Goal: Task Accomplishment & Management: Use online tool/utility

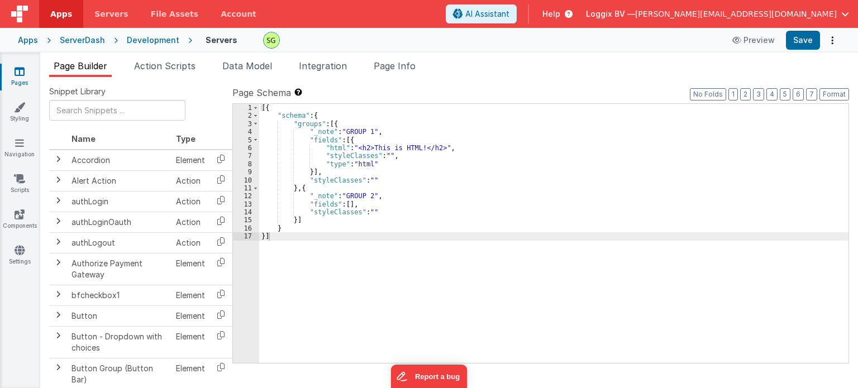
click at [159, 37] on div "Development" at bounding box center [153, 40] width 52 height 11
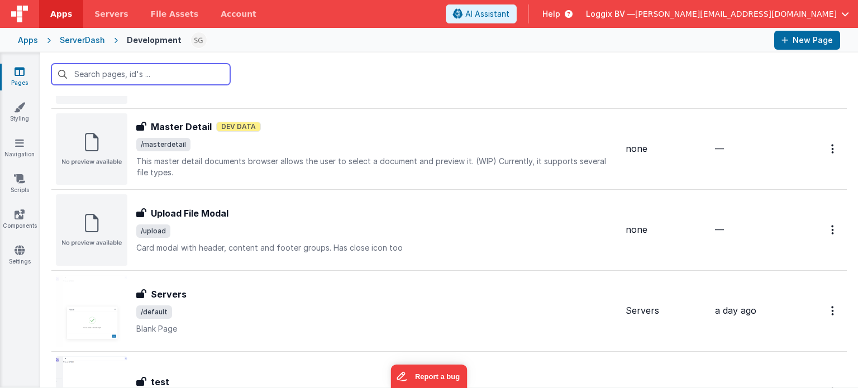
scroll to position [1321, 0]
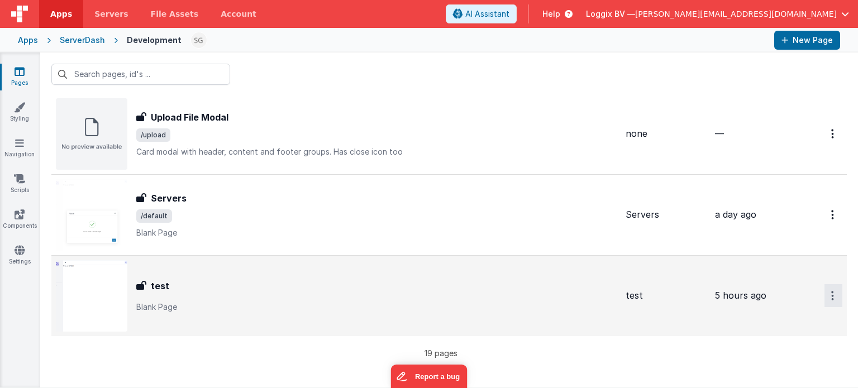
click at [824, 290] on button "Options" at bounding box center [833, 295] width 18 height 23
click at [770, 355] on link "Delete" at bounding box center [793, 363] width 98 height 20
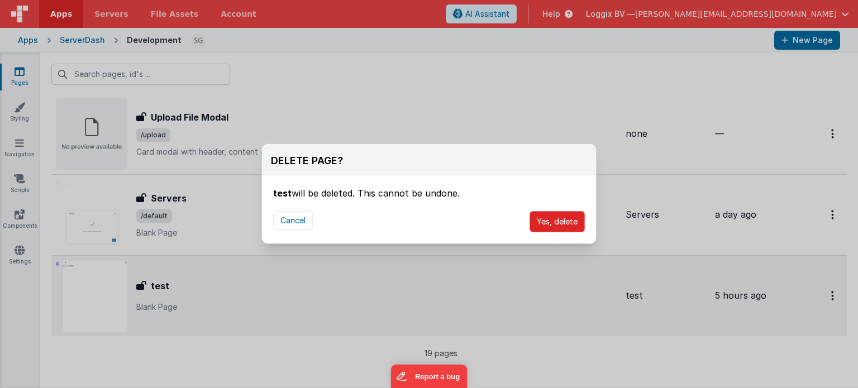
click at [561, 219] on button "Yes, delete" at bounding box center [556, 221] width 55 height 21
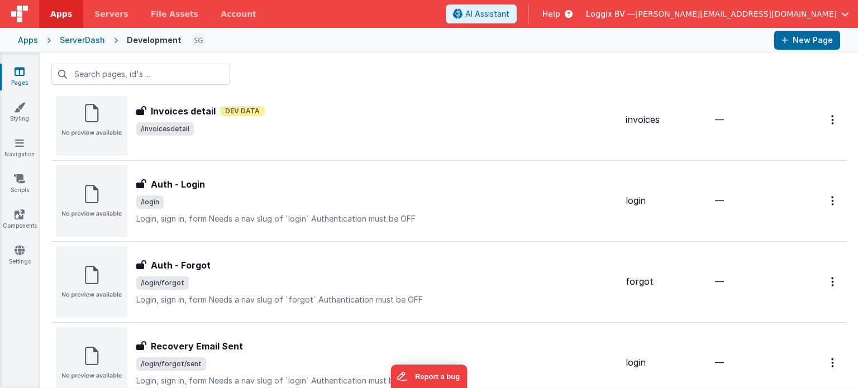
scroll to position [624, 0]
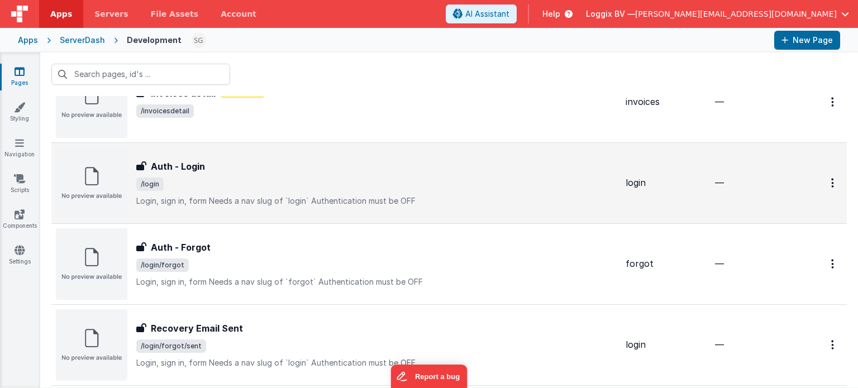
click at [440, 196] on p "Login, sign in, formNeeds a nav slug of `login`Authentication must be OFF" at bounding box center [376, 200] width 480 height 11
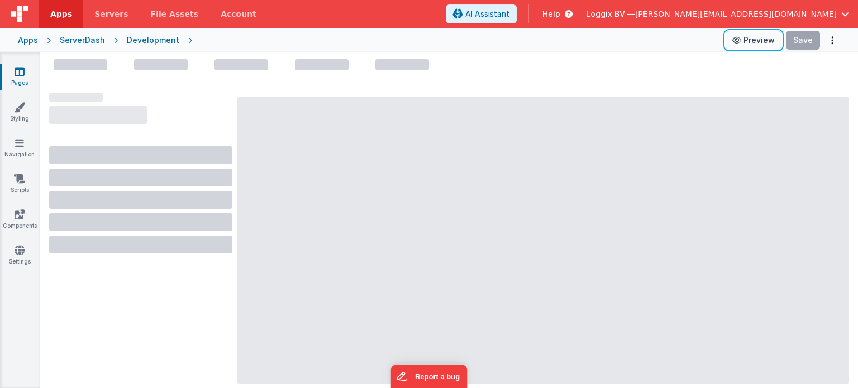
click at [752, 35] on button "Preview" at bounding box center [753, 40] width 56 height 18
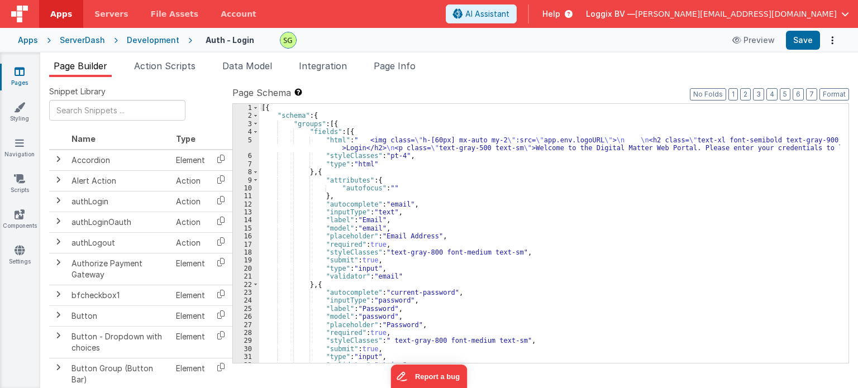
click at [139, 44] on div "Development" at bounding box center [153, 40] width 52 height 11
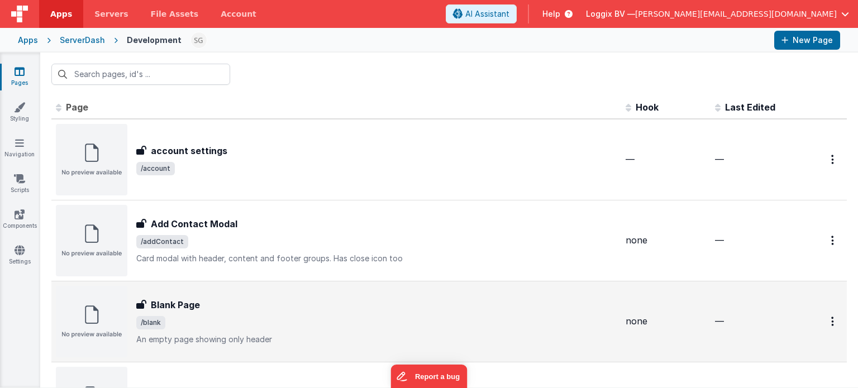
click at [548, 318] on span "/blank" at bounding box center [376, 322] width 480 height 13
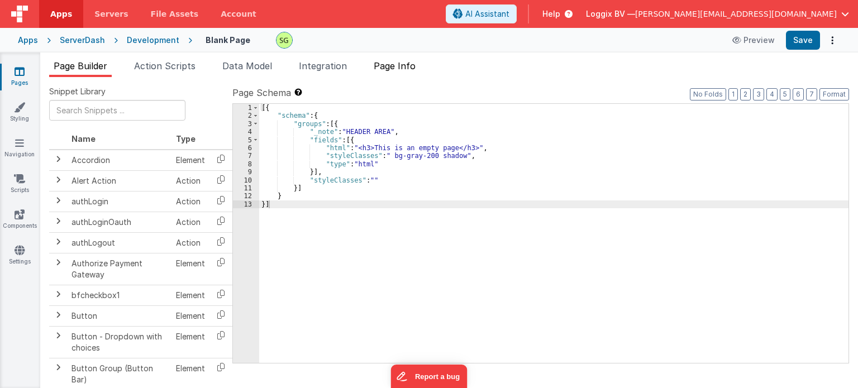
click at [409, 64] on span "Page Info" at bounding box center [395, 65] width 42 height 11
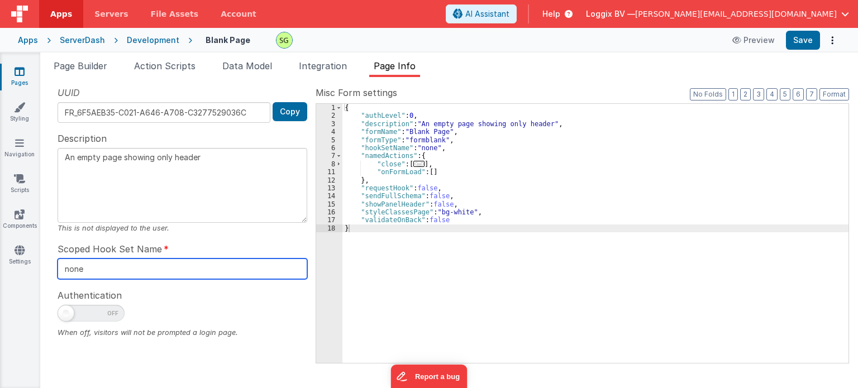
click at [166, 263] on input "none" at bounding box center [183, 269] width 250 height 21
drag, startPoint x: 166, startPoint y: 263, endPoint x: 82, endPoint y: 252, distance: 85.0
click at [82, 252] on div "Scoped Hook Set Name none" at bounding box center [183, 260] width 250 height 37
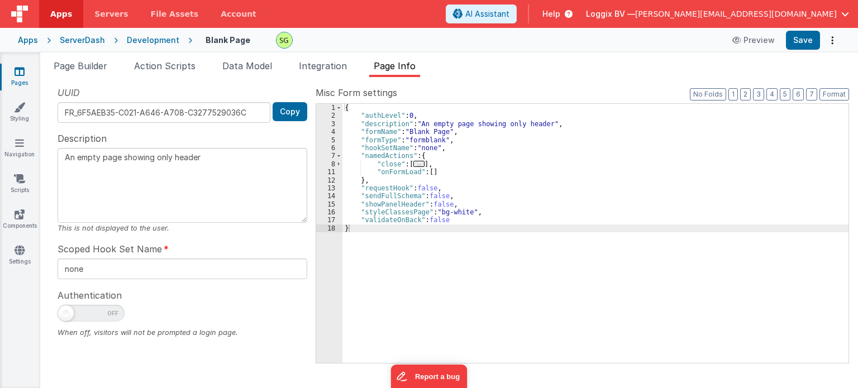
click at [154, 40] on div "Development" at bounding box center [153, 40] width 52 height 11
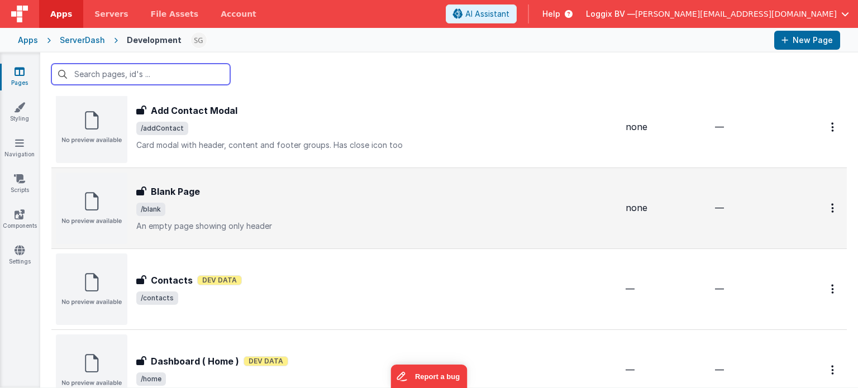
scroll to position [114, 0]
click at [826, 211] on button "Options" at bounding box center [833, 207] width 18 height 23
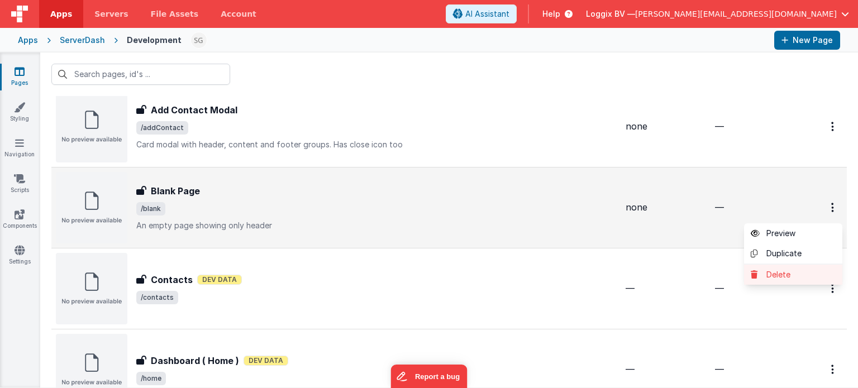
click at [753, 275] on icon at bounding box center [758, 275] width 16 height 8
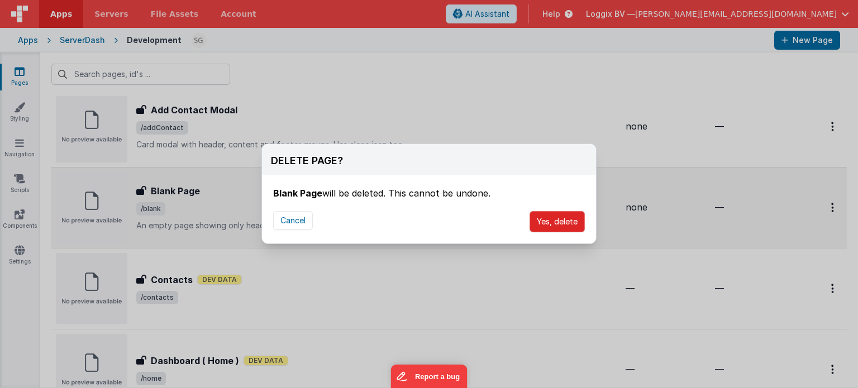
click at [572, 214] on button "Yes, delete" at bounding box center [556, 221] width 55 height 21
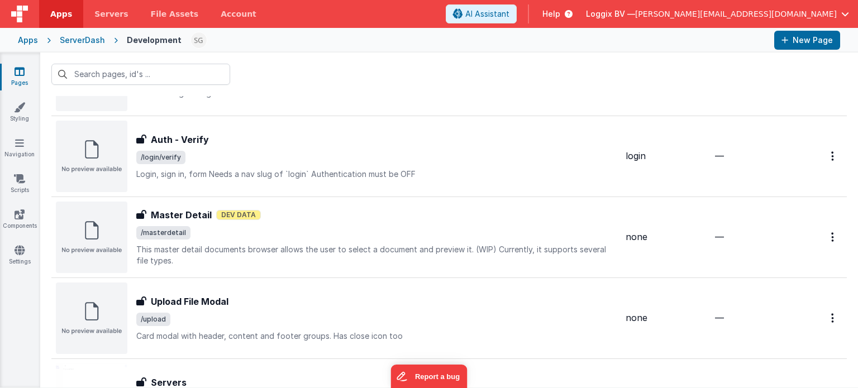
scroll to position [1186, 0]
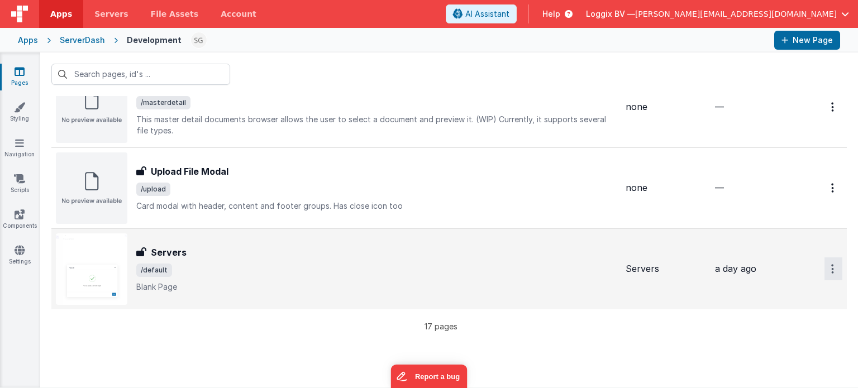
click at [824, 257] on button "Options" at bounding box center [833, 268] width 18 height 23
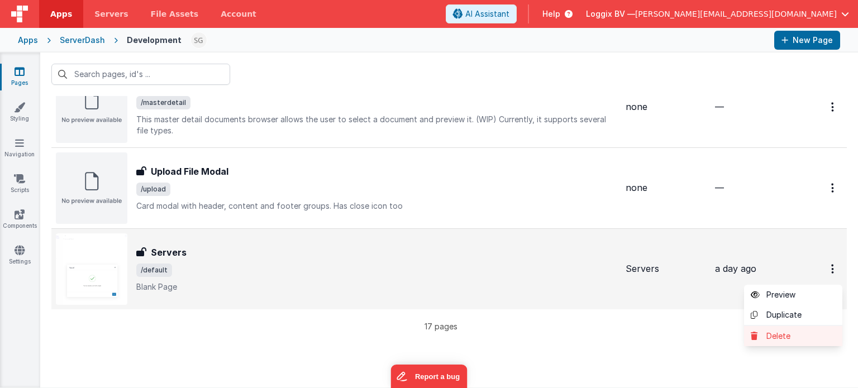
click at [776, 332] on link "Delete" at bounding box center [793, 336] width 98 height 20
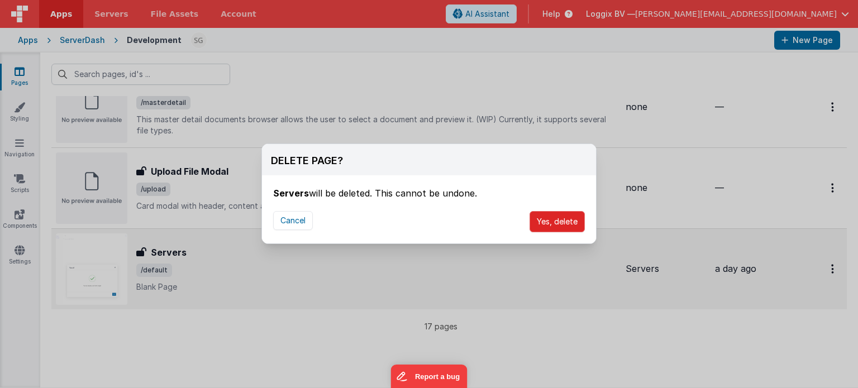
click at [566, 214] on button "Yes, delete" at bounding box center [556, 221] width 55 height 21
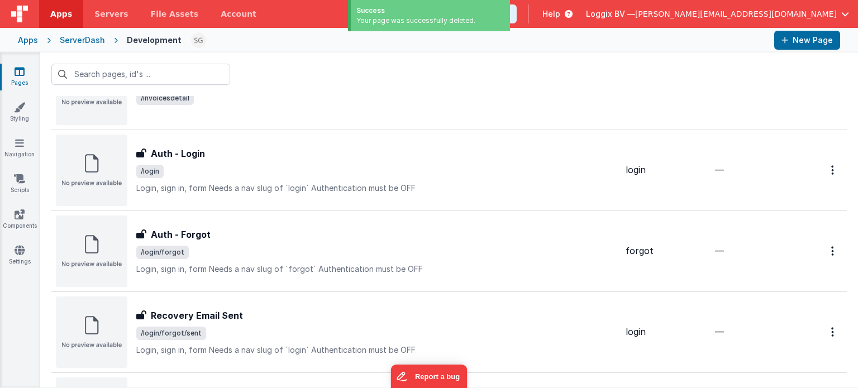
scroll to position [0, 0]
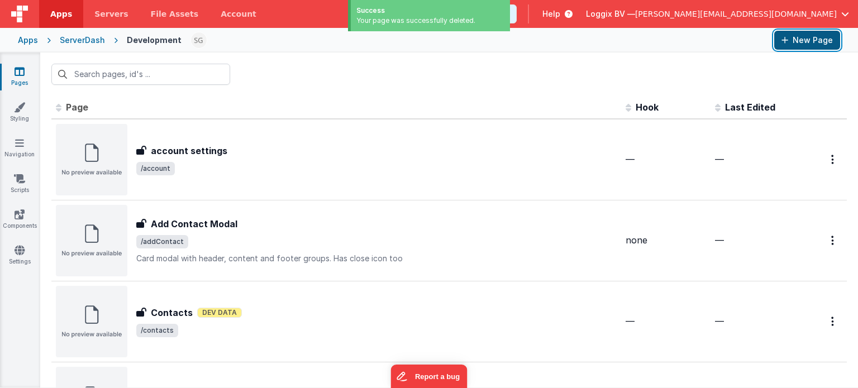
click at [817, 40] on button "New Page" at bounding box center [807, 40] width 66 height 19
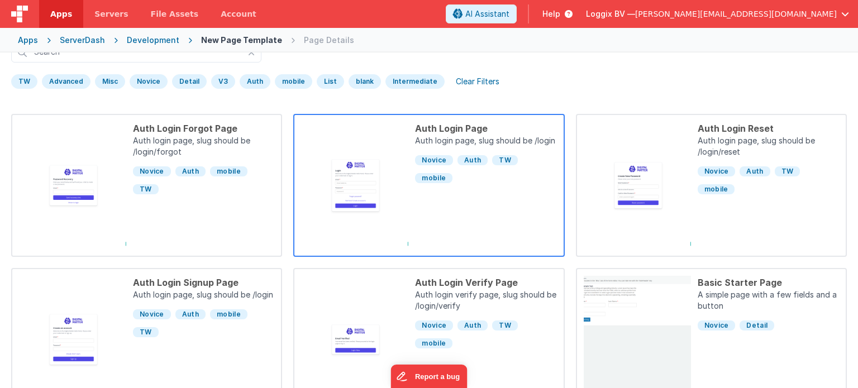
scroll to position [51, 0]
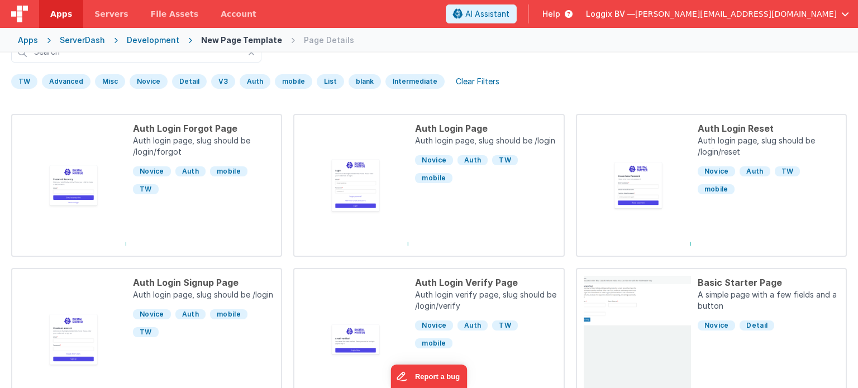
click at [157, 42] on div "Development" at bounding box center [153, 40] width 52 height 11
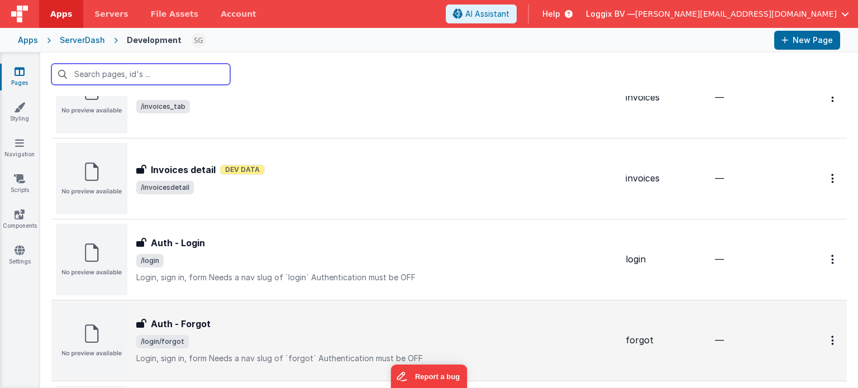
scroll to position [465, 0]
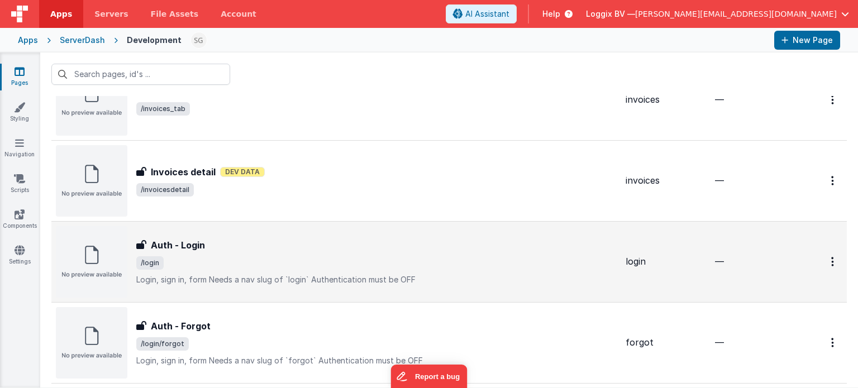
click at [364, 228] on div "Auth - Login Auth - Login /login Login, sign in, formNeeds a nav slug of `logi…" at bounding box center [336, 261] width 561 height 71
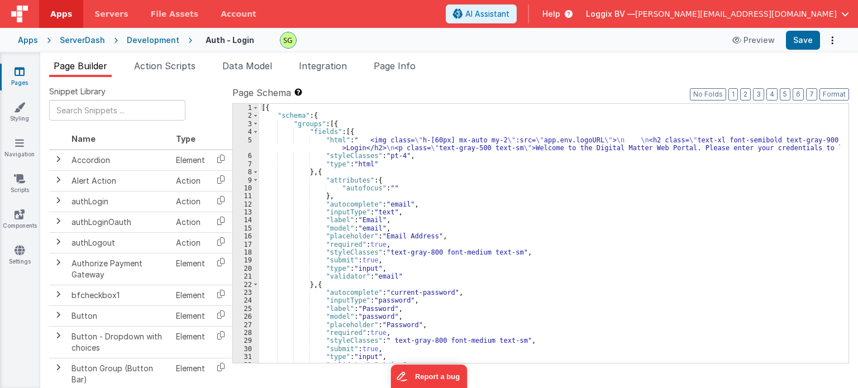
click at [248, 140] on div "5" at bounding box center [246, 144] width 26 height 16
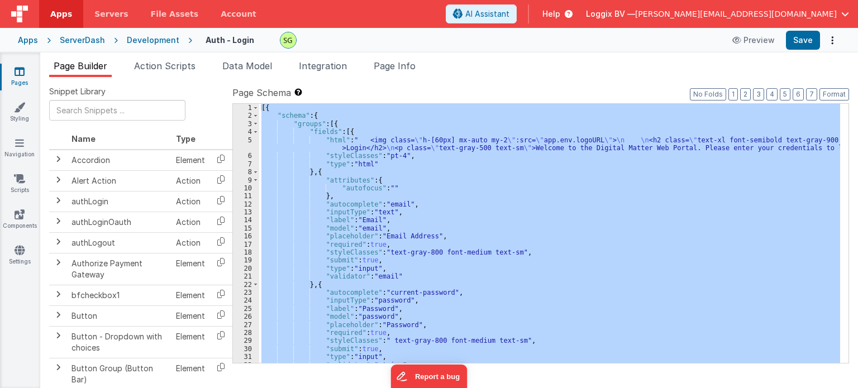
click at [248, 140] on div "5" at bounding box center [246, 144] width 26 height 16
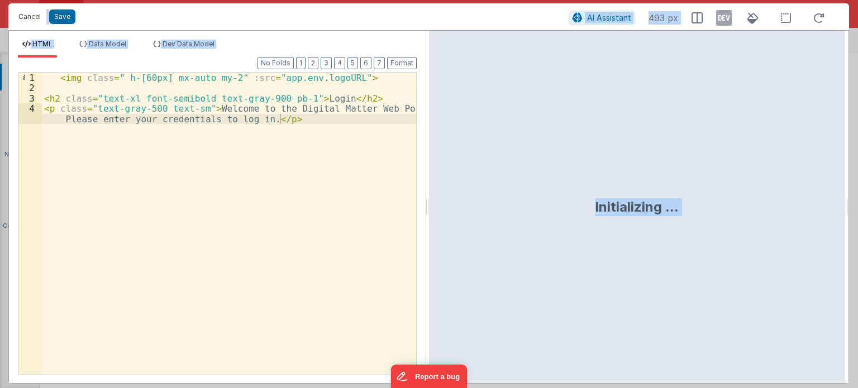
click at [30, 15] on button "Cancel" at bounding box center [29, 17] width 33 height 16
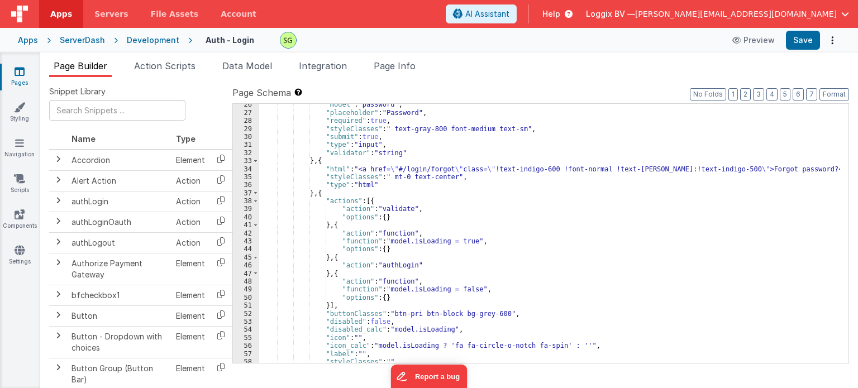
scroll to position [319, 0]
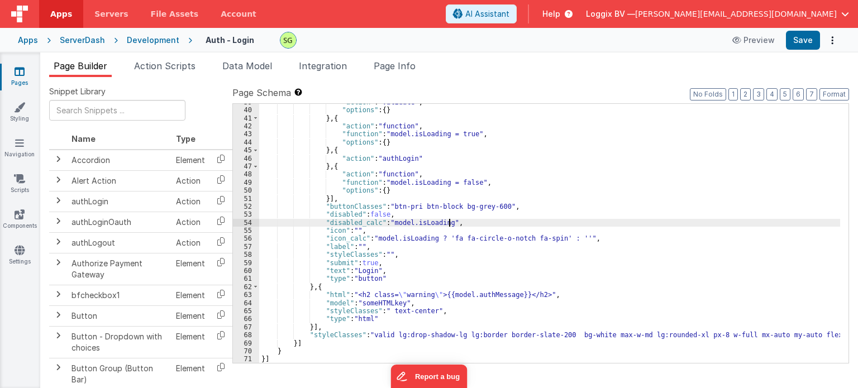
click at [545, 223] on div ""action" : "validate" , "options" : { } } , { "action" : "function" , "function…" at bounding box center [549, 236] width 581 height 276
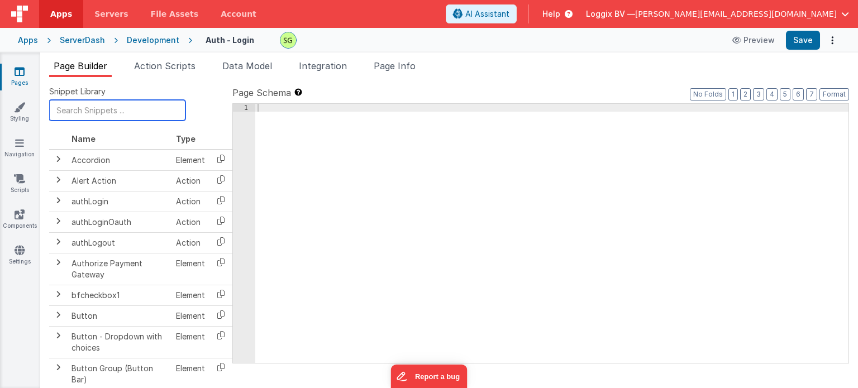
click at [88, 114] on input "text" at bounding box center [117, 110] width 136 height 21
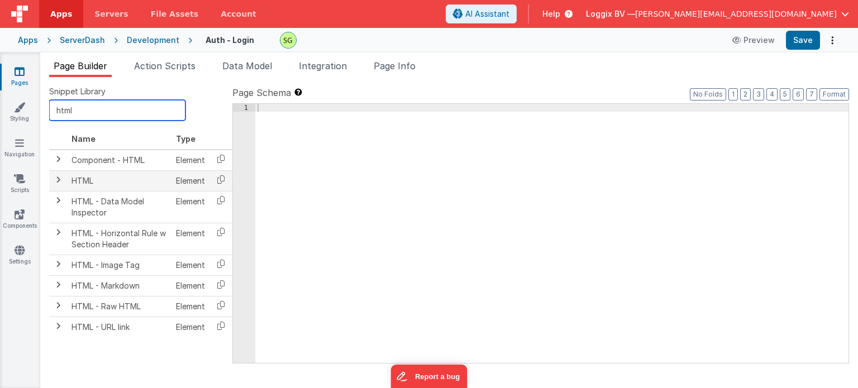
type input "html"
click at [117, 182] on td "HTML" at bounding box center [119, 180] width 104 height 21
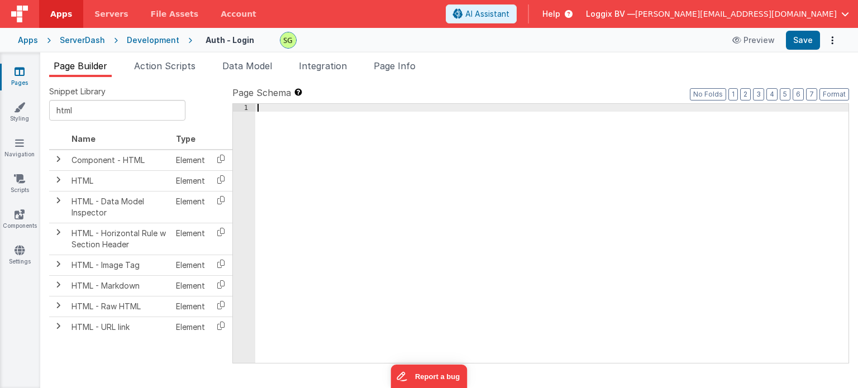
click at [339, 109] on div at bounding box center [551, 242] width 593 height 276
click at [219, 180] on icon at bounding box center [220, 179] width 23 height 17
click at [326, 113] on div at bounding box center [551, 242] width 593 height 276
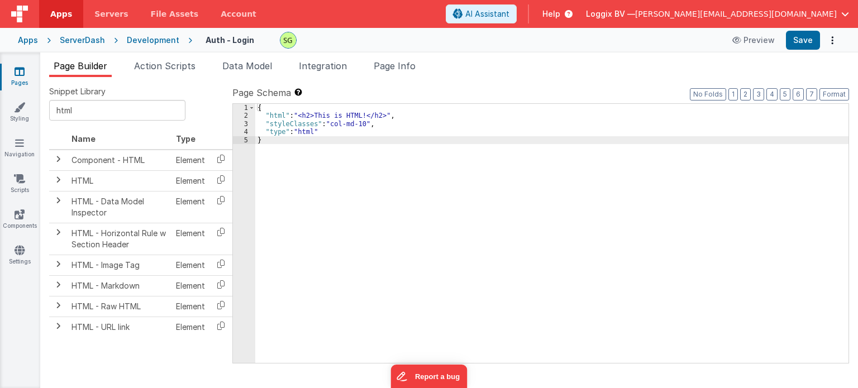
click at [246, 116] on div "2" at bounding box center [244, 116] width 22 height 8
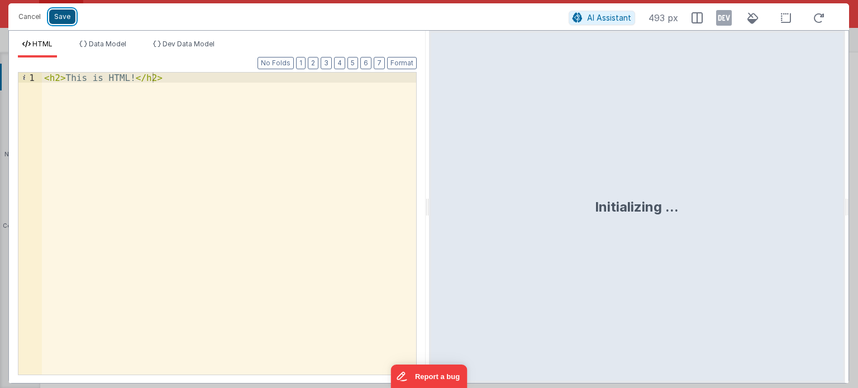
click at [59, 21] on button "Save" at bounding box center [62, 16] width 26 height 15
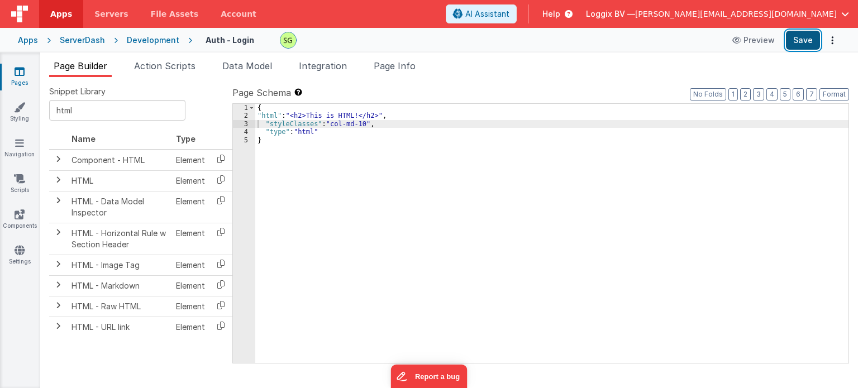
click at [808, 44] on button "Save" at bounding box center [803, 40] width 34 height 19
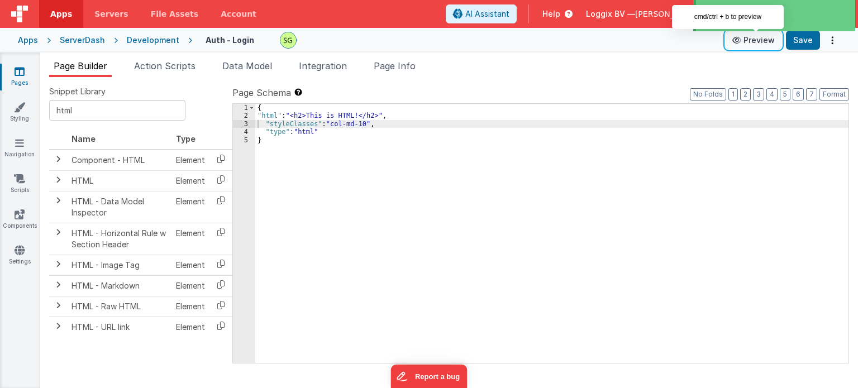
click at [738, 45] on button "Preview" at bounding box center [753, 40] width 56 height 18
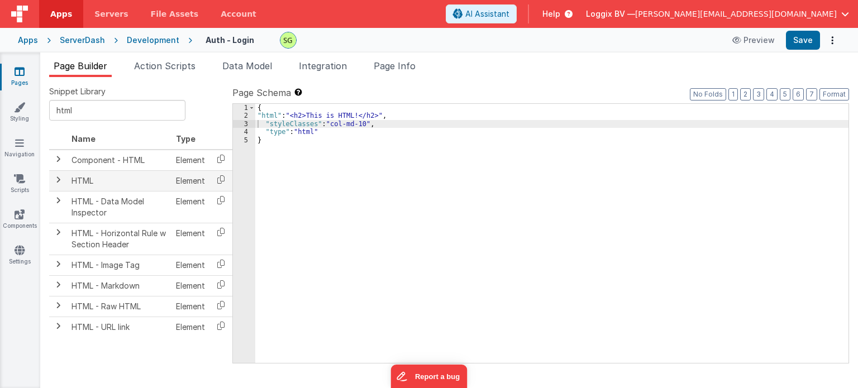
click at [61, 182] on span at bounding box center [58, 179] width 9 height 9
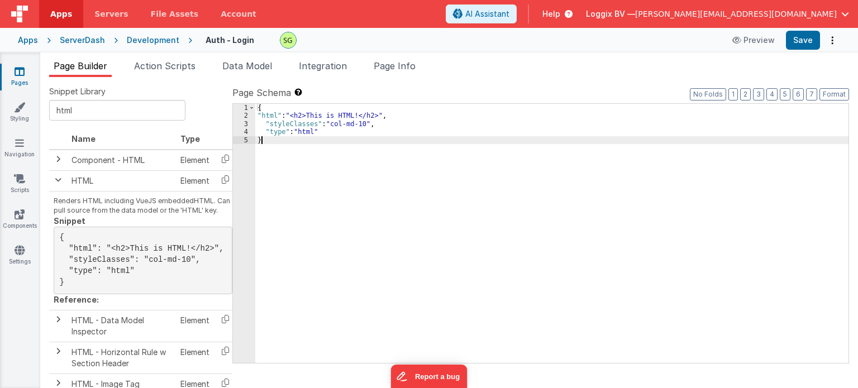
click at [277, 150] on div "{ "html" : "<h2>This is HTML!</h2>" , "styleClasses" : "col-md-10" , "type" : "…" at bounding box center [551, 242] width 593 height 276
click at [58, 166] on td at bounding box center [58, 160] width 18 height 21
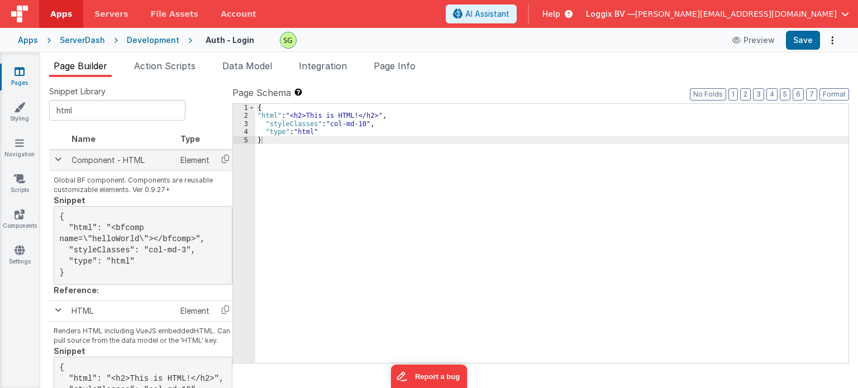
click at [58, 164] on td at bounding box center [58, 160] width 18 height 21
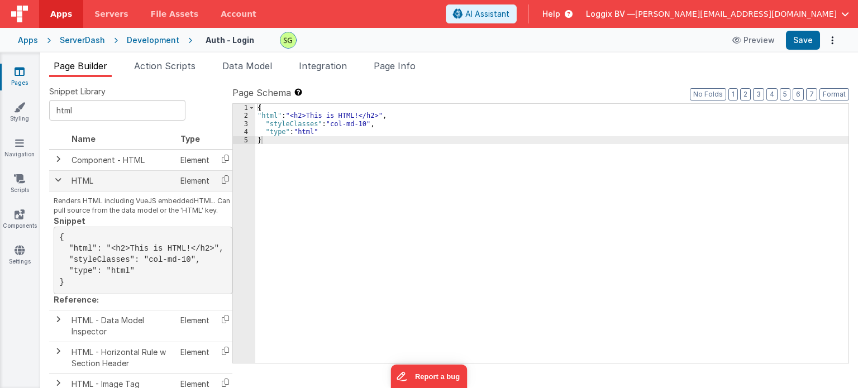
click at [61, 184] on td at bounding box center [58, 180] width 18 height 21
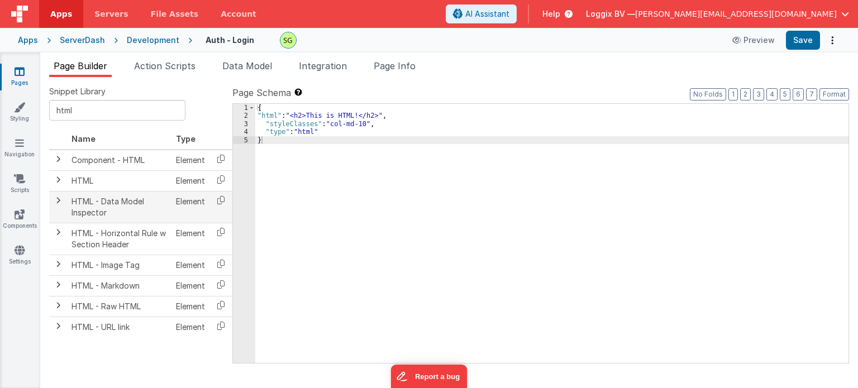
click at [67, 203] on td "HTML - Data Model Inspector" at bounding box center [119, 207] width 104 height 32
click at [61, 201] on span at bounding box center [58, 200] width 9 height 9
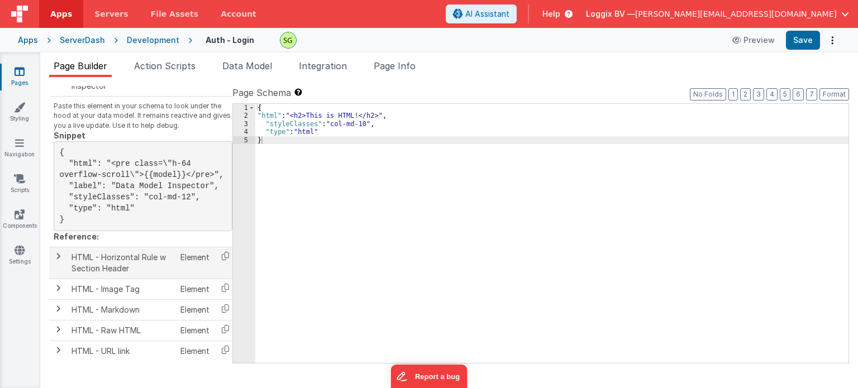
scroll to position [0, 0]
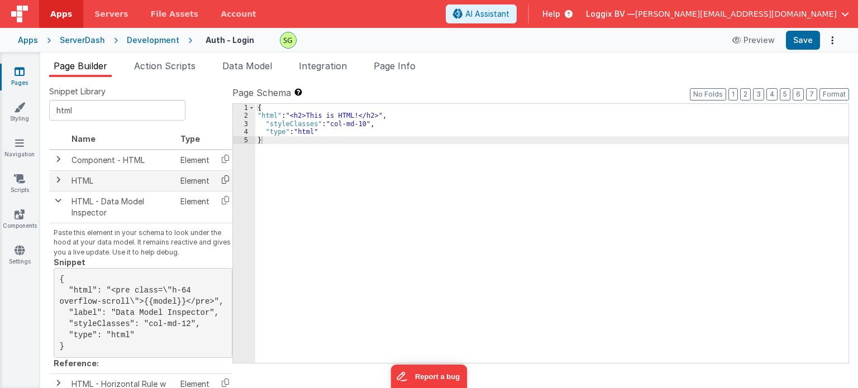
click at [222, 180] on icon at bounding box center [225, 179] width 23 height 17
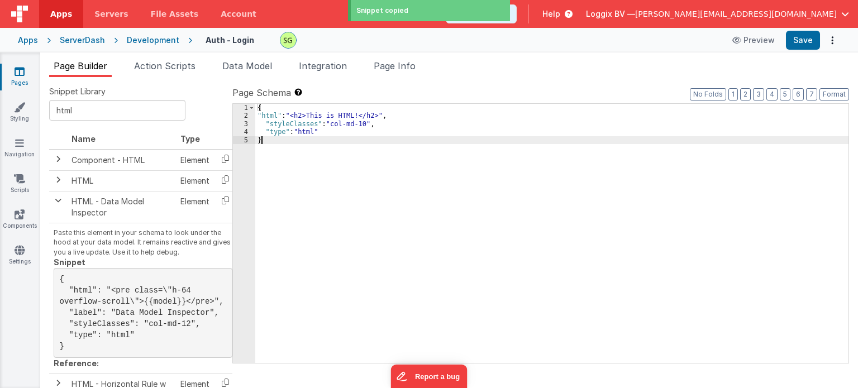
click at [299, 174] on div "{ "html" : "<h2>This is HTML!</h2>" , "styleClasses" : "col-md-10" , "type" : "…" at bounding box center [551, 242] width 593 height 276
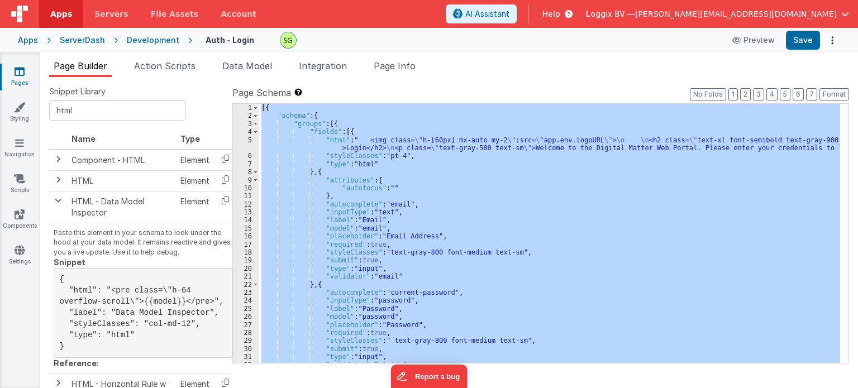
click at [380, 192] on div "[{ "schema" : { "groups" : [{ "fields" : [{ "html" : " <img class= \" h-[60px] …" at bounding box center [549, 233] width 581 height 259
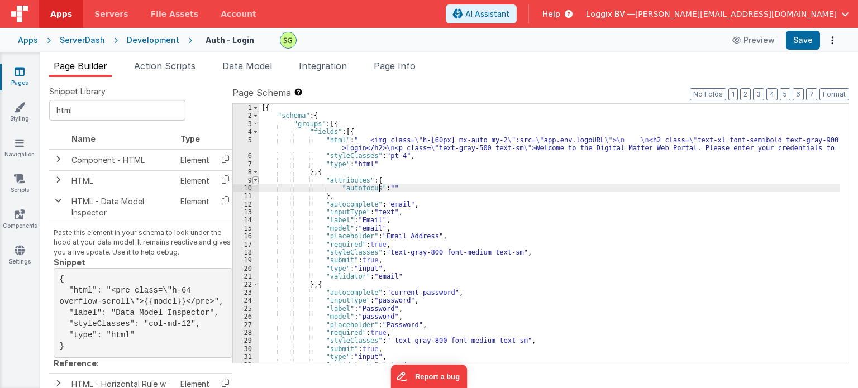
click at [255, 179] on span at bounding box center [255, 180] width 6 height 8
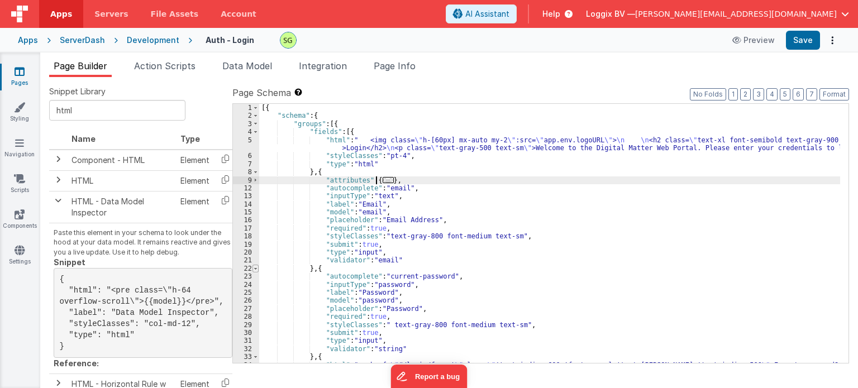
click at [255, 267] on span at bounding box center [255, 269] width 6 height 8
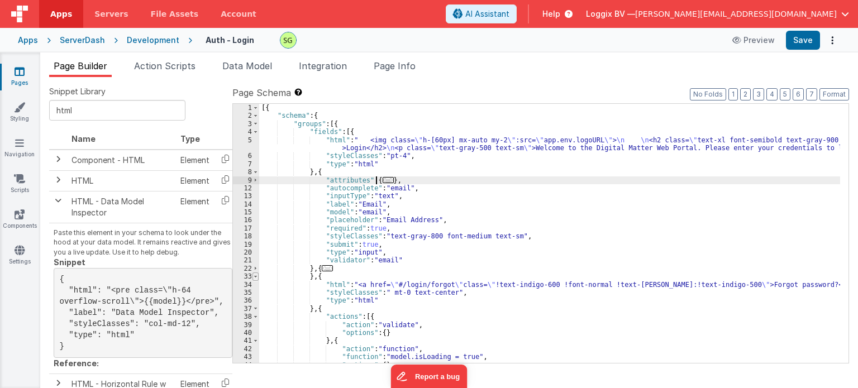
click at [255, 277] on span at bounding box center [255, 276] width 6 height 8
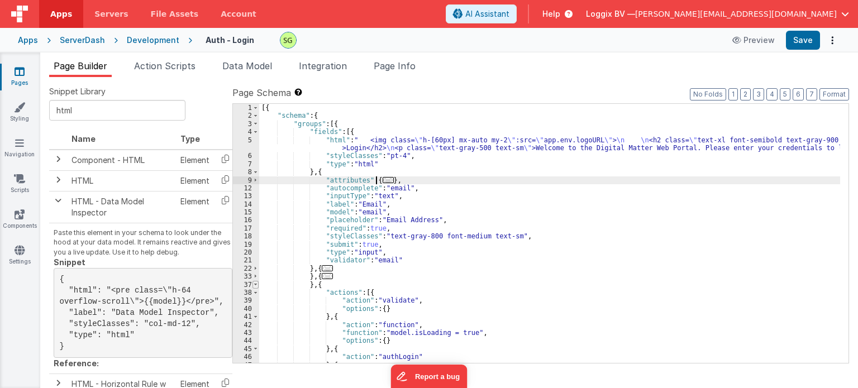
click at [256, 286] on span at bounding box center [255, 285] width 6 height 8
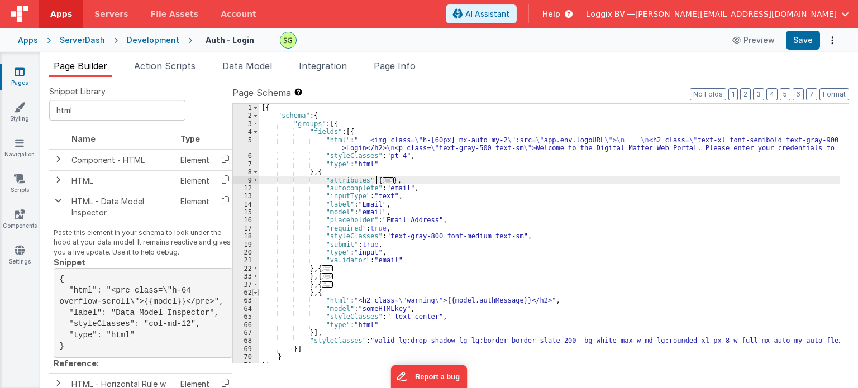
click at [257, 292] on span at bounding box center [255, 293] width 6 height 8
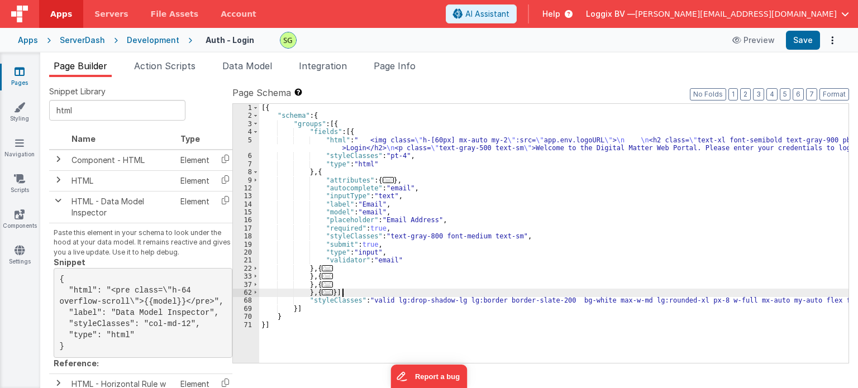
click at [348, 293] on div "[{ "schema" : { "groups" : [{ "fields" : [{ "html" : " <img class= \" h-[60px] …" at bounding box center [553, 242] width 589 height 276
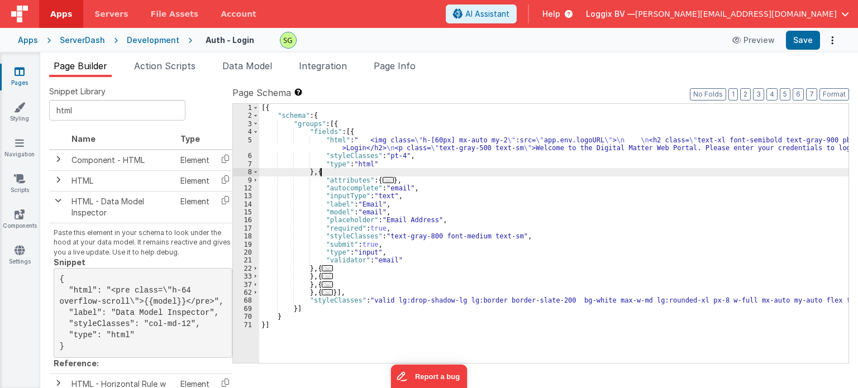
click at [324, 173] on div "[{ "schema" : { "groups" : [{ "fields" : [{ "html" : " <img class= \" h-[60px] …" at bounding box center [553, 242] width 589 height 276
click at [317, 174] on div "[{ "schema" : { "groups" : [{ "fields" : [{ "html" : " <img class= \" h-[60px] …" at bounding box center [553, 242] width 589 height 276
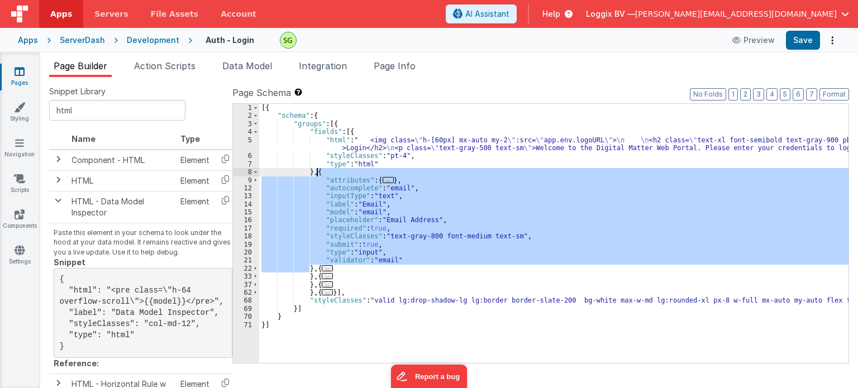
click at [315, 171] on div "[{ "schema" : { "groups" : [{ "fields" : [{ "html" : " <img class= \" h-[60px] …" at bounding box center [553, 233] width 589 height 259
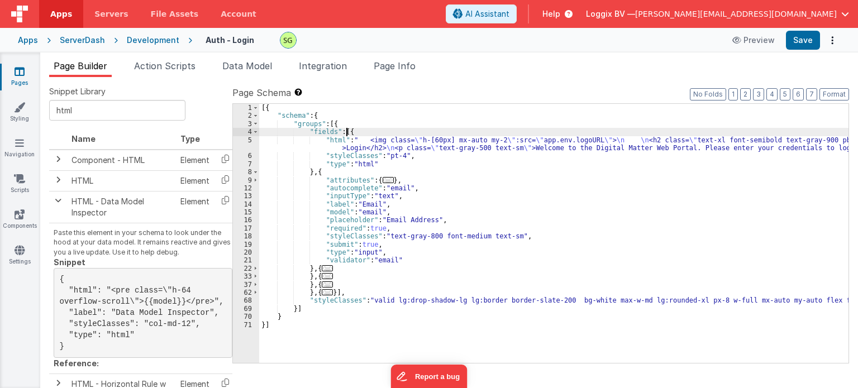
click at [346, 130] on div "[{ "schema" : { "groups" : [{ "fields" : [{ "html" : " <img class= \" h-[60px] …" at bounding box center [553, 242] width 589 height 276
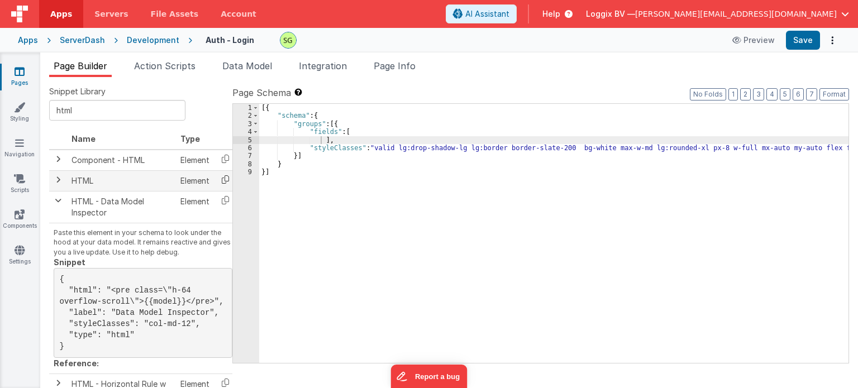
click at [222, 181] on icon at bounding box center [225, 179] width 23 height 17
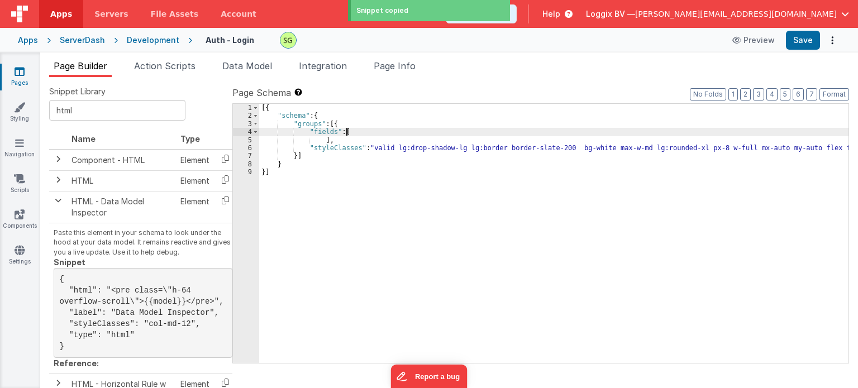
click at [364, 128] on div "[{ "schema" : { "groups" : [{ "fields" : [ ] , "styleClasses" : "valid lg:drop-…" at bounding box center [553, 242] width 589 height 276
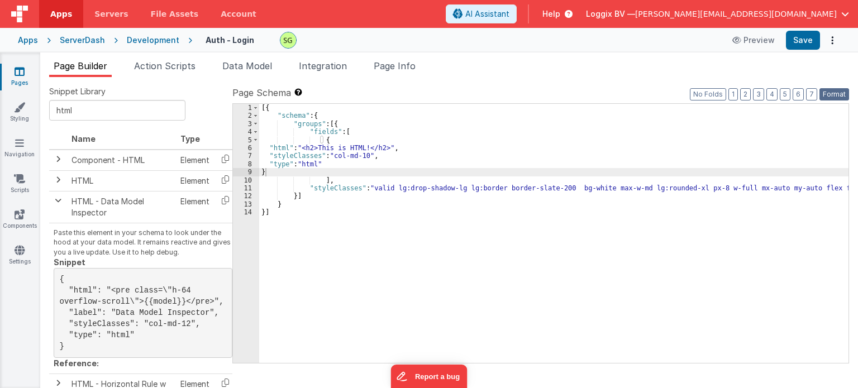
click at [837, 92] on button "Format" at bounding box center [834, 94] width 30 height 12
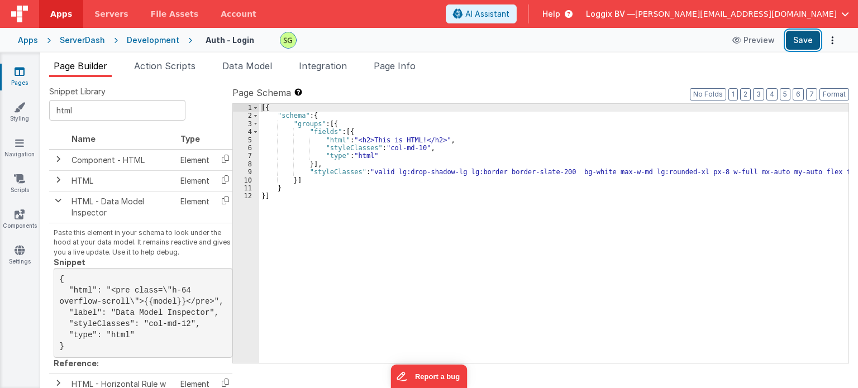
click at [797, 39] on button "Save" at bounding box center [803, 40] width 34 height 19
click at [134, 41] on div "Development" at bounding box center [153, 40] width 52 height 11
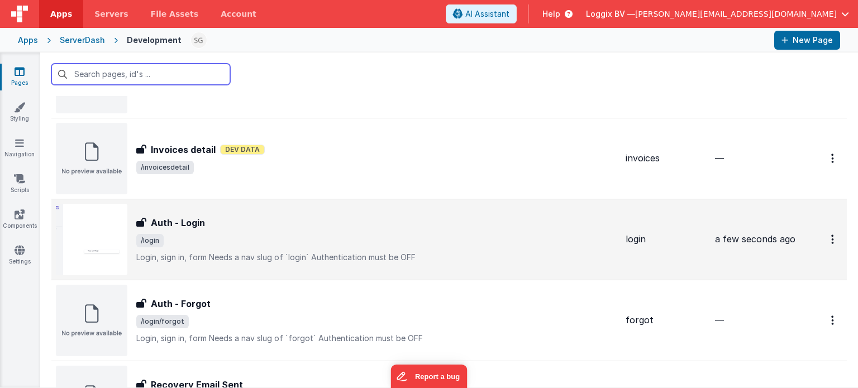
scroll to position [558, 0]
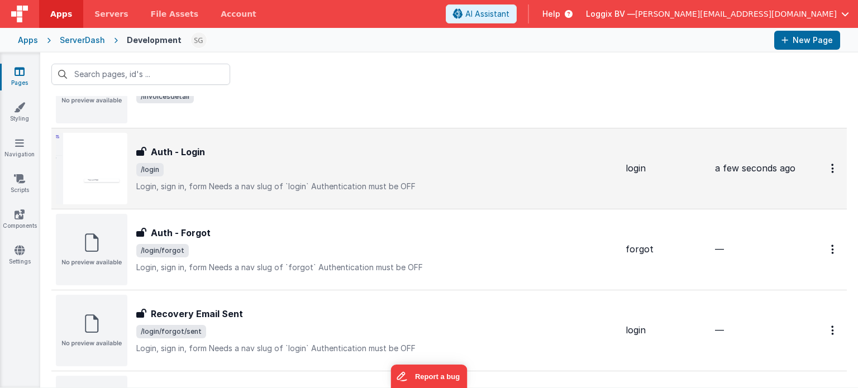
click at [331, 148] on div "Auth - Login" at bounding box center [376, 151] width 480 height 13
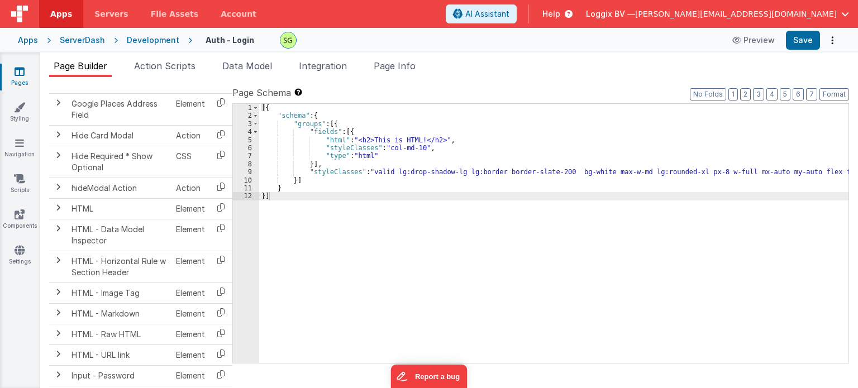
scroll to position [708, 0]
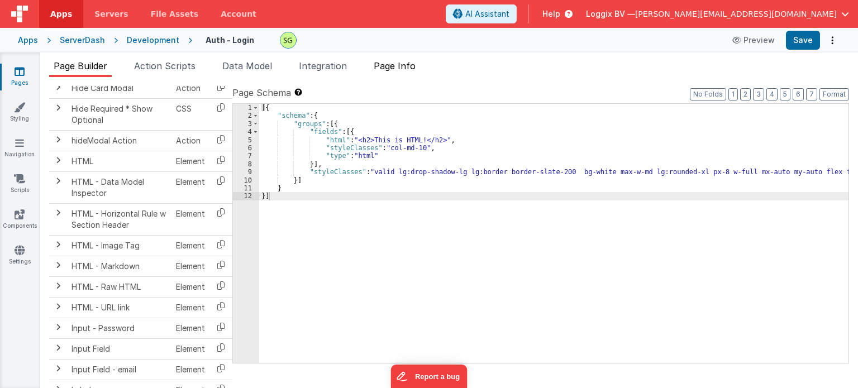
click at [401, 59] on li "Page Info" at bounding box center [394, 68] width 51 height 18
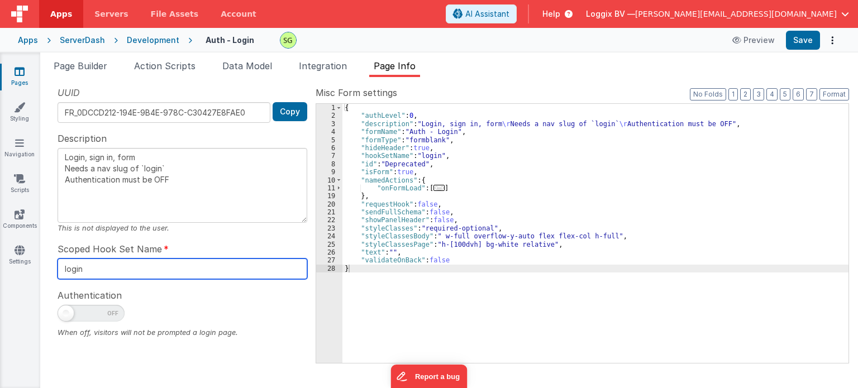
click at [112, 268] on input "login" at bounding box center [183, 269] width 250 height 21
drag, startPoint x: 112, startPoint y: 268, endPoint x: 61, endPoint y: 264, distance: 50.4
click at [61, 264] on input "login" at bounding box center [183, 269] width 250 height 21
click at [112, 275] on input "login" at bounding box center [183, 269] width 250 height 21
type textarea "Login, sign in, form Needs a nav slug of `login` Authentication must be OFF"
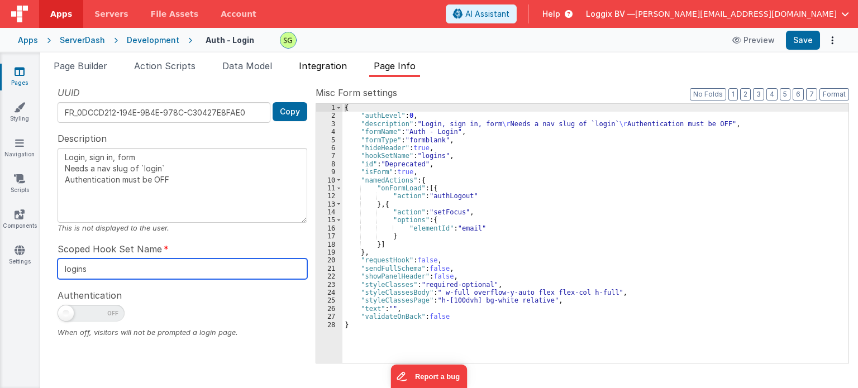
type input "logins"
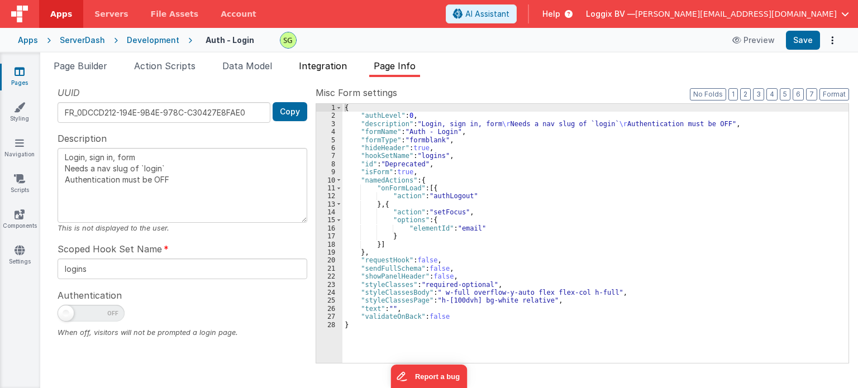
click at [331, 66] on span "Integration" at bounding box center [323, 65] width 48 height 11
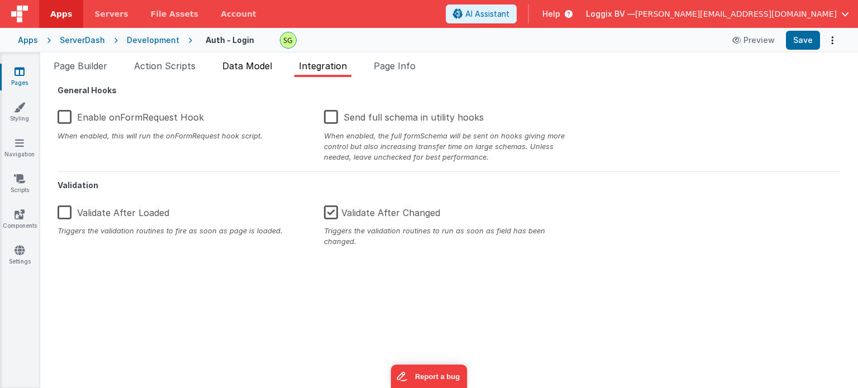
click at [259, 68] on span "Data Model" at bounding box center [247, 65] width 50 height 11
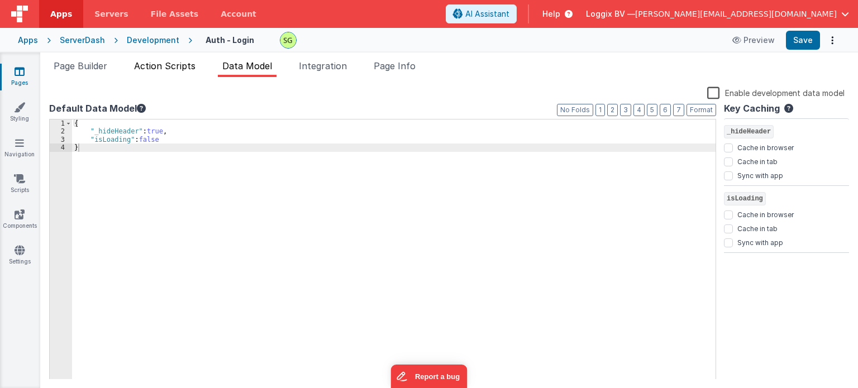
click at [163, 66] on span "Action Scripts" at bounding box center [164, 65] width 61 height 11
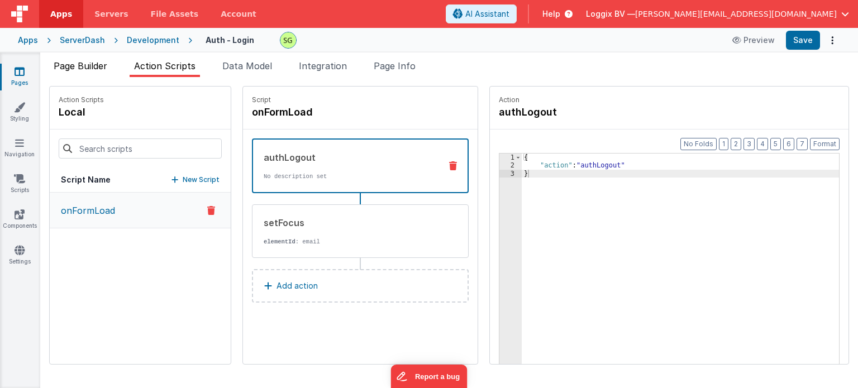
click at [84, 62] on span "Page Builder" at bounding box center [81, 65] width 54 height 11
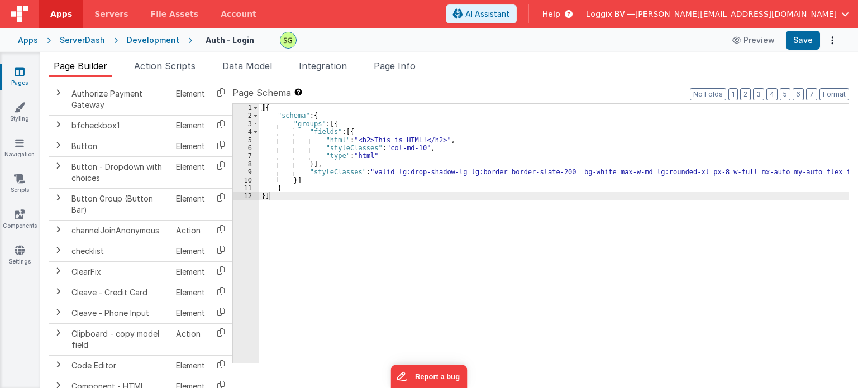
scroll to position [0, 0]
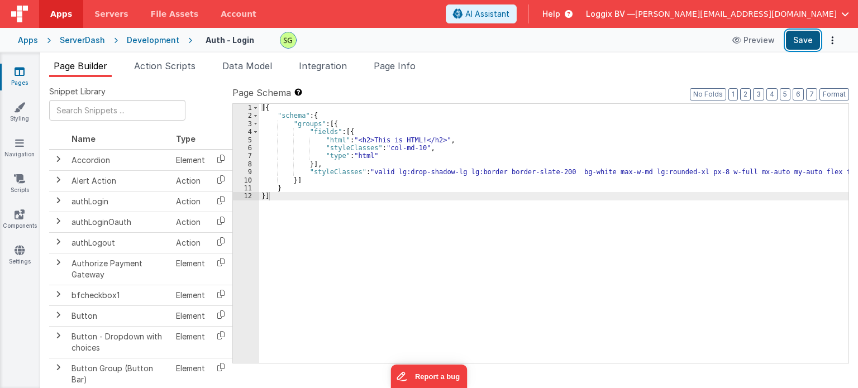
click at [805, 44] on button "Save" at bounding box center [803, 40] width 34 height 19
click at [157, 39] on div "Development" at bounding box center [153, 40] width 52 height 11
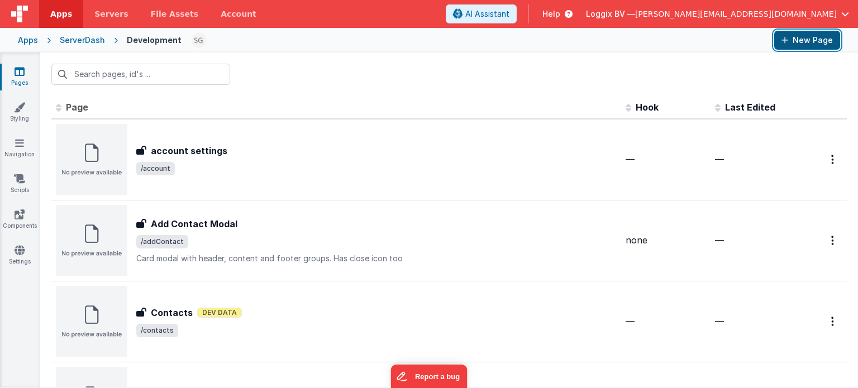
click at [808, 33] on button "New Page" at bounding box center [807, 40] width 66 height 19
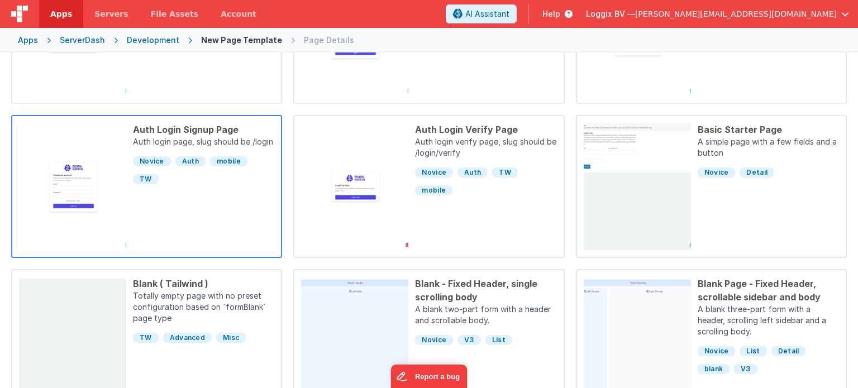
scroll to position [352, 0]
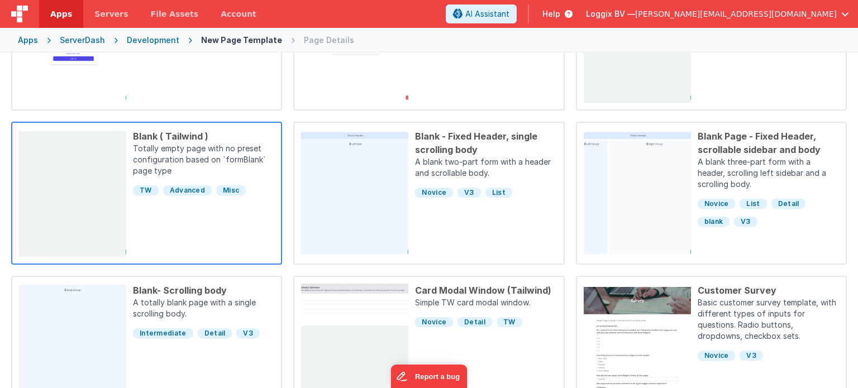
click at [205, 241] on div "Blank ( Tailwind ) Totally empty page with no preset configuration based on `fo…" at bounding box center [200, 193] width 148 height 127
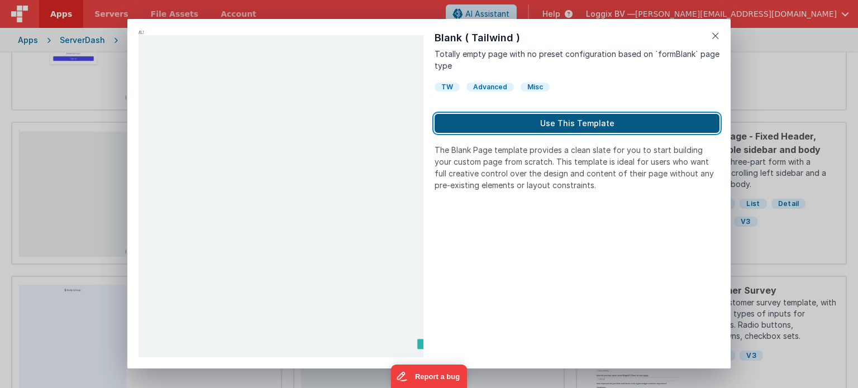
click at [554, 120] on button "Use This Template" at bounding box center [576, 123] width 285 height 19
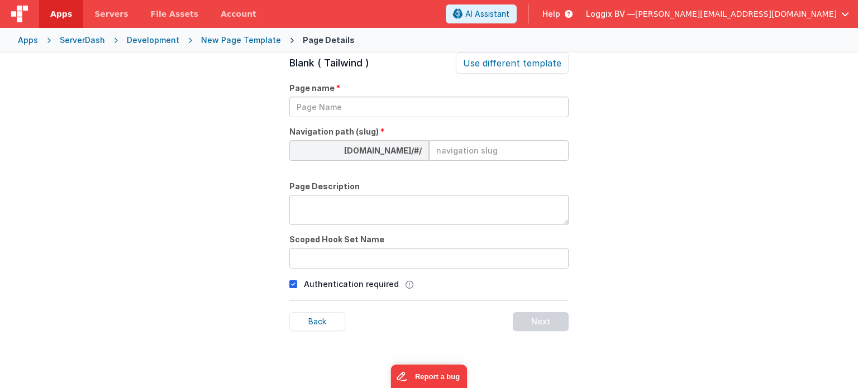
scroll to position [38, 0]
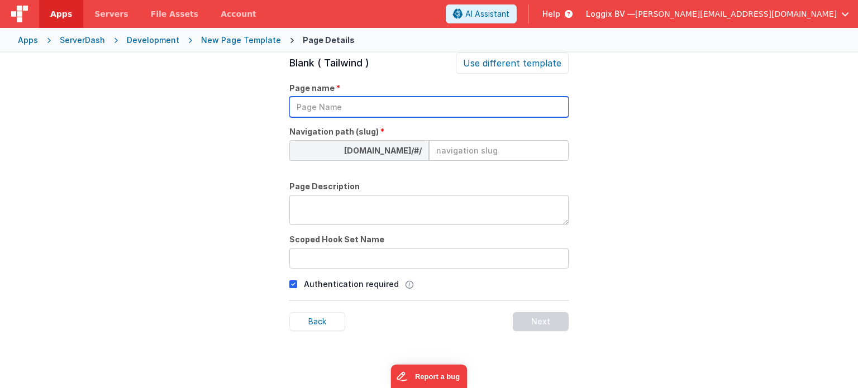
click at [340, 100] on input "text" at bounding box center [428, 107] width 279 height 21
type input "server-login"
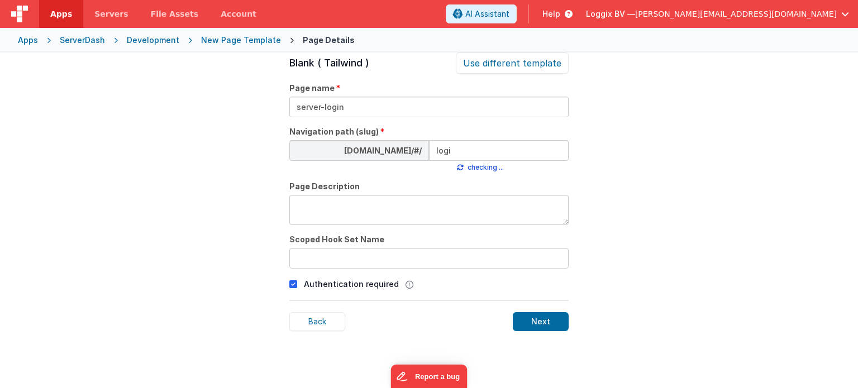
type input "login"
type input "l"
click at [153, 33] on div "Apps ServerDash Development New Page Template Page Details" at bounding box center [429, 40] width 858 height 25
click at [155, 36] on div "Development" at bounding box center [153, 40] width 52 height 11
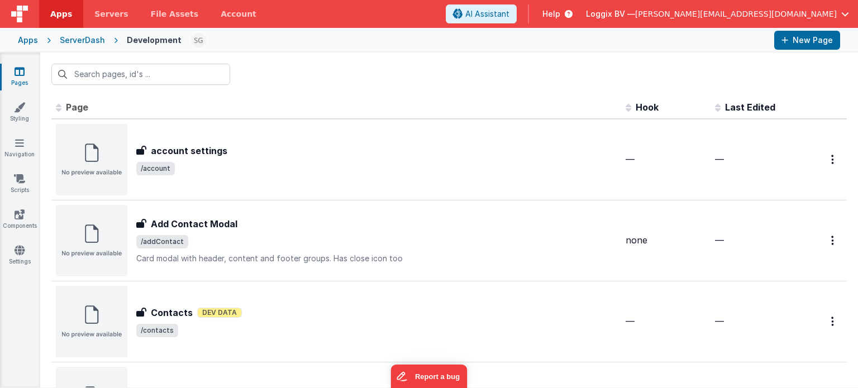
click at [71, 39] on div "ServerDash" at bounding box center [82, 40] width 45 height 11
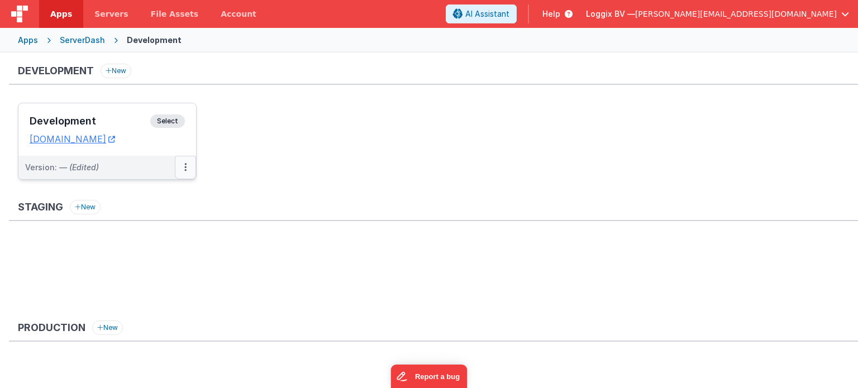
click at [181, 167] on button at bounding box center [185, 167] width 21 height 23
click at [249, 184] on div at bounding box center [429, 194] width 858 height 388
click at [171, 122] on span "Select" at bounding box center [167, 120] width 35 height 13
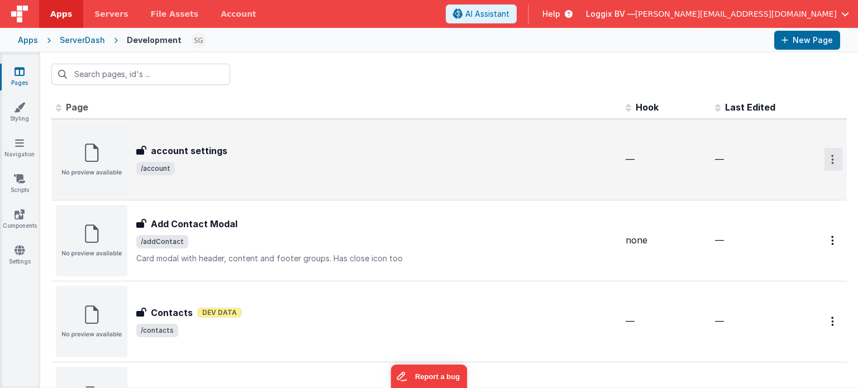
click at [824, 165] on button "Options" at bounding box center [833, 159] width 18 height 23
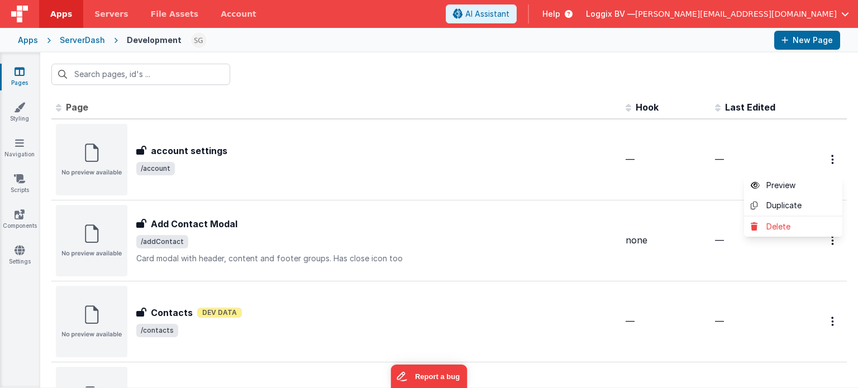
click at [651, 223] on button at bounding box center [429, 194] width 858 height 388
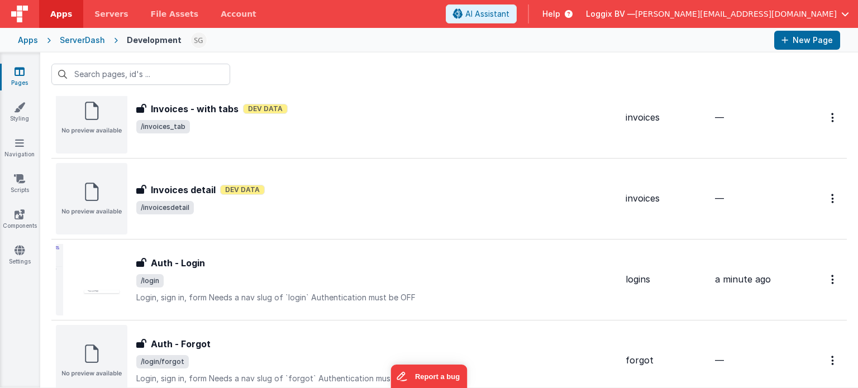
scroll to position [500, 0]
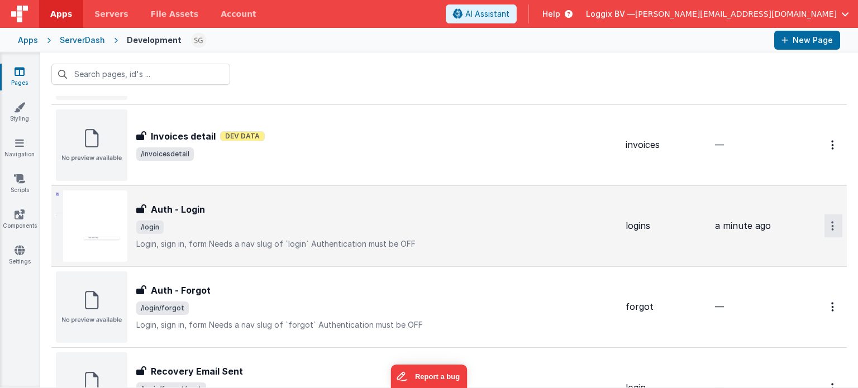
click at [828, 232] on button "Options" at bounding box center [833, 225] width 18 height 23
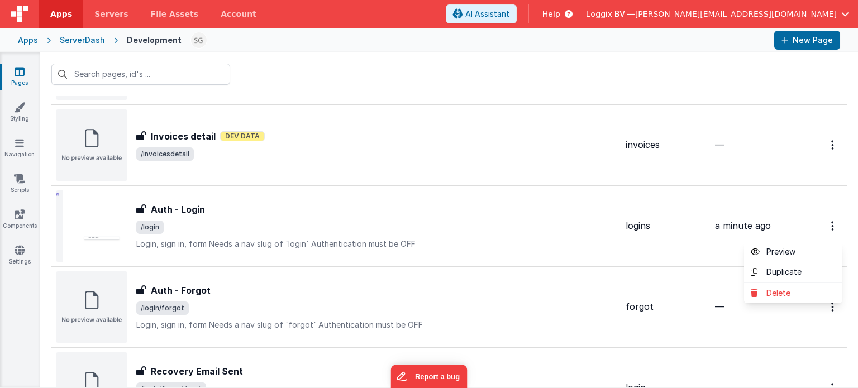
click at [518, 242] on button at bounding box center [429, 194] width 858 height 388
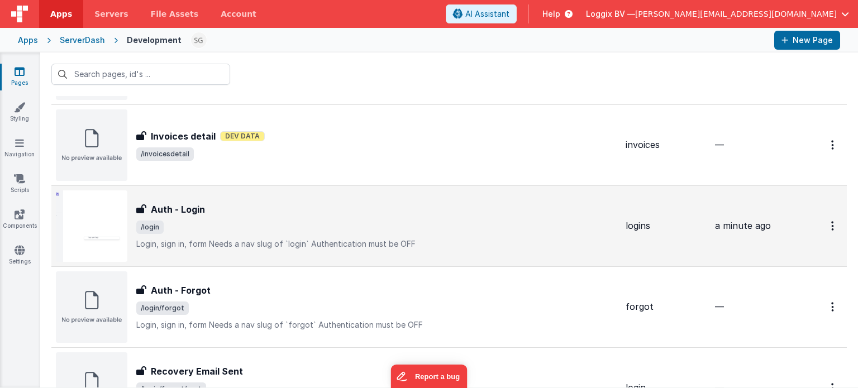
click at [447, 229] on span "/login" at bounding box center [376, 227] width 480 height 13
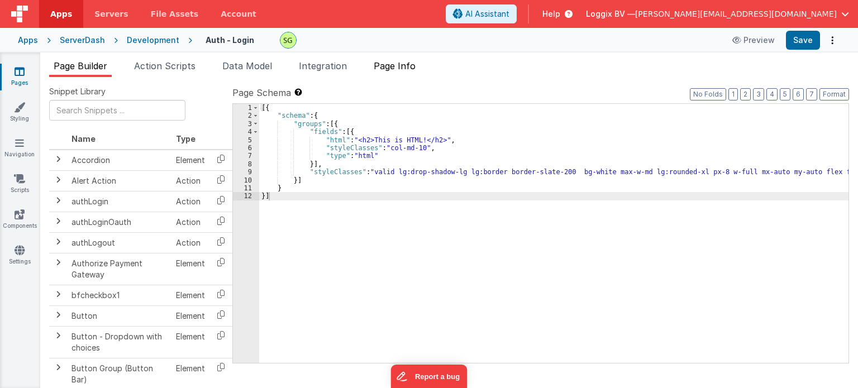
click at [391, 70] on span "Page Info" at bounding box center [395, 65] width 42 height 11
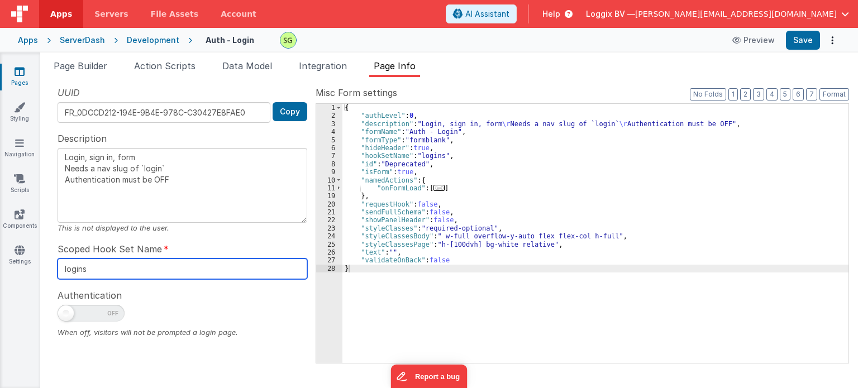
click at [100, 272] on input "logins" at bounding box center [183, 269] width 250 height 21
type input "login"
type textarea "Login, sign in, form Needs a nav slug of `login` Authentication must be OFF"
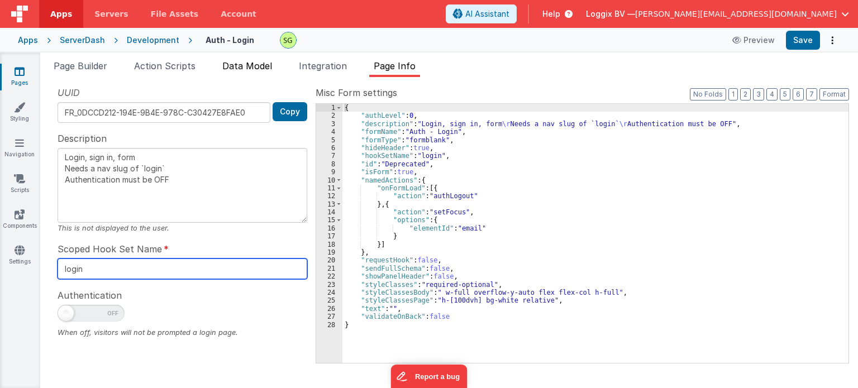
type input "login"
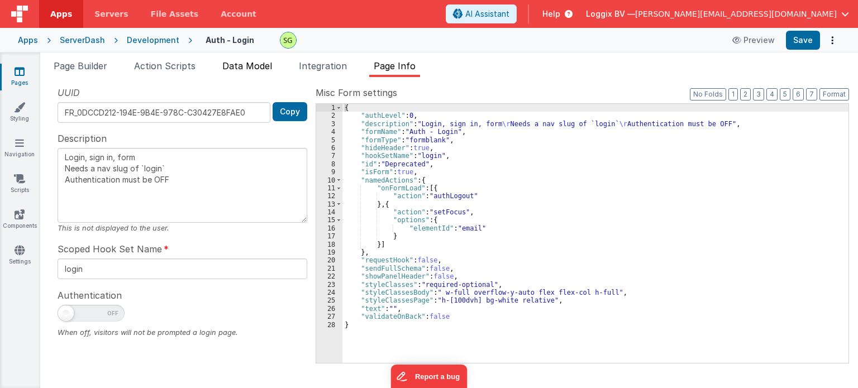
click at [261, 68] on span "Data Model" at bounding box center [247, 65] width 50 height 11
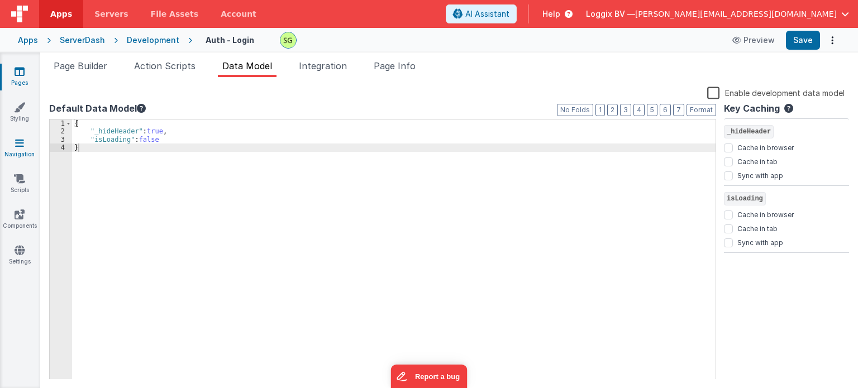
click at [22, 148] on link "Navigation" at bounding box center [19, 148] width 40 height 22
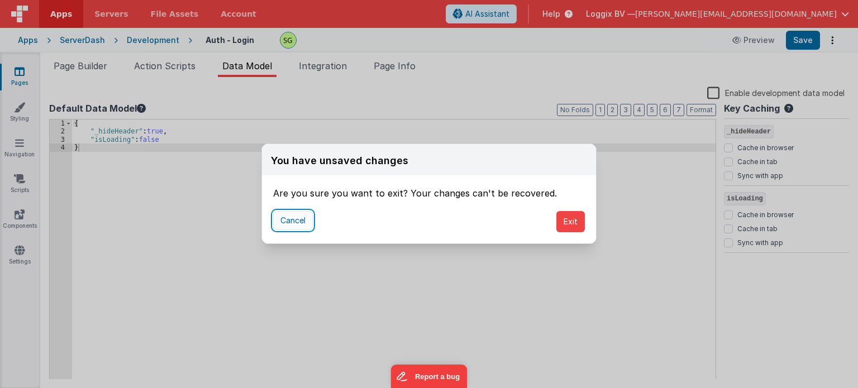
click at [304, 218] on button "Cancel" at bounding box center [293, 220] width 40 height 19
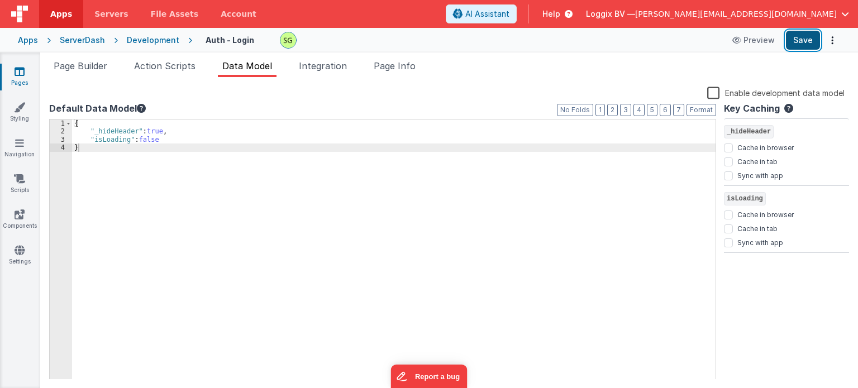
click at [796, 44] on button "Save" at bounding box center [803, 40] width 34 height 19
click at [9, 148] on link "Navigation" at bounding box center [19, 148] width 40 height 22
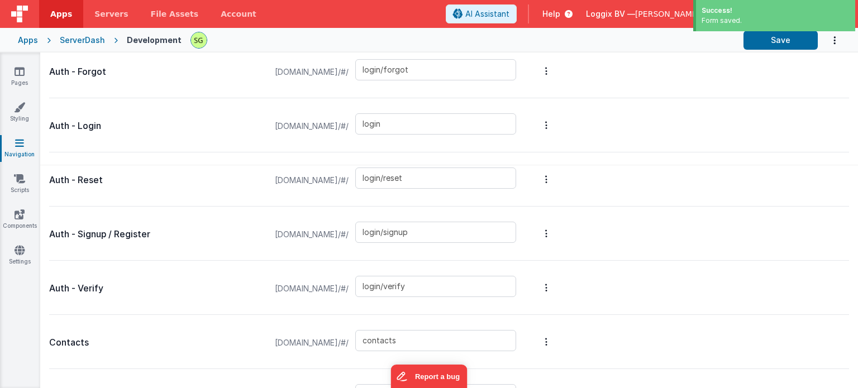
scroll to position [234, 0]
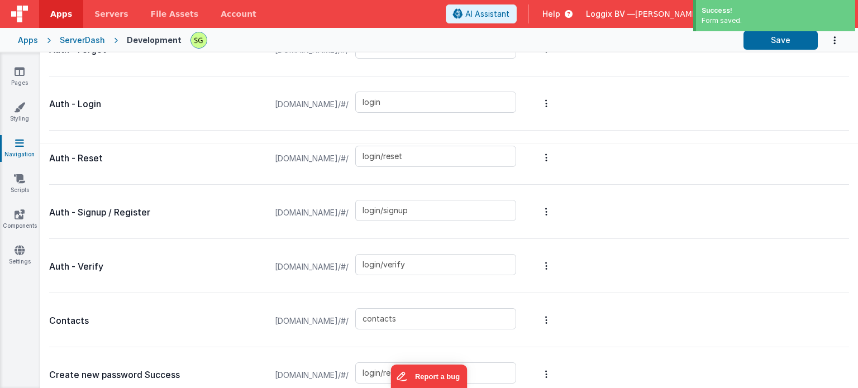
click at [453, 114] on div "login" at bounding box center [438, 105] width 167 height 26
click at [442, 104] on input "login" at bounding box center [435, 102] width 161 height 21
type input "logins"
drag, startPoint x: 135, startPoint y: 40, endPoint x: 69, endPoint y: 40, distance: 65.9
click at [69, 40] on div "Apps ServerDash Development Save" at bounding box center [429, 40] width 858 height 25
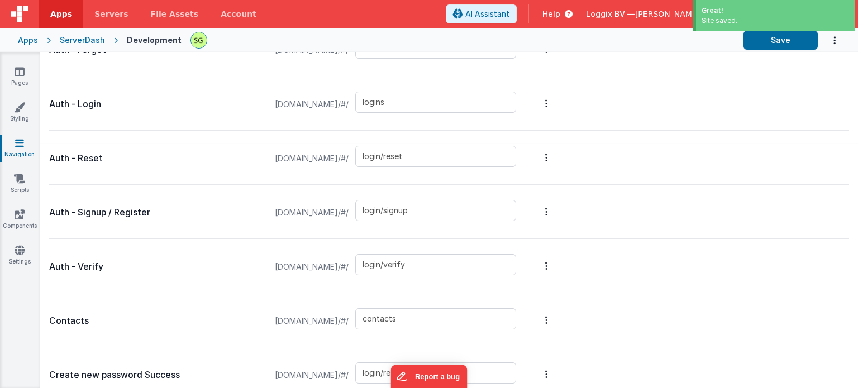
click at [69, 40] on div "ServerDash" at bounding box center [82, 40] width 45 height 11
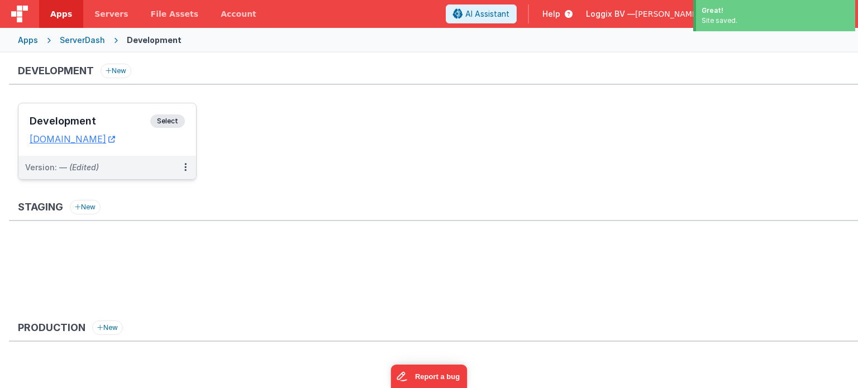
click at [172, 113] on div "Development Select URLs serverdash.clientportal.cloud" at bounding box center [107, 129] width 178 height 52
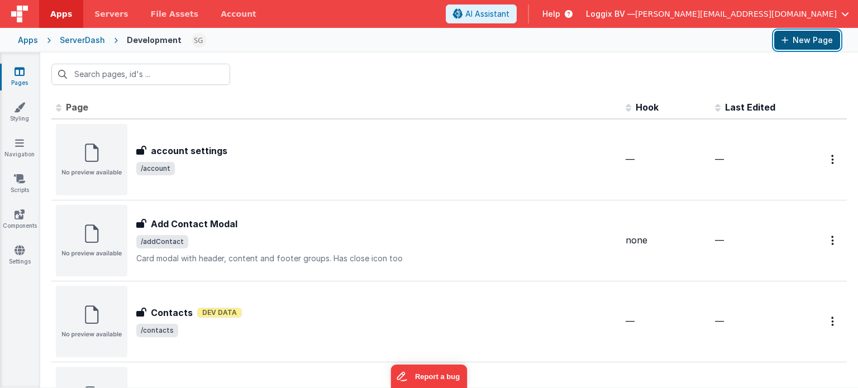
click at [811, 37] on button "New Page" at bounding box center [807, 40] width 66 height 19
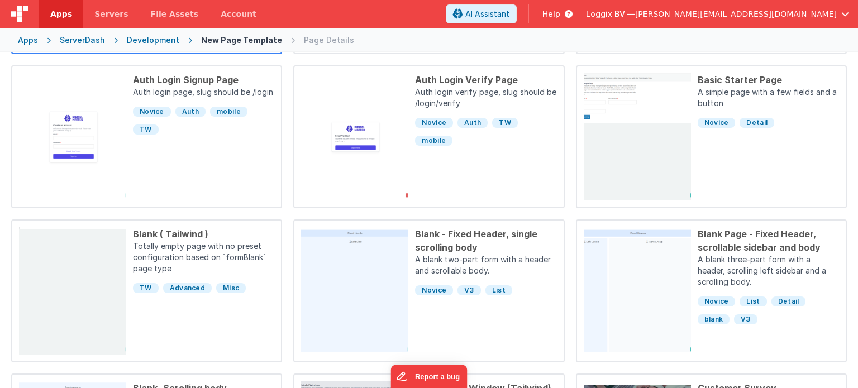
scroll to position [255, 0]
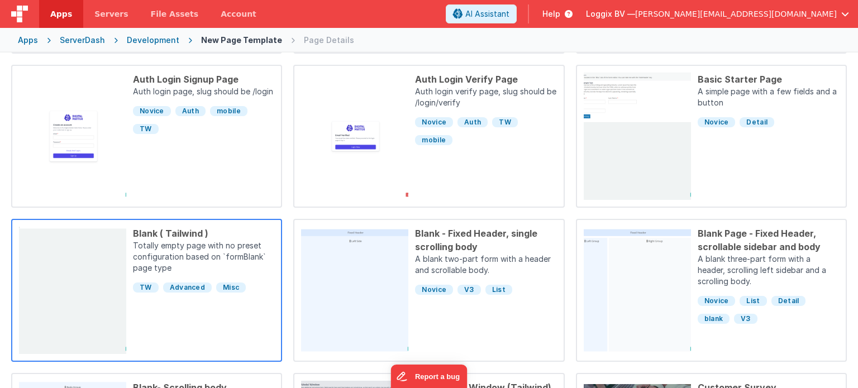
click at [178, 339] on div "Blank ( Tailwind ) Totally empty page with no preset configuration based on `fo…" at bounding box center [200, 290] width 148 height 127
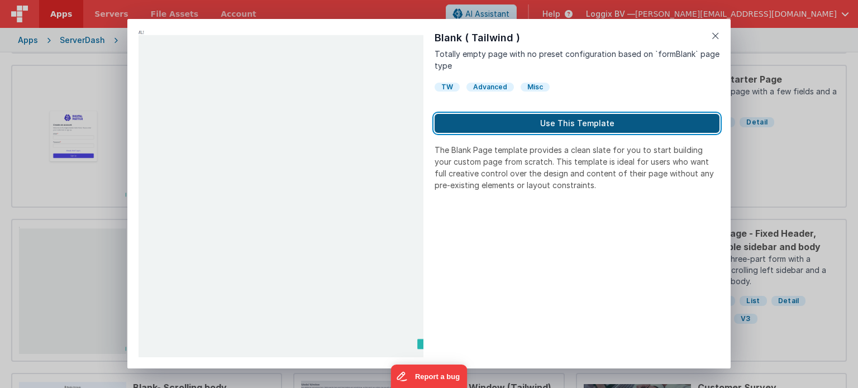
click at [562, 117] on button "Use This Template" at bounding box center [576, 123] width 285 height 19
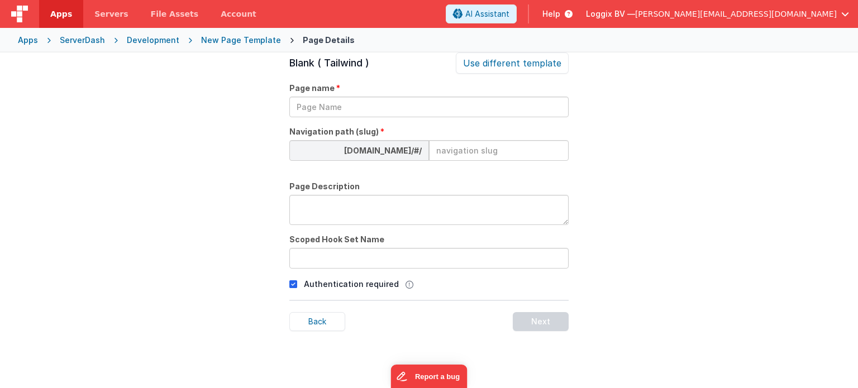
scroll to position [38, 0]
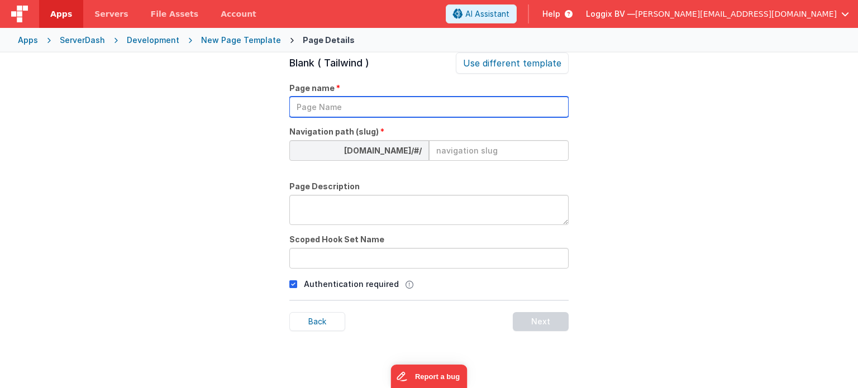
click at [336, 114] on input "text" at bounding box center [428, 107] width 279 height 21
type input "server-login"
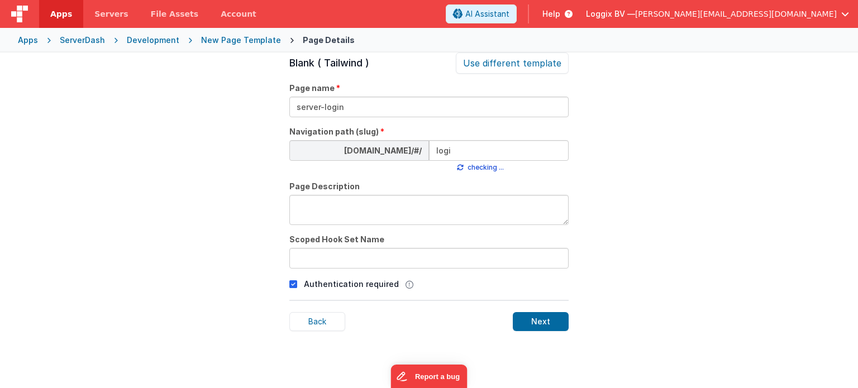
type input "login"
click at [460, 146] on input at bounding box center [499, 150] width 140 height 21
type input "lo"
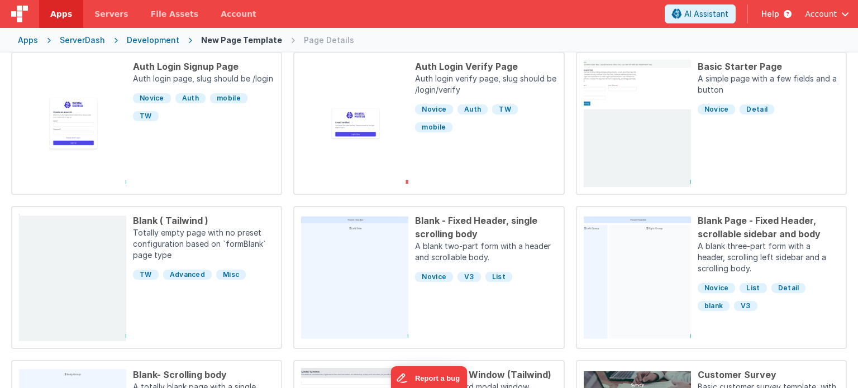
scroll to position [303, 0]
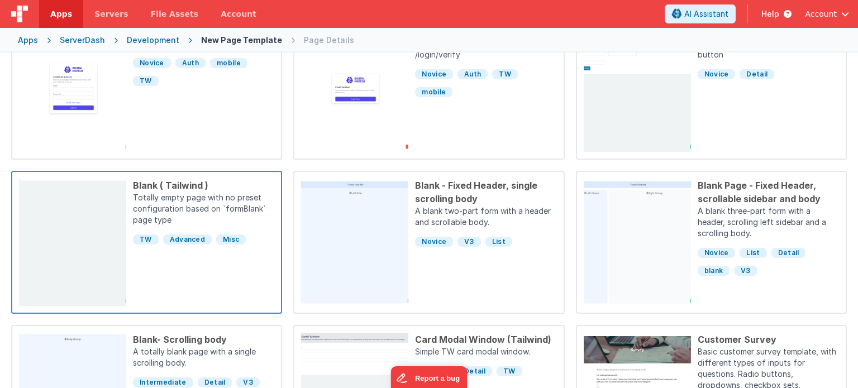
click at [217, 246] on div "Blank ( Tailwind ) Totally empty page with no preset configuration based on `fo…" at bounding box center [200, 242] width 148 height 127
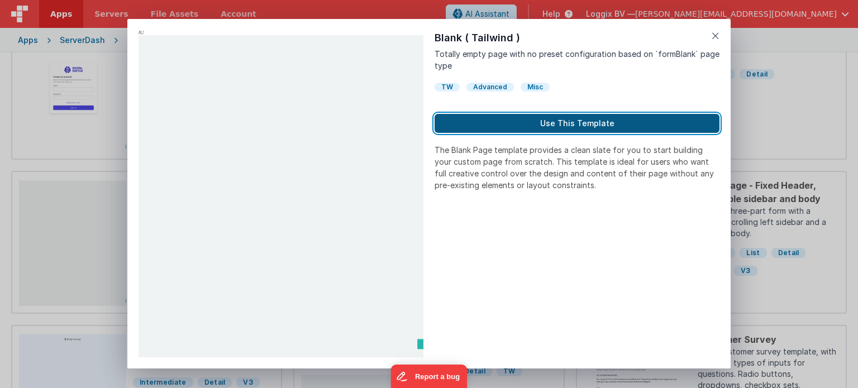
click at [530, 130] on button "Use This Template" at bounding box center [576, 123] width 285 height 19
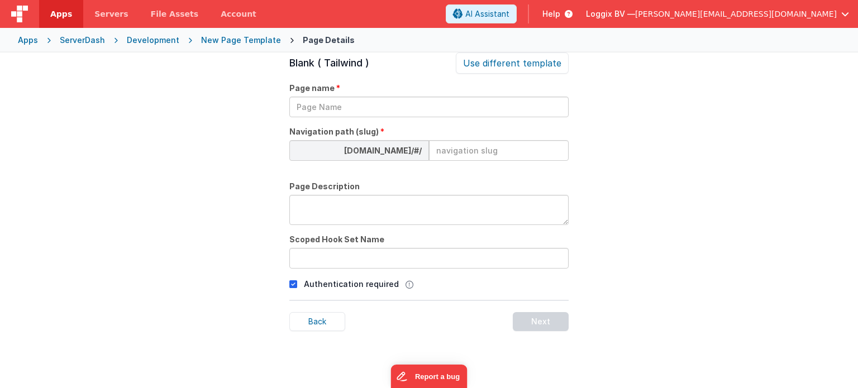
scroll to position [38, 0]
click at [468, 147] on input at bounding box center [499, 150] width 140 height 21
type input "login"
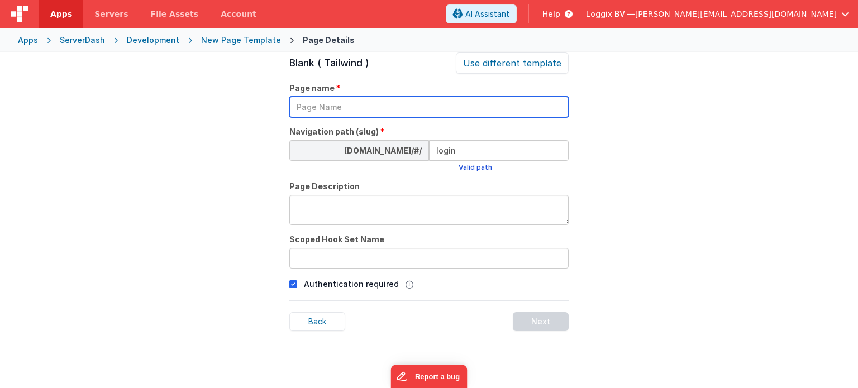
click at [363, 101] on input "text" at bounding box center [428, 107] width 279 height 21
type input "s"
type input "admin-login"
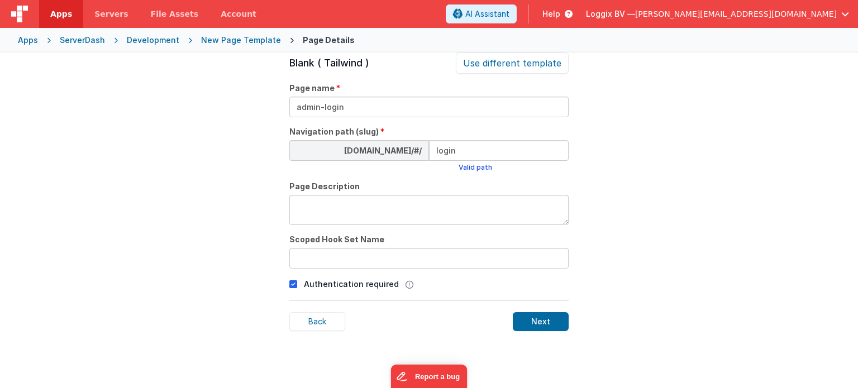
click at [294, 285] on icon at bounding box center [293, 283] width 8 height 13
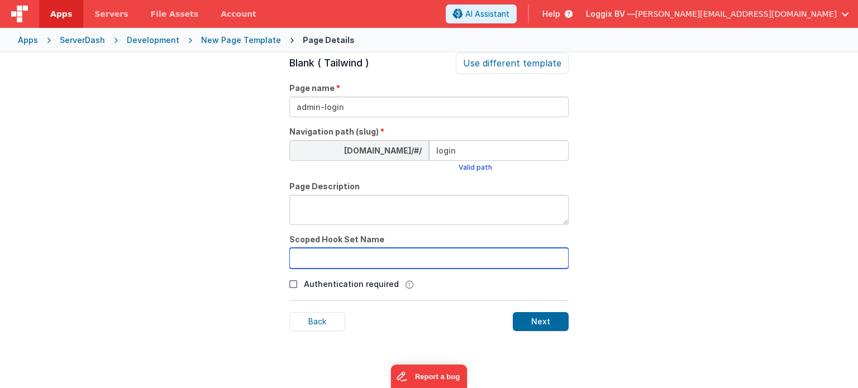
click at [317, 257] on input "text" at bounding box center [428, 258] width 279 height 21
type input "admin-login"
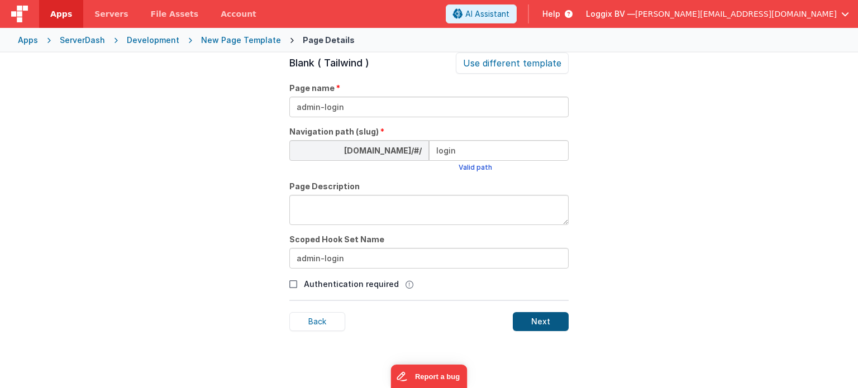
click at [543, 322] on div "Next" at bounding box center [541, 321] width 56 height 19
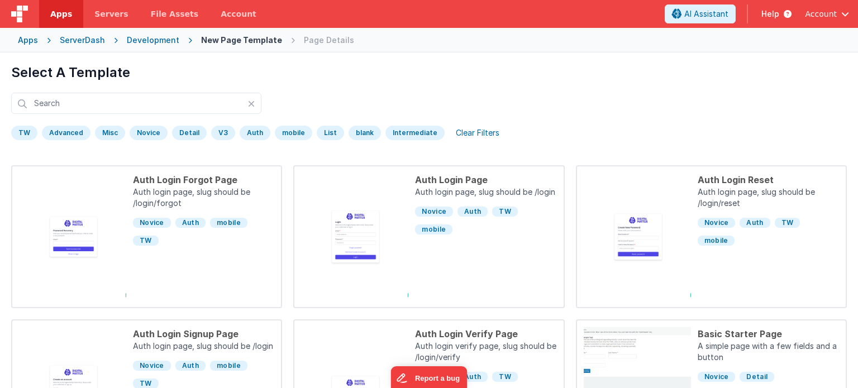
click at [166, 44] on div "Development" at bounding box center [153, 40] width 52 height 11
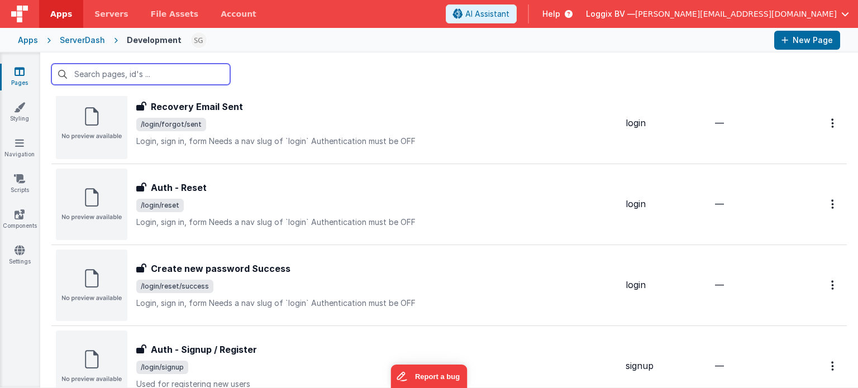
scroll to position [1159, 0]
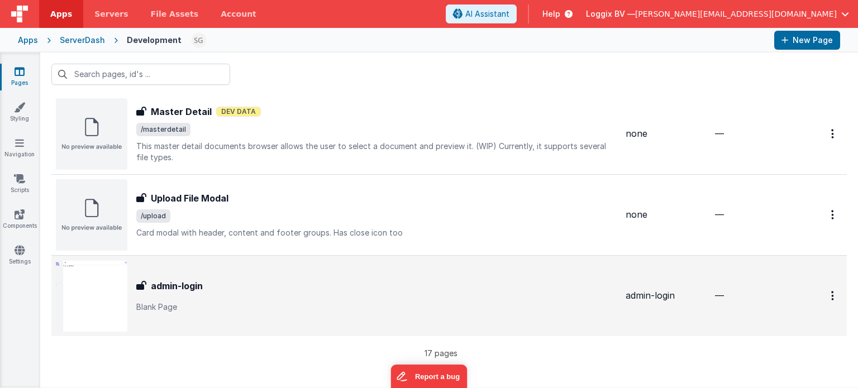
click at [389, 293] on div "admin-login admin-login Blank Page" at bounding box center [376, 295] width 480 height 33
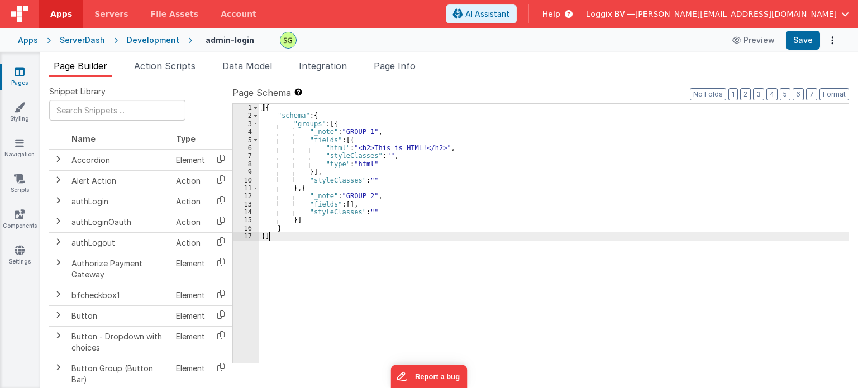
click at [248, 147] on div "6" at bounding box center [246, 148] width 26 height 8
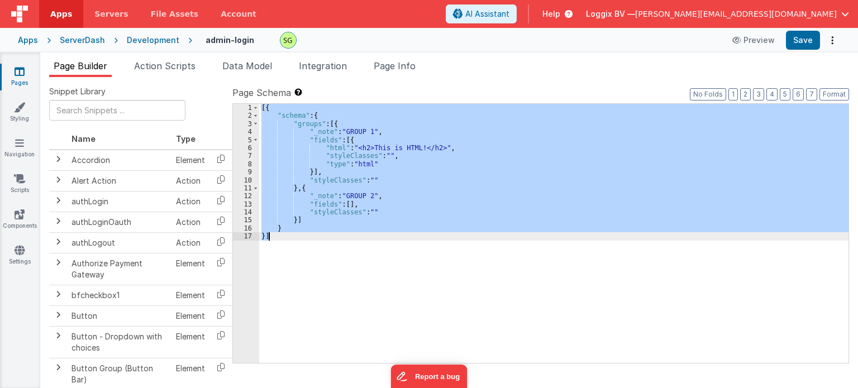
click at [248, 147] on div "6" at bounding box center [246, 148] width 26 height 8
click at [409, 186] on div "[{ "schema" : { "groups" : [{ "_note" : "GROUP 1" , "fields" : [{ "html" : "<h2…" at bounding box center [553, 233] width 589 height 259
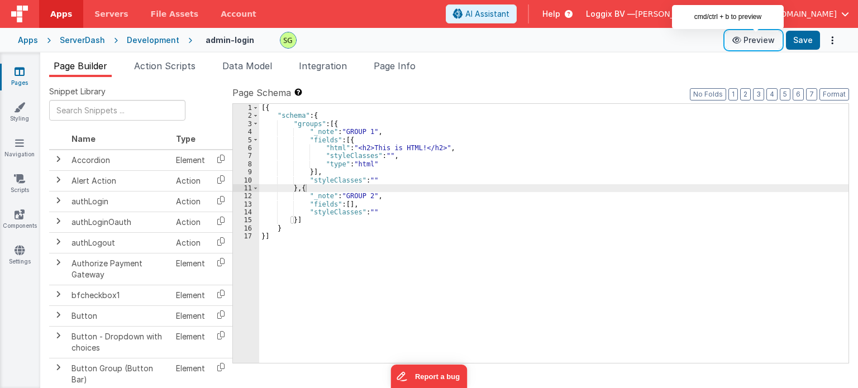
click at [753, 44] on button "Preview" at bounding box center [753, 40] width 56 height 18
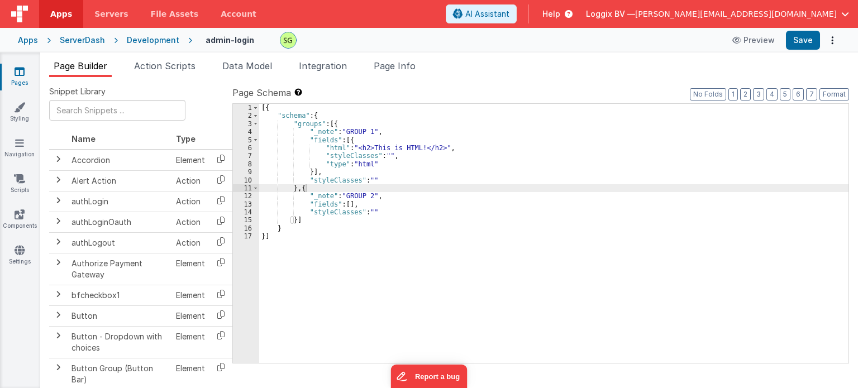
click at [128, 42] on div "Development" at bounding box center [153, 40] width 52 height 11
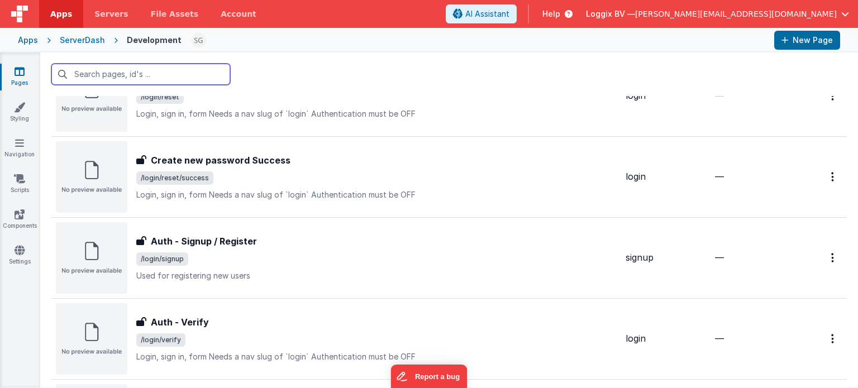
scroll to position [1159, 0]
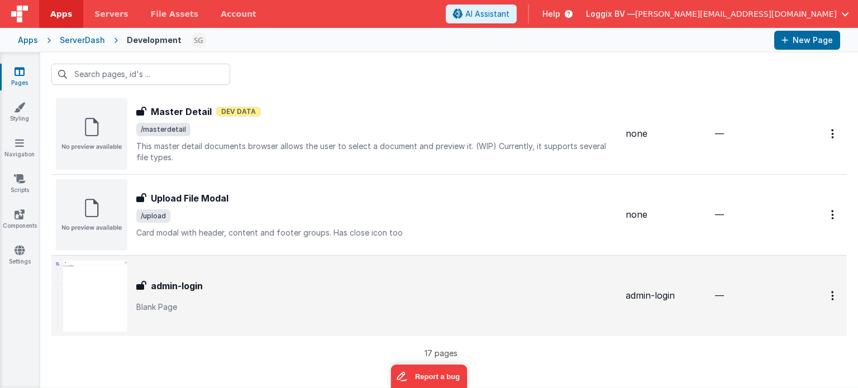
click at [312, 281] on div "admin-login" at bounding box center [376, 285] width 480 height 13
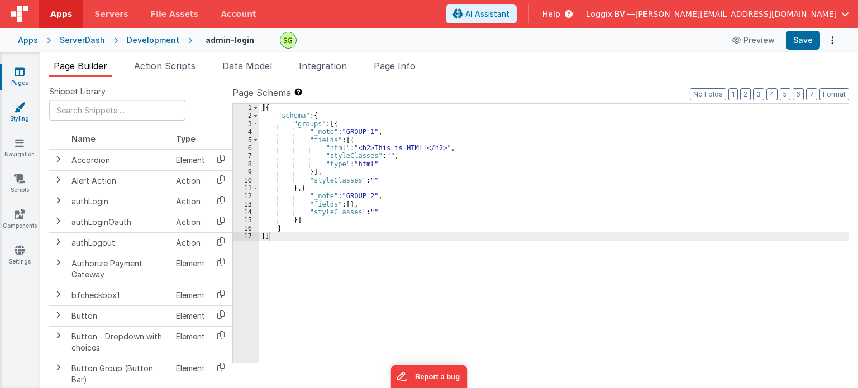
click at [20, 113] on link "Styling" at bounding box center [19, 113] width 40 height 22
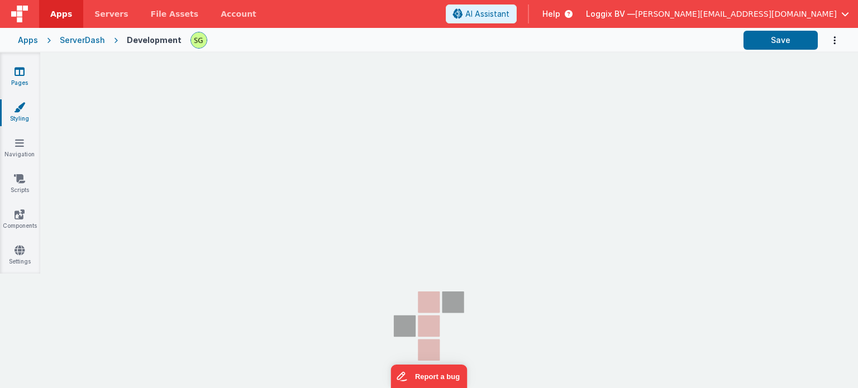
click at [23, 80] on link "Pages" at bounding box center [19, 77] width 40 height 22
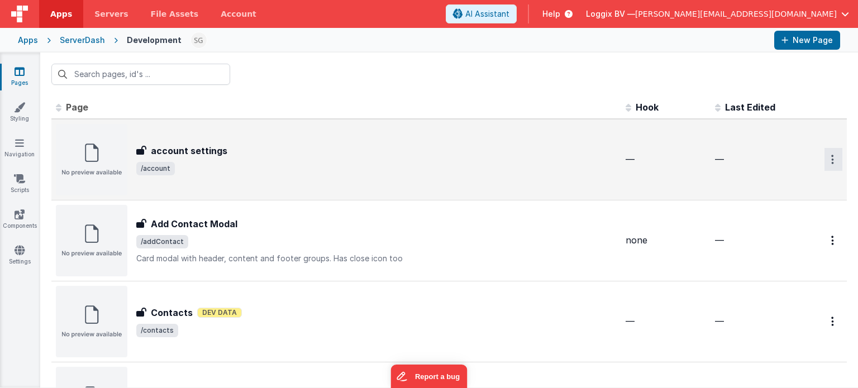
click at [831, 159] on icon "Options" at bounding box center [832, 159] width 3 height 9
click at [750, 223] on icon at bounding box center [758, 227] width 16 height 8
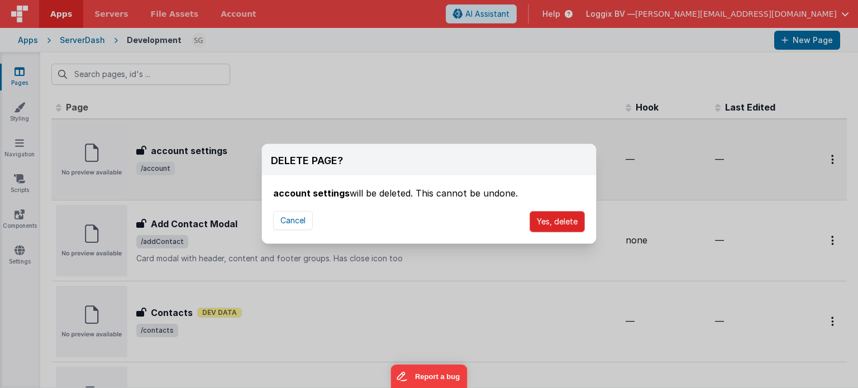
click at [545, 221] on button "Yes, delete" at bounding box center [556, 221] width 55 height 21
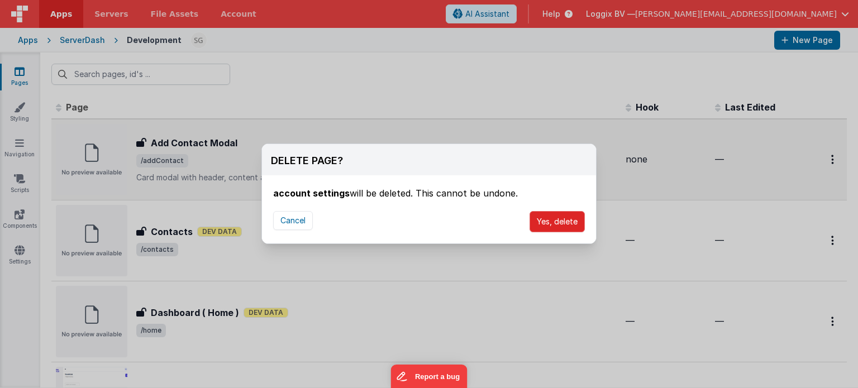
click at [549, 229] on button "Yes, delete" at bounding box center [556, 221] width 55 height 21
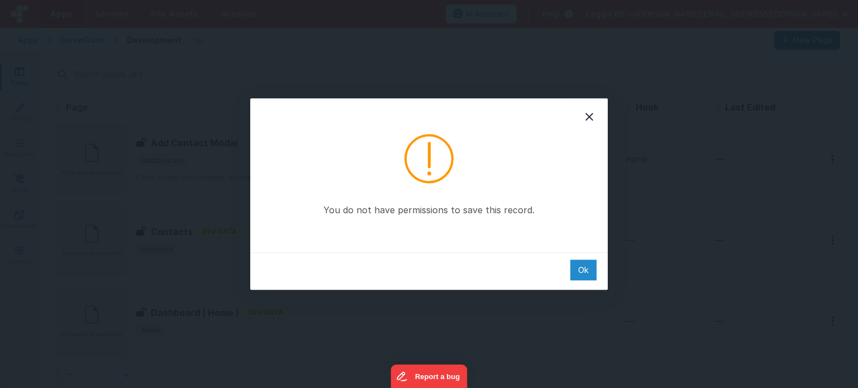
click at [592, 260] on div "Ok" at bounding box center [583, 270] width 26 height 21
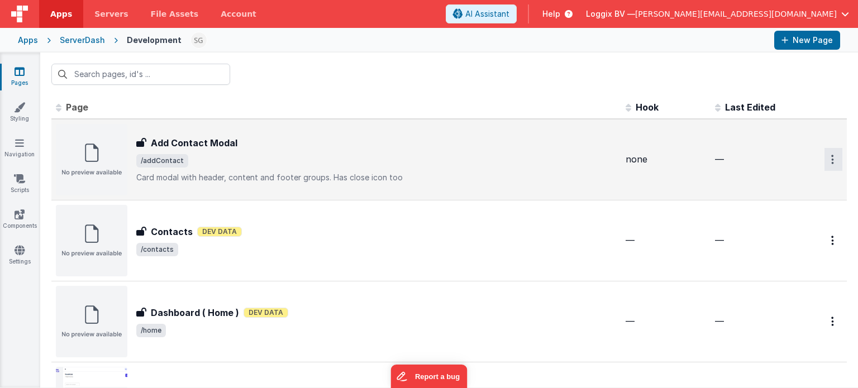
click at [826, 160] on button "Options" at bounding box center [833, 159] width 18 height 23
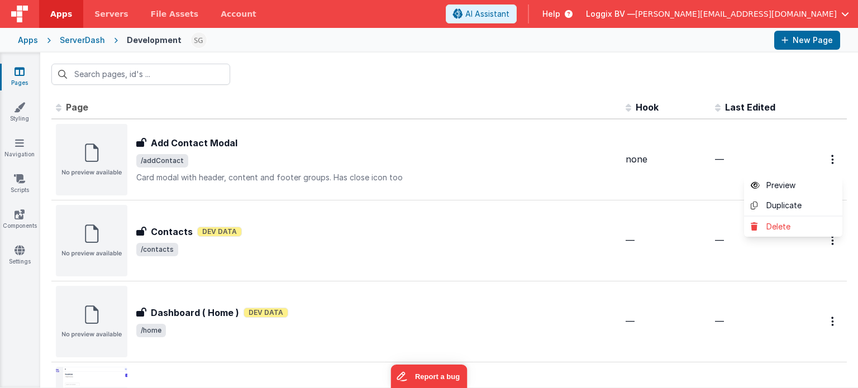
click at [666, 224] on button at bounding box center [429, 194] width 858 height 388
click at [4, 112] on link "Styling" at bounding box center [19, 113] width 40 height 22
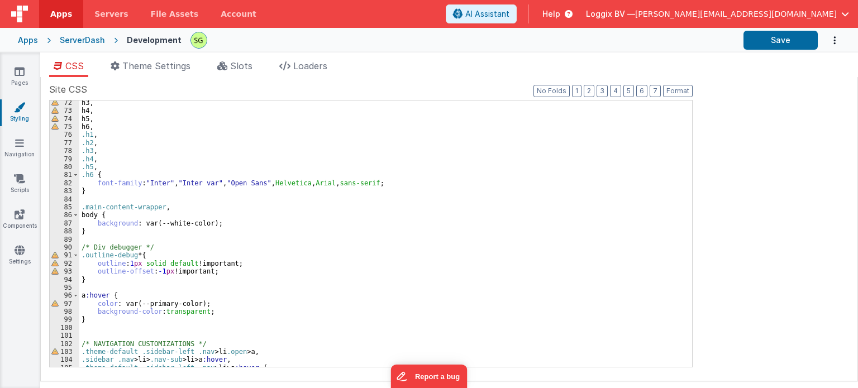
scroll to position [572, 0]
click at [176, 68] on span "Theme Settings" at bounding box center [156, 65] width 68 height 11
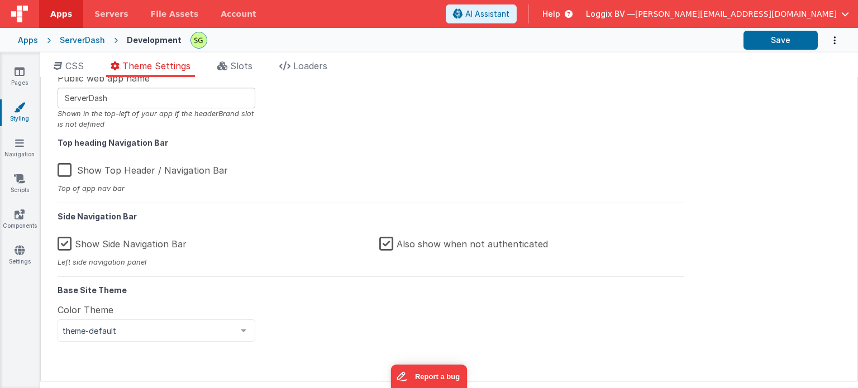
scroll to position [11, 0]
click at [66, 243] on label "Show Side Navigation Bar" at bounding box center [122, 242] width 129 height 24
click at [0, 0] on input "Show Side Navigation Bar" at bounding box center [0, 0] width 0 height 0
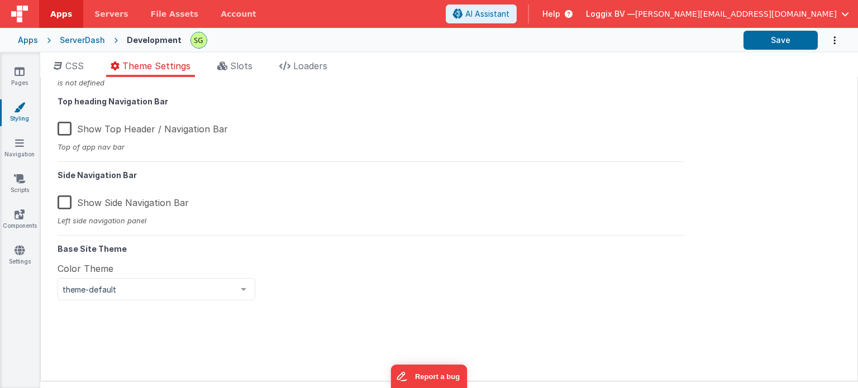
scroll to position [53, 0]
click at [770, 35] on button "Save" at bounding box center [780, 40] width 74 height 19
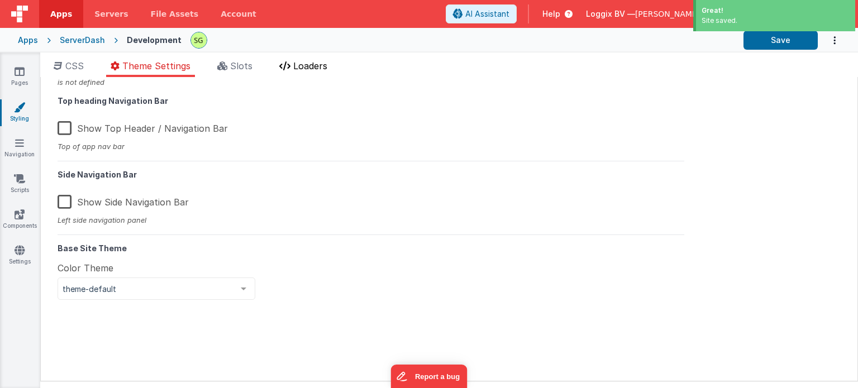
click at [304, 69] on span "Loaders" at bounding box center [310, 65] width 34 height 11
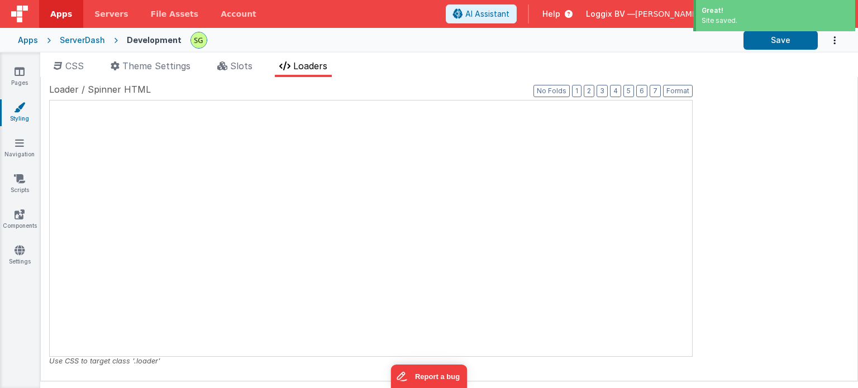
scroll to position [0, 0]
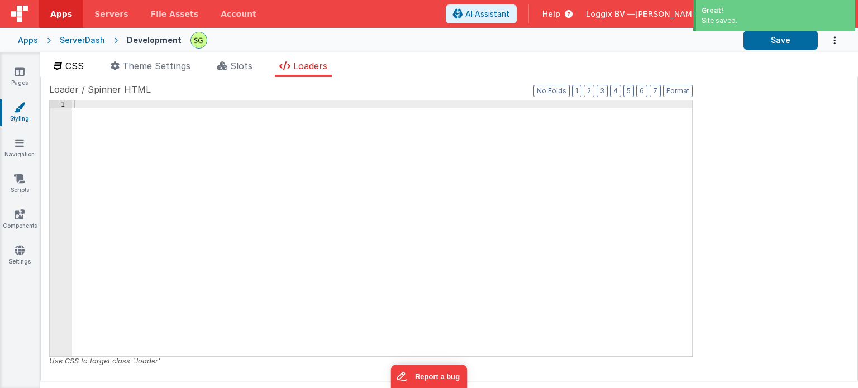
click at [73, 65] on span "CSS" at bounding box center [74, 65] width 18 height 11
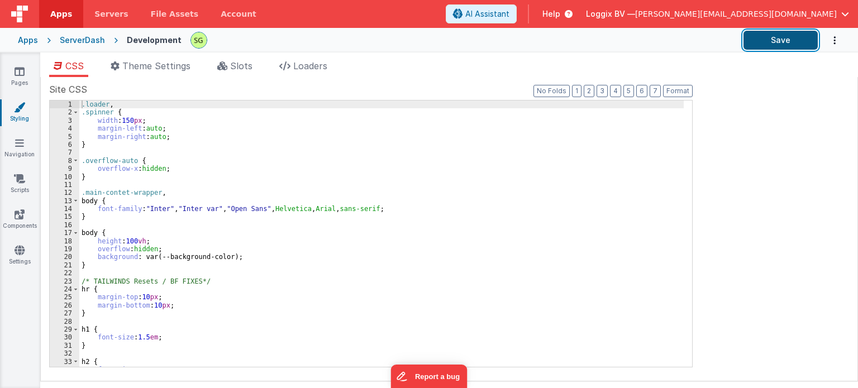
click at [788, 46] on button "Save" at bounding box center [780, 40] width 74 height 19
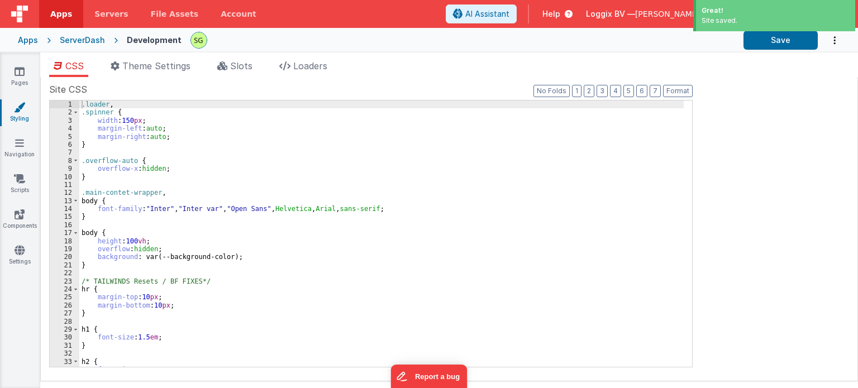
click at [89, 44] on div "ServerDash" at bounding box center [82, 40] width 45 height 11
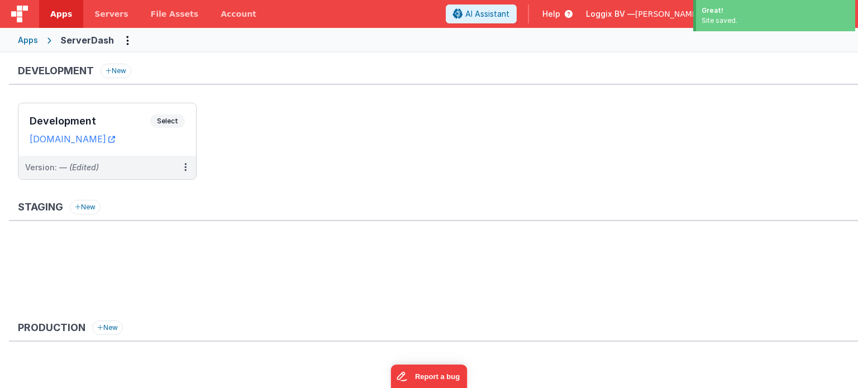
click at [174, 117] on span "Select" at bounding box center [167, 120] width 35 height 13
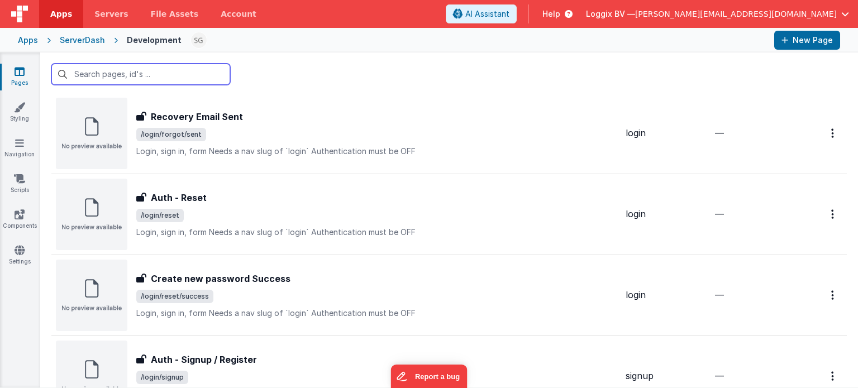
scroll to position [1079, 0]
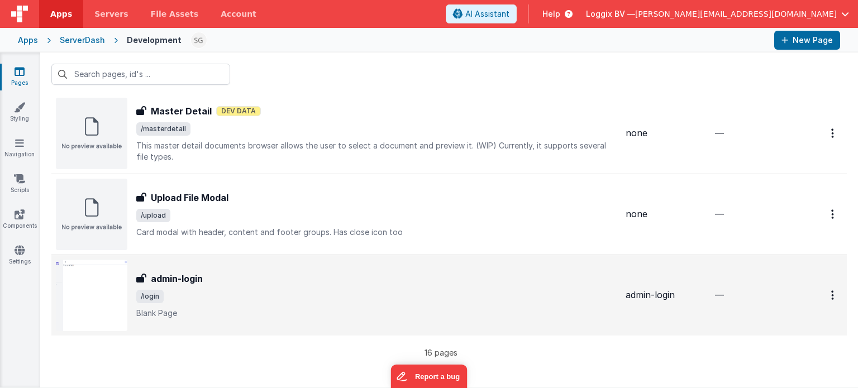
click at [806, 303] on div at bounding box center [823, 295] width 38 height 23
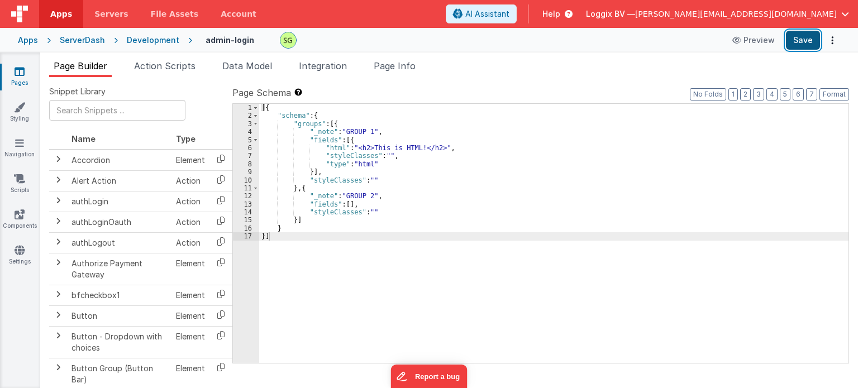
click at [804, 38] on button "Save" at bounding box center [803, 40] width 34 height 19
click at [85, 39] on div "ServerDash" at bounding box center [82, 40] width 45 height 11
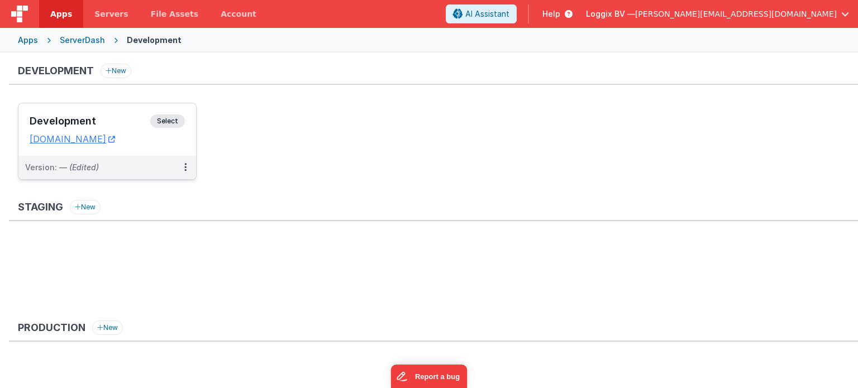
click at [170, 121] on span "Select" at bounding box center [167, 120] width 35 height 13
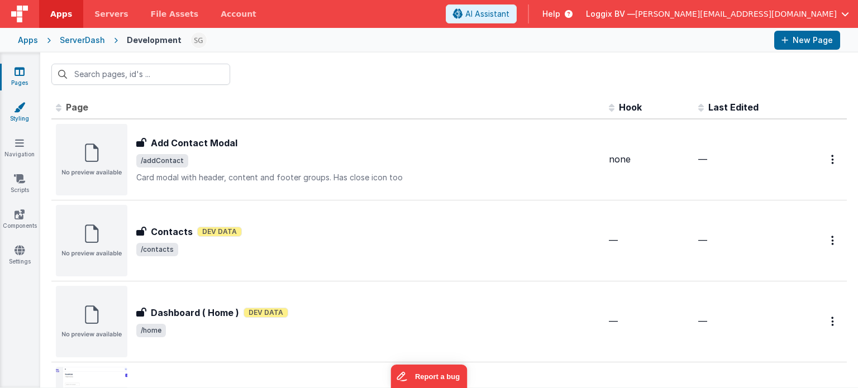
drag, startPoint x: 20, startPoint y: 127, endPoint x: 20, endPoint y: 107, distance: 20.1
click at [20, 107] on div "Pages Styling Navigation Scripts Components Settings" at bounding box center [20, 219] width 40 height 335
click at [20, 107] on icon at bounding box center [19, 107] width 11 height 11
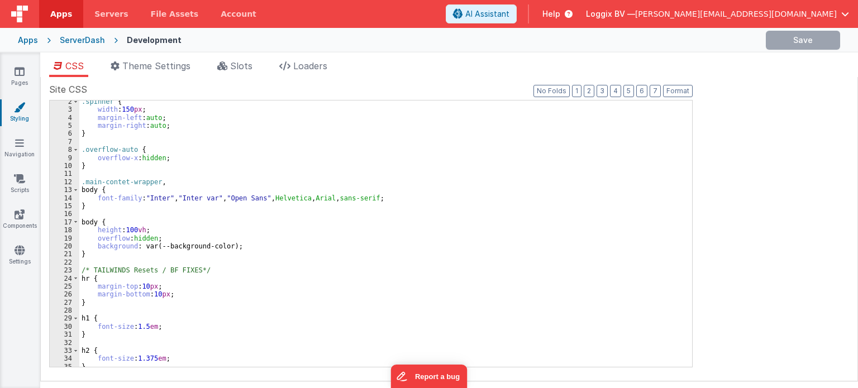
scroll to position [11, 0]
click at [170, 70] on span "Theme Settings" at bounding box center [156, 65] width 68 height 11
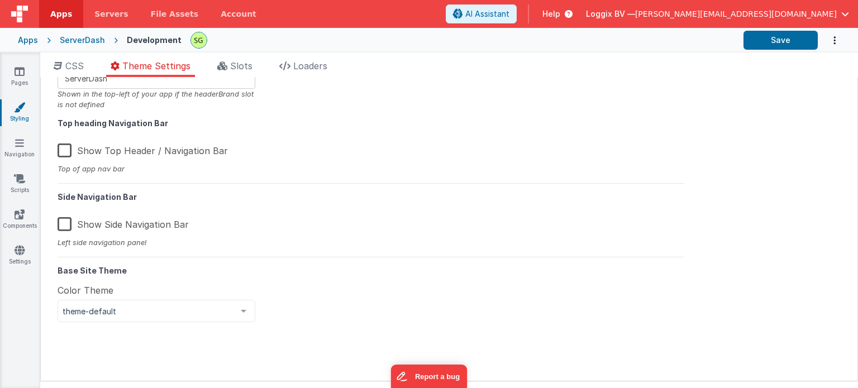
scroll to position [31, 0]
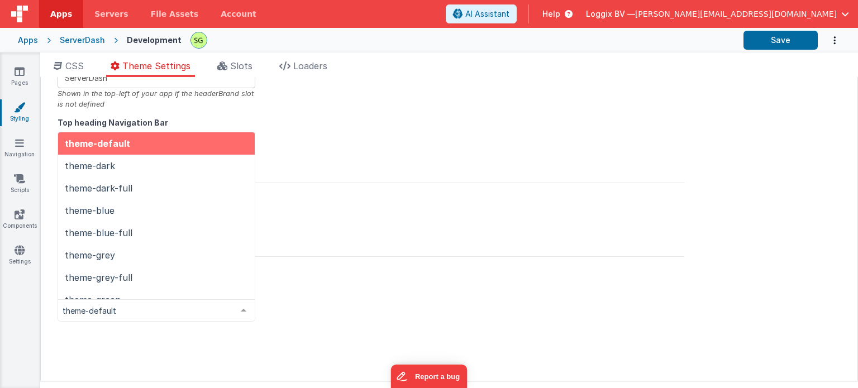
click at [161, 315] on span "theme-default" at bounding box center [148, 310] width 170 height 11
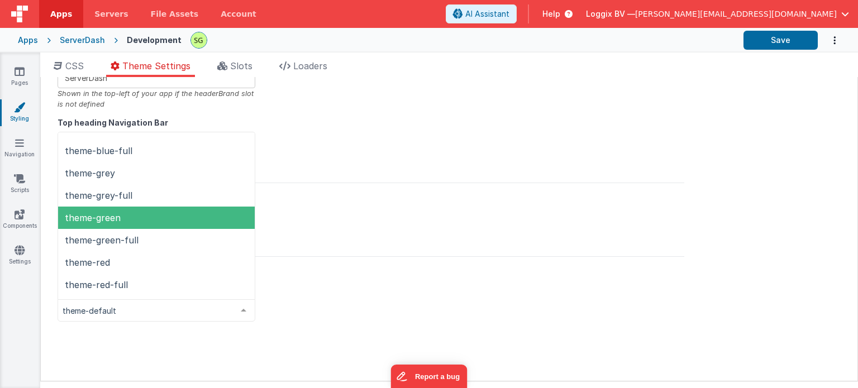
scroll to position [100, 0]
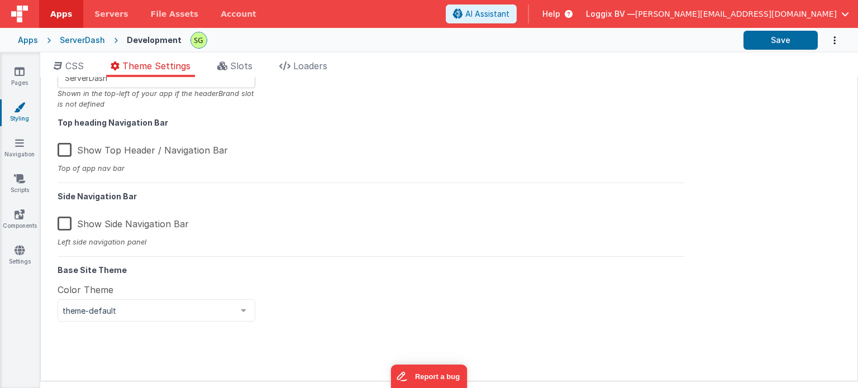
click at [318, 307] on div "Public web app name ServerDash Shown in the top-left of your app if the headerB…" at bounding box center [370, 197] width 643 height 293
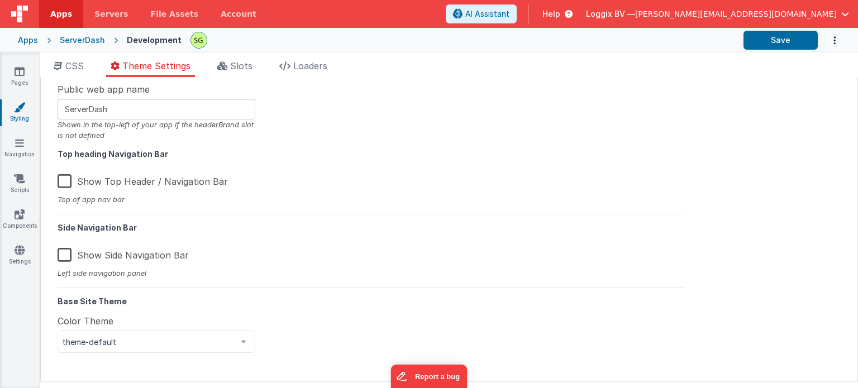
scroll to position [0, 0]
click at [250, 61] on span "Slots" at bounding box center [241, 65] width 22 height 11
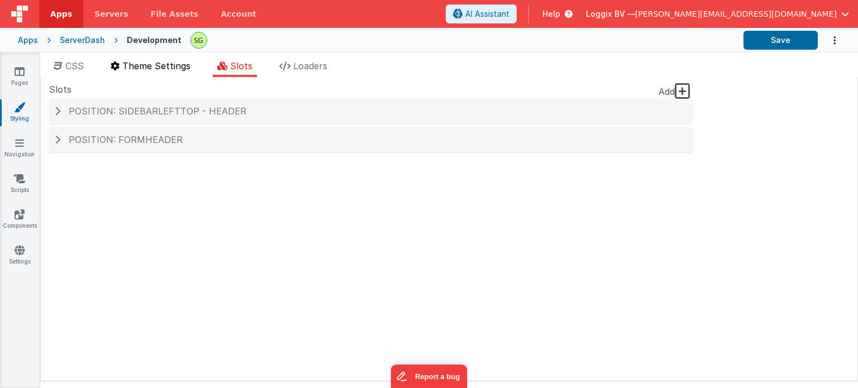
click at [167, 64] on span "Theme Settings" at bounding box center [156, 65] width 68 height 11
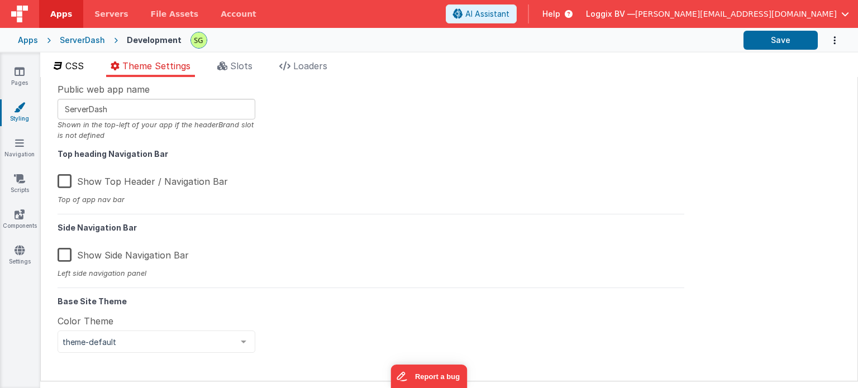
click at [69, 64] on span "CSS" at bounding box center [74, 65] width 18 height 11
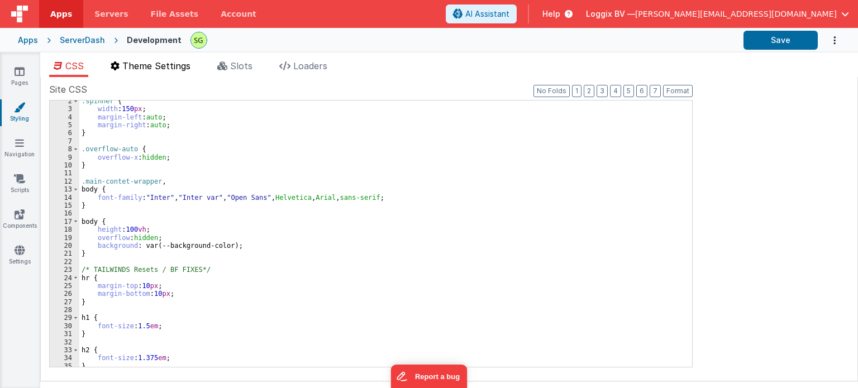
click at [145, 64] on span "Theme Settings" at bounding box center [156, 65] width 68 height 11
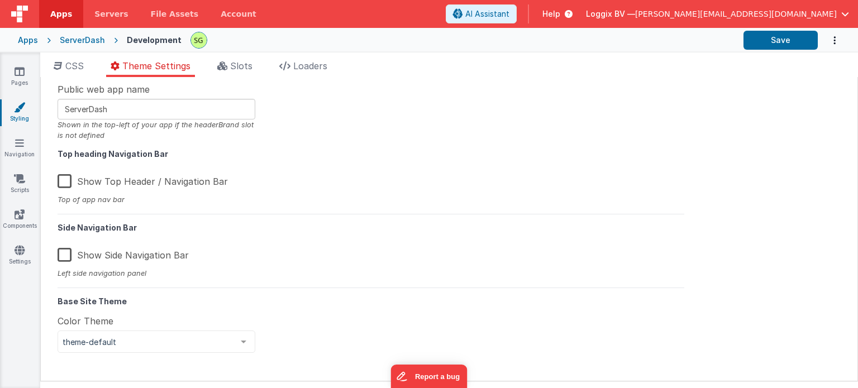
scroll to position [27, 0]
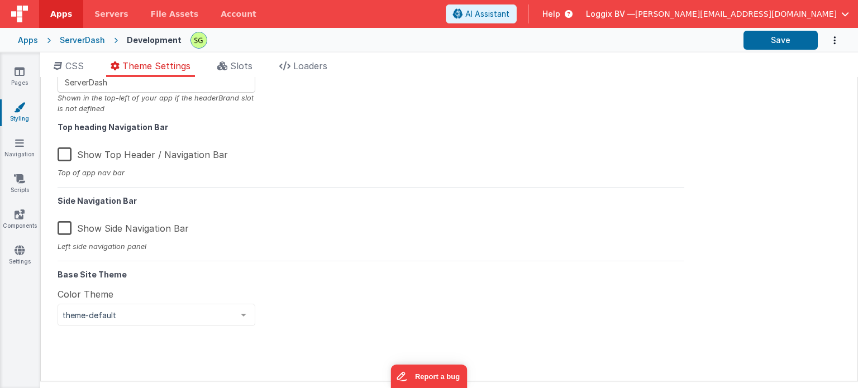
click at [67, 157] on label "Show Top Header / Navigation Bar" at bounding box center [143, 153] width 170 height 24
click at [0, 0] on input "Show Top Header / Navigation Bar" at bounding box center [0, 0] width 0 height 0
click at [67, 157] on label "Show Top Header / Navigation Bar" at bounding box center [142, 153] width 168 height 24
click at [0, 0] on input "Show Top Header / Navigation Bar" at bounding box center [0, 0] width 0 height 0
click at [788, 40] on button "Save" at bounding box center [780, 40] width 74 height 19
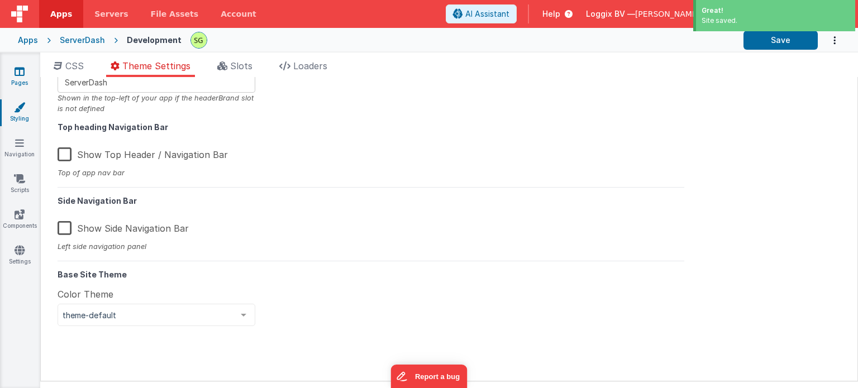
click at [20, 76] on link "Pages" at bounding box center [19, 77] width 40 height 22
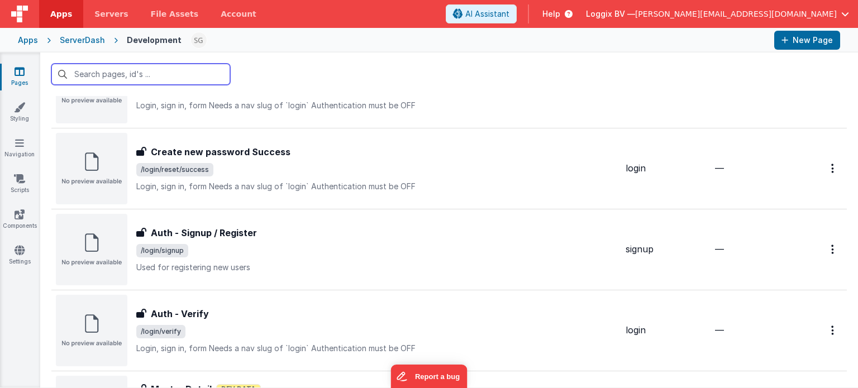
scroll to position [1079, 0]
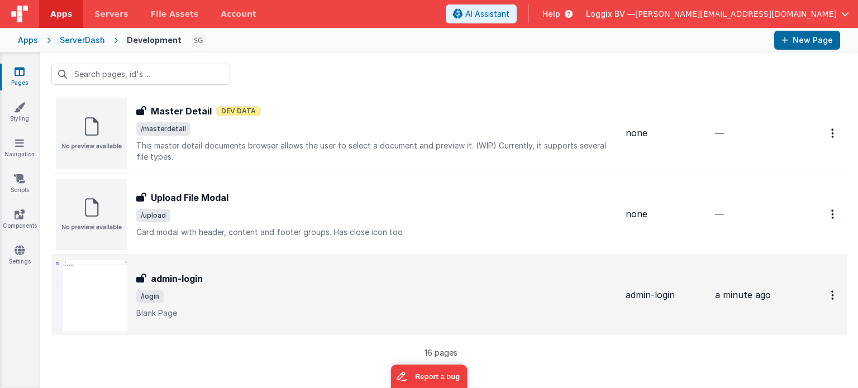
click at [323, 282] on div "admin-login" at bounding box center [376, 278] width 480 height 13
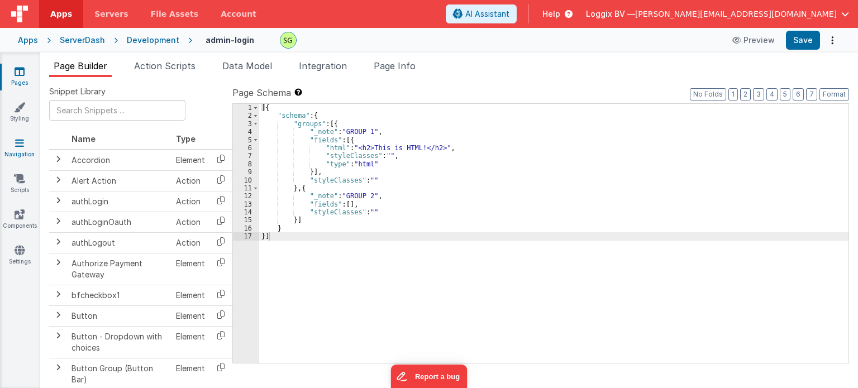
click at [20, 149] on link "Navigation" at bounding box center [19, 148] width 40 height 22
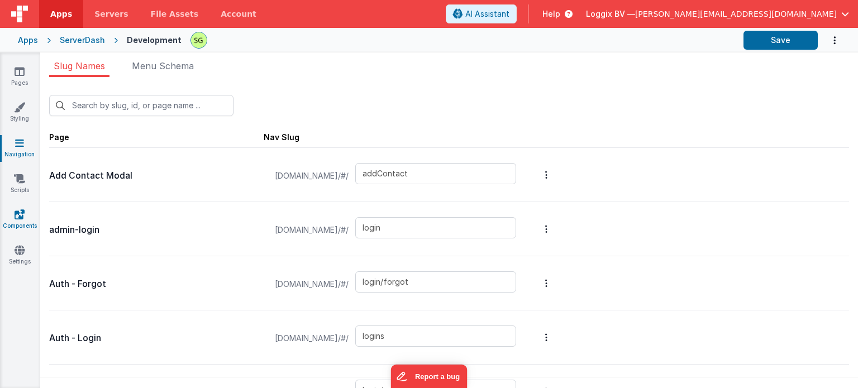
click at [22, 213] on icon at bounding box center [20, 214] width 10 height 11
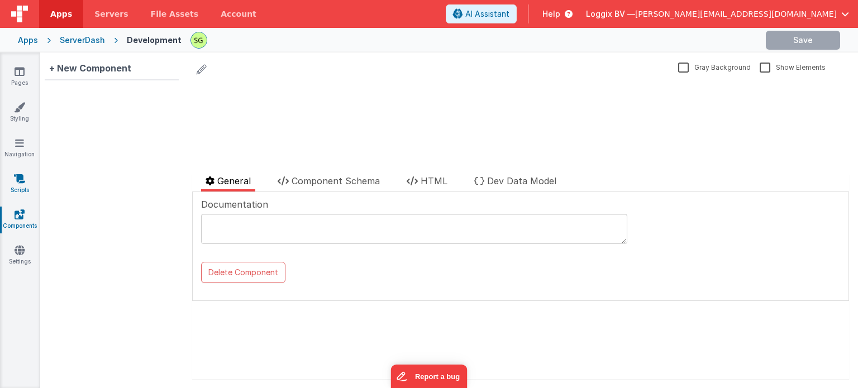
click at [22, 180] on icon at bounding box center [19, 178] width 11 height 11
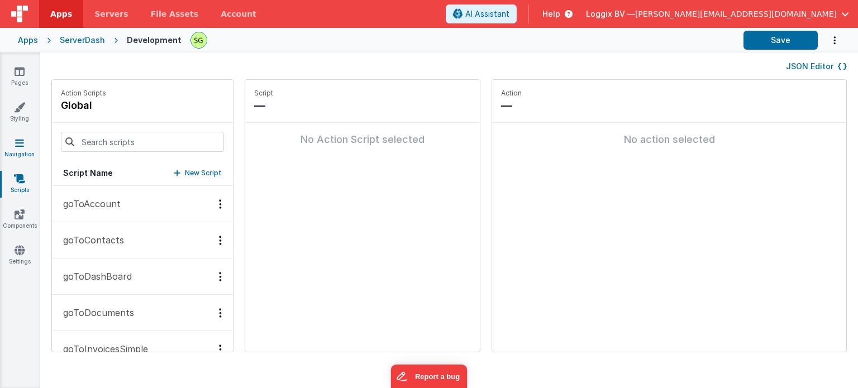
click at [18, 146] on icon at bounding box center [19, 142] width 9 height 11
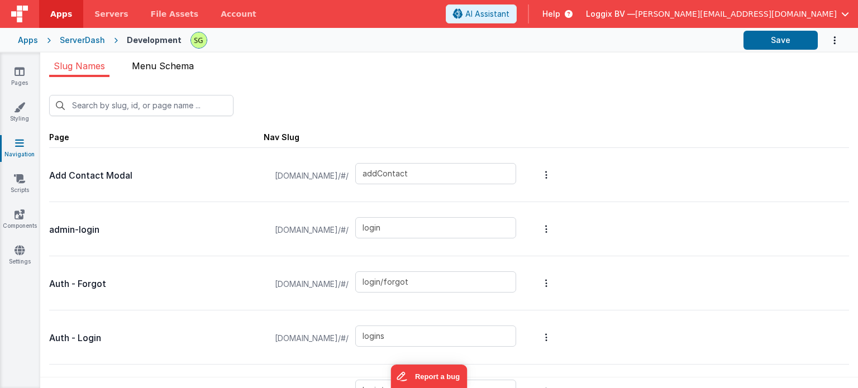
click at [179, 73] on li "Menu Schema" at bounding box center [162, 68] width 71 height 18
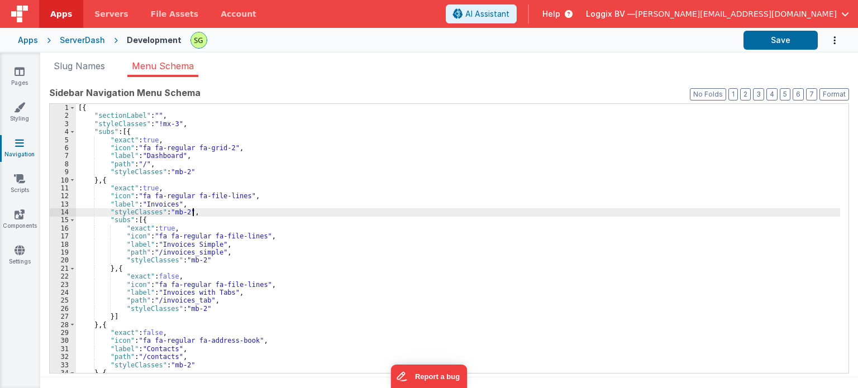
click at [299, 209] on div "[{ "sectionLabel" : "" , "styleClasses" : "!mx-3" , "subs" : [{ "exact" : true …" at bounding box center [458, 247] width 764 height 286
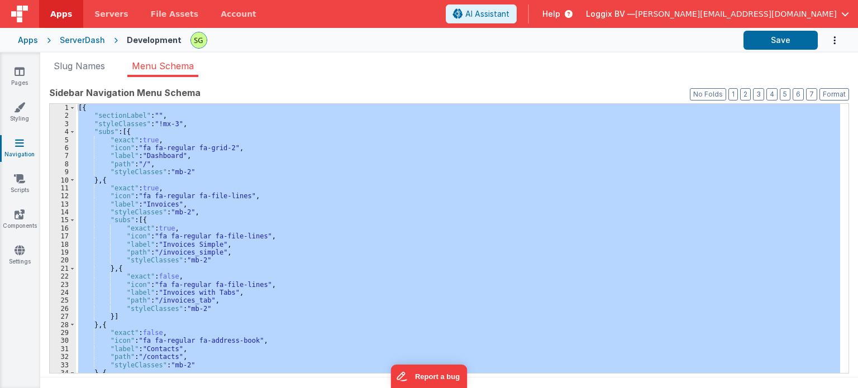
click at [317, 217] on div "[{ "sectionLabel" : "" , "styleClasses" : "!mx-3" , "subs" : [{ "exact" : true …" at bounding box center [458, 238] width 764 height 269
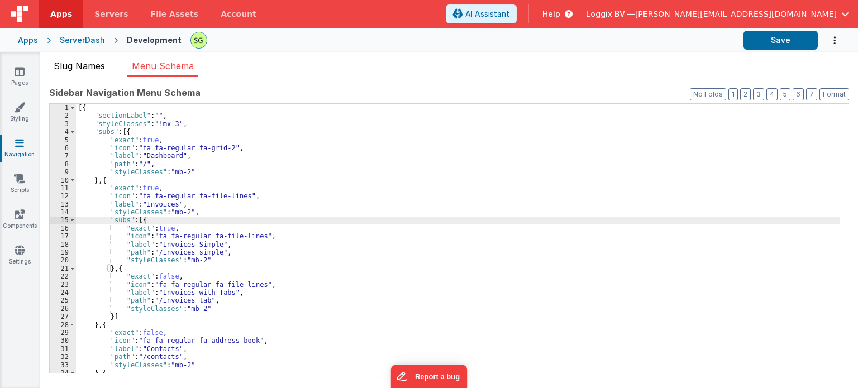
click at [60, 69] on span "Slug Names" at bounding box center [79, 65] width 51 height 11
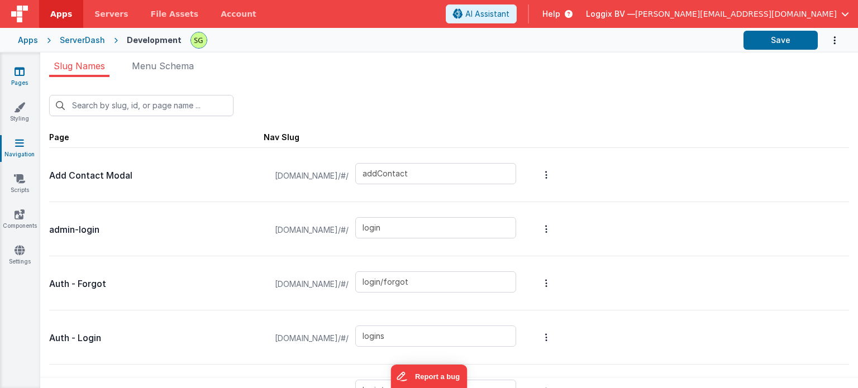
click at [12, 81] on link "Pages" at bounding box center [19, 77] width 40 height 22
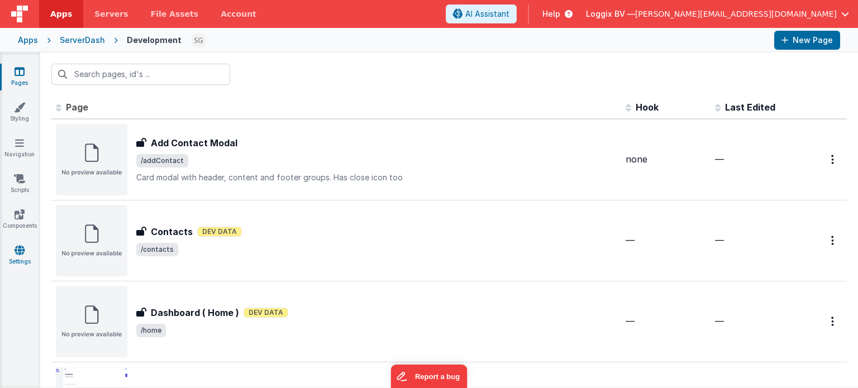
click at [20, 251] on icon at bounding box center [20, 250] width 10 height 11
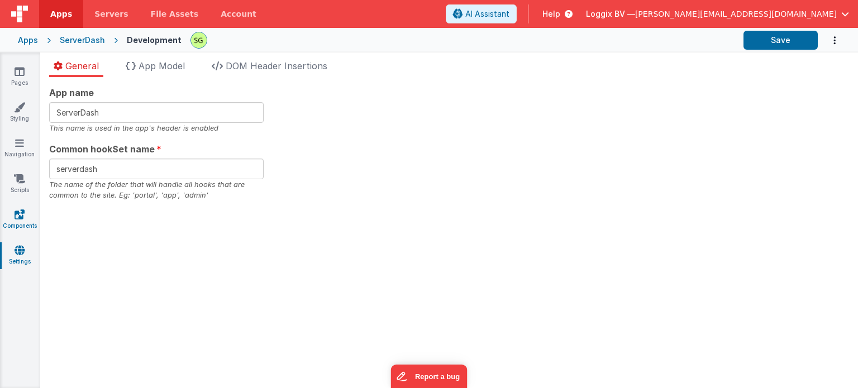
click at [21, 218] on icon at bounding box center [20, 214] width 10 height 11
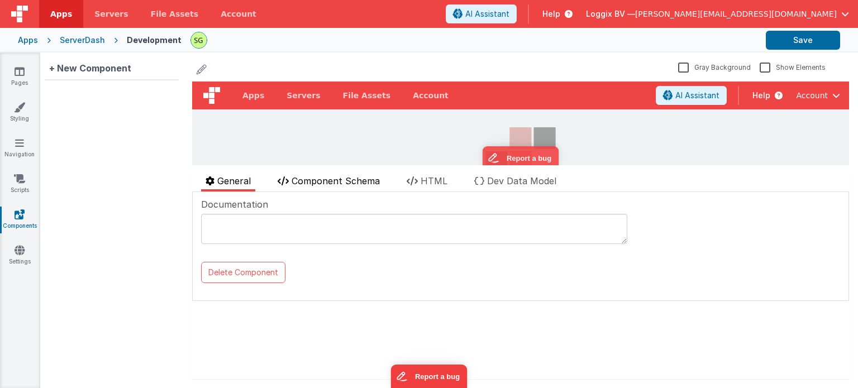
click at [351, 185] on span "Component Schema" at bounding box center [335, 180] width 88 height 11
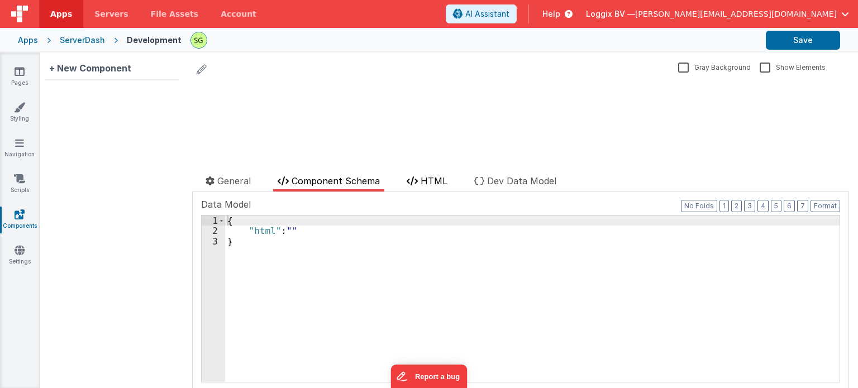
click at [444, 184] on span "HTML" at bounding box center [433, 180] width 27 height 11
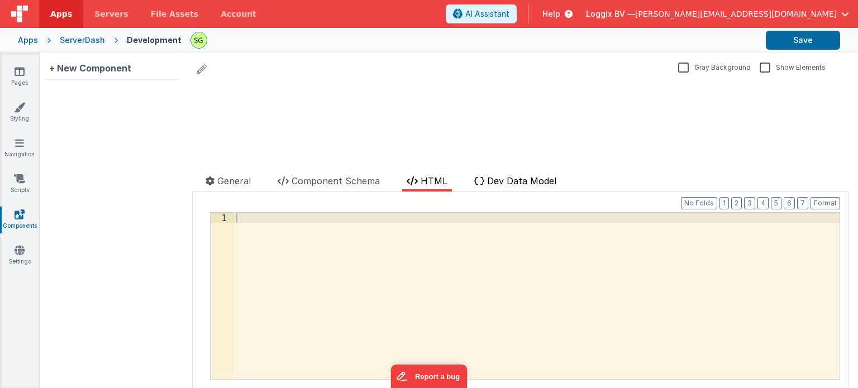
click at [538, 184] on span "Dev Data Model" at bounding box center [521, 180] width 69 height 11
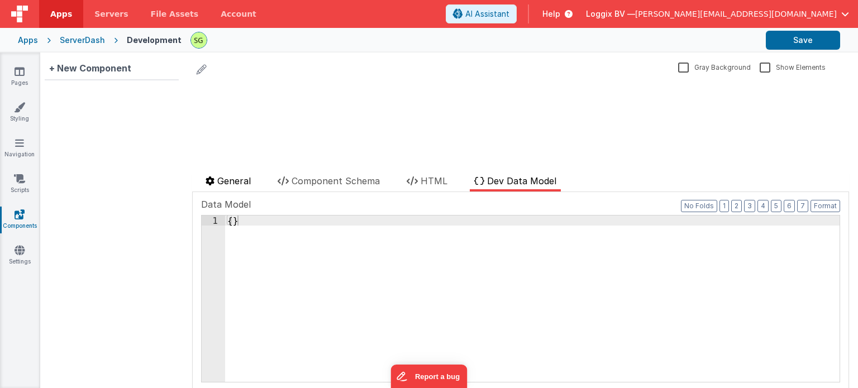
click at [234, 183] on span "General" at bounding box center [233, 180] width 33 height 11
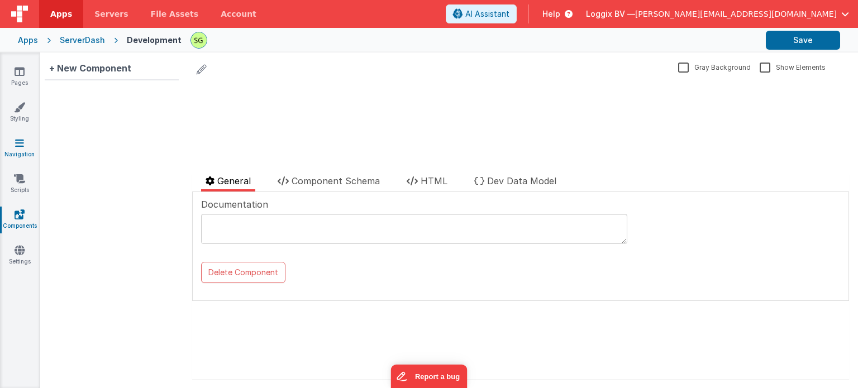
click at [25, 147] on link "Navigation" at bounding box center [19, 148] width 40 height 22
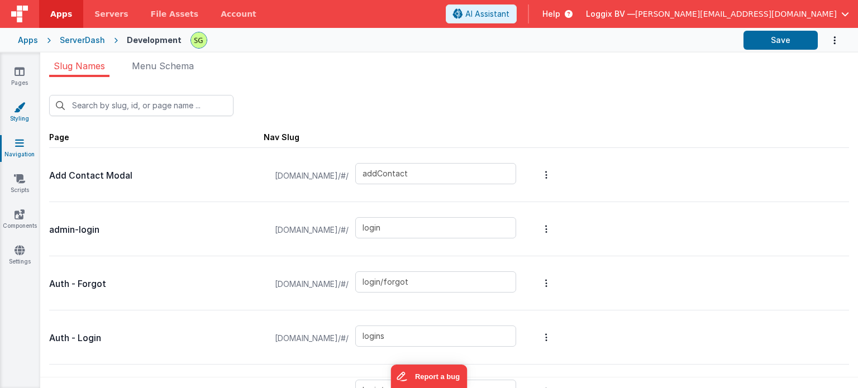
click at [17, 103] on icon at bounding box center [19, 107] width 11 height 11
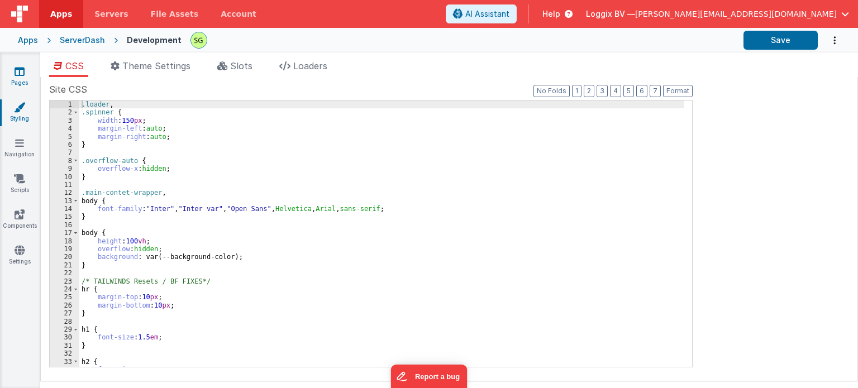
click at [20, 79] on link "Pages" at bounding box center [19, 77] width 40 height 22
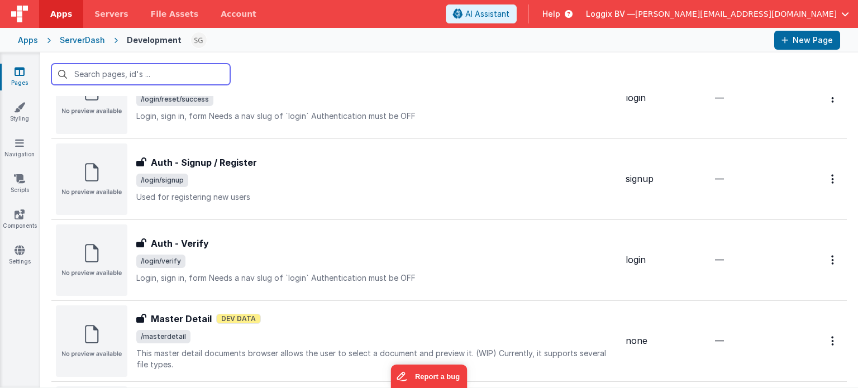
scroll to position [1079, 0]
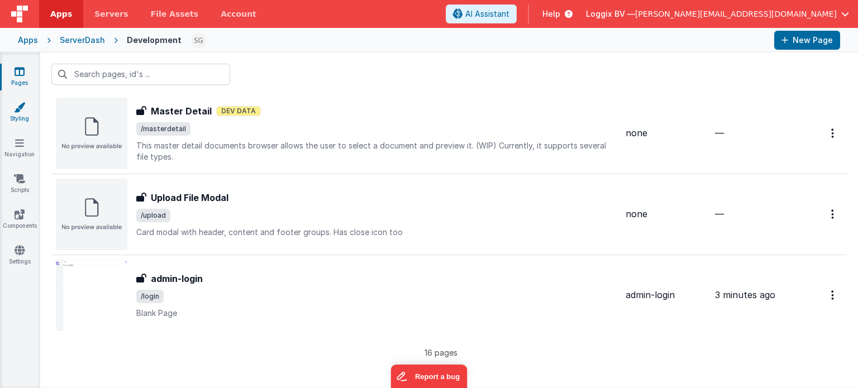
click at [22, 122] on link "Styling" at bounding box center [19, 113] width 40 height 22
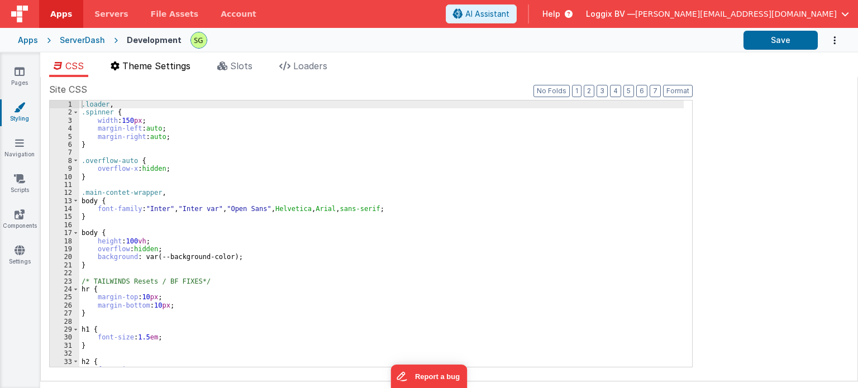
click at [156, 69] on span "Theme Settings" at bounding box center [156, 65] width 68 height 11
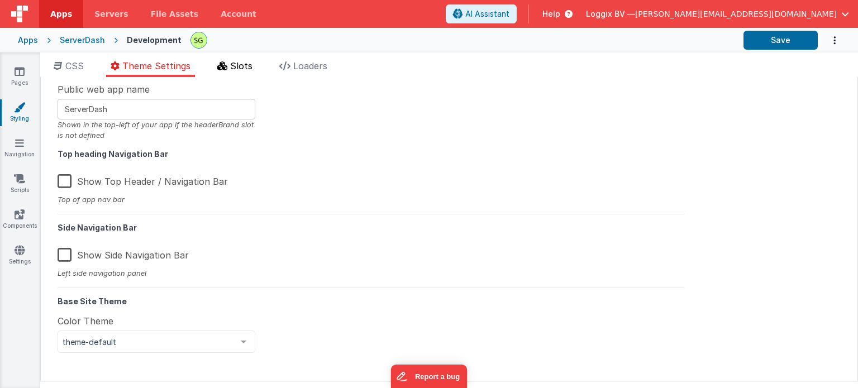
click at [219, 73] on li "Slots" at bounding box center [235, 68] width 44 height 18
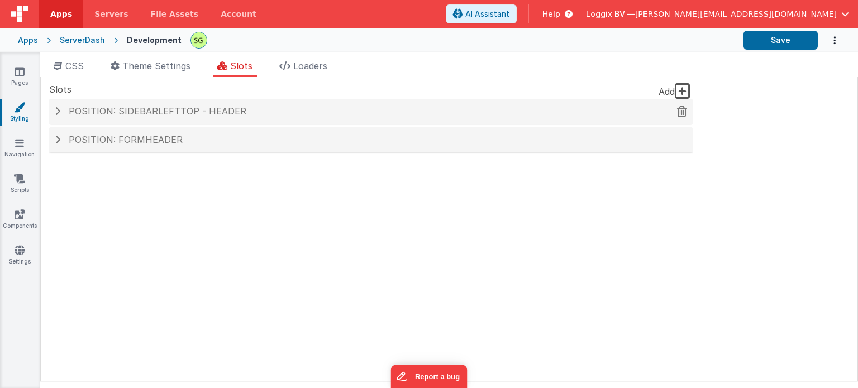
click at [56, 116] on div "Position: sidebarLeftTop - header" at bounding box center [370, 112] width 643 height 26
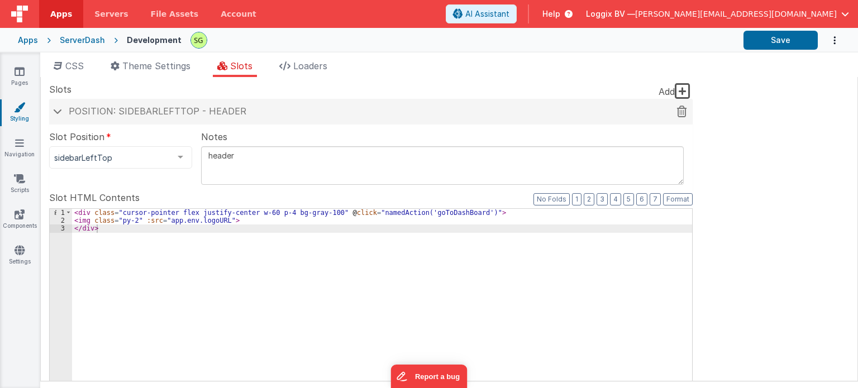
click at [60, 110] on span at bounding box center [57, 111] width 9 height 6
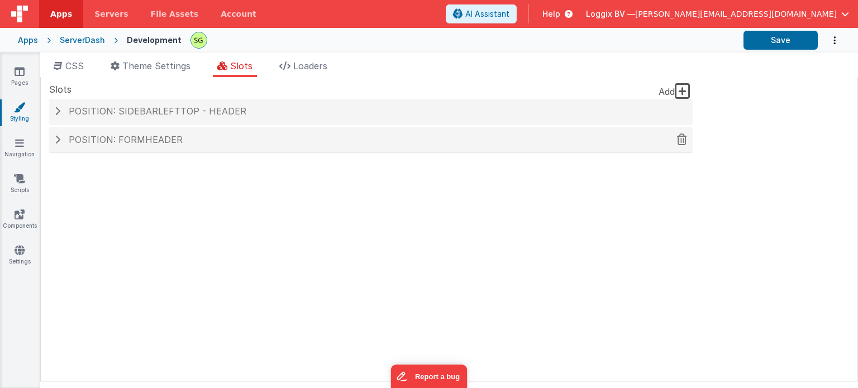
click at [60, 141] on h4 "Position: formHeader" at bounding box center [371, 140] width 632 height 10
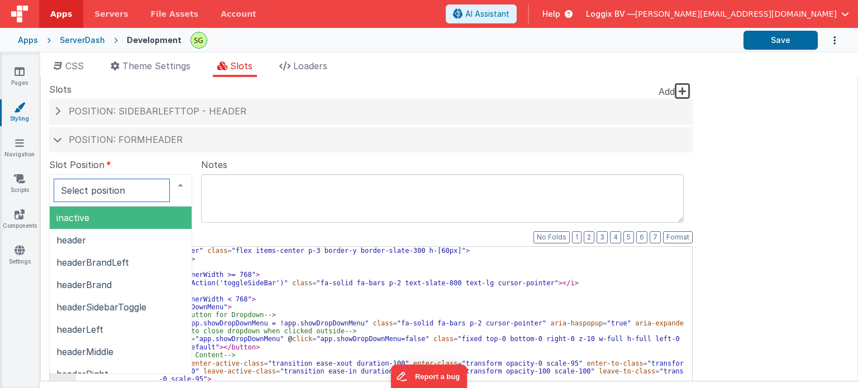
click at [136, 219] on span "inactive" at bounding box center [121, 218] width 142 height 22
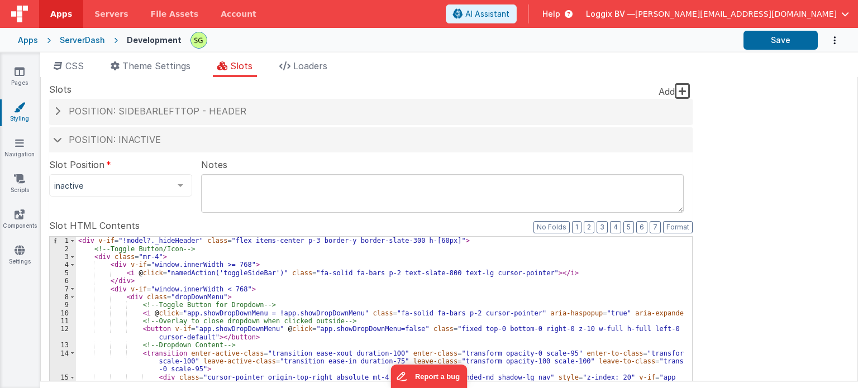
scroll to position [238, 0]
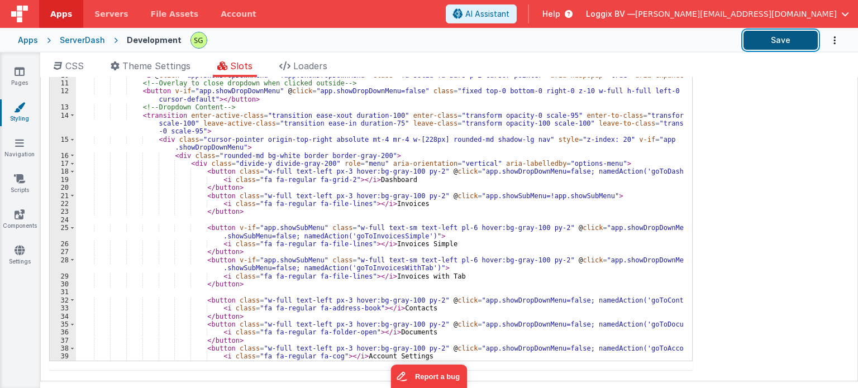
click at [792, 42] on button "Save" at bounding box center [780, 40] width 74 height 19
click at [26, 69] on link "Pages" at bounding box center [19, 77] width 40 height 22
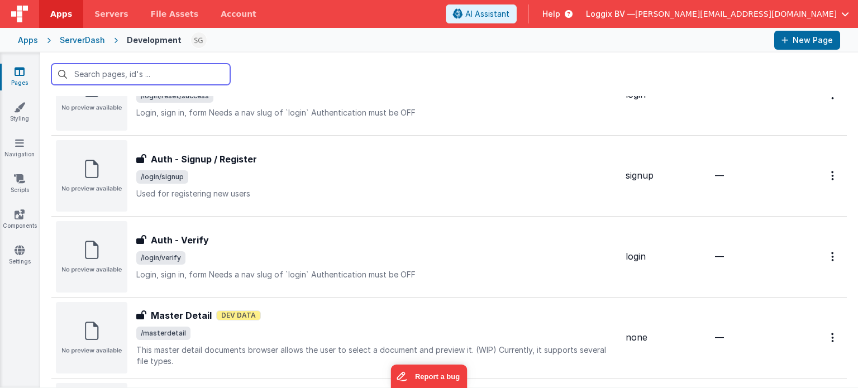
scroll to position [1079, 0]
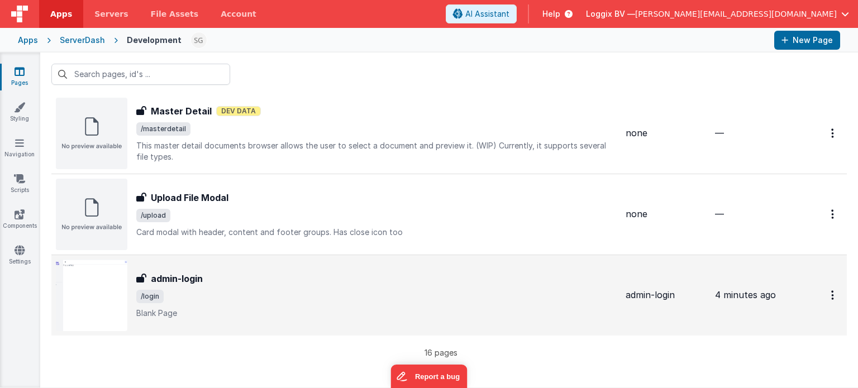
click at [281, 285] on div "admin-login admin-login /login Blank Page" at bounding box center [376, 295] width 480 height 47
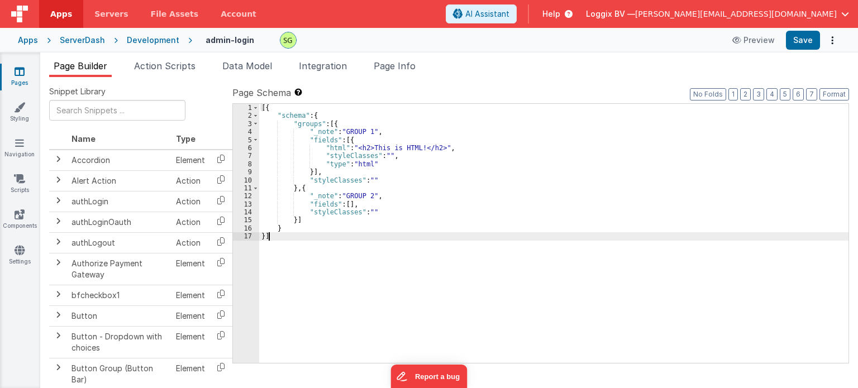
click at [250, 147] on div "6" at bounding box center [246, 148] width 26 height 8
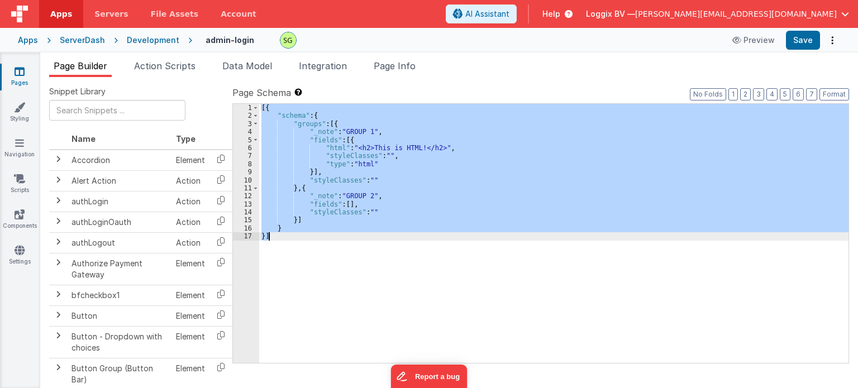
click at [250, 147] on div "6" at bounding box center [246, 148] width 26 height 8
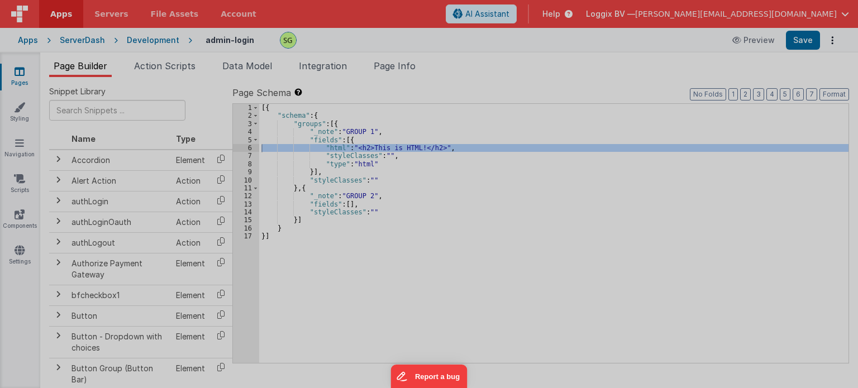
click at [250, 147] on div "< h2 > This is HTML! </ h2 >" at bounding box center [229, 229] width 374 height 336
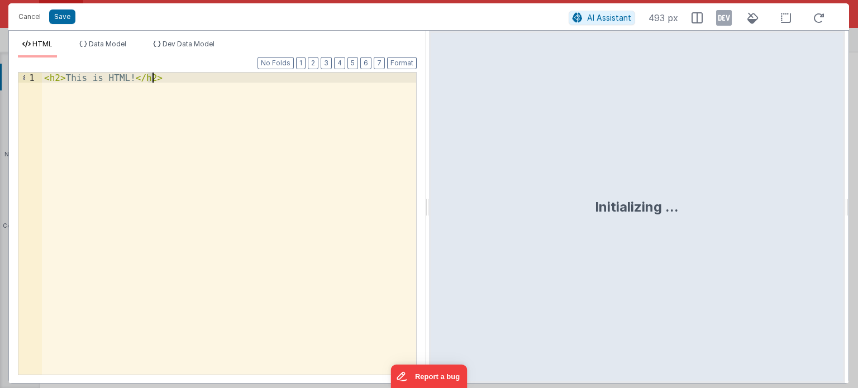
click at [276, 146] on div "< h2 > This is HTML! </ h2 >" at bounding box center [229, 224] width 374 height 302
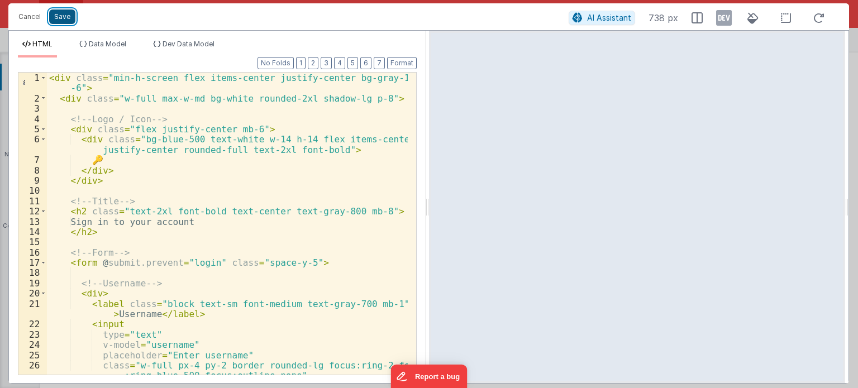
click at [60, 11] on button "Save" at bounding box center [62, 16] width 26 height 15
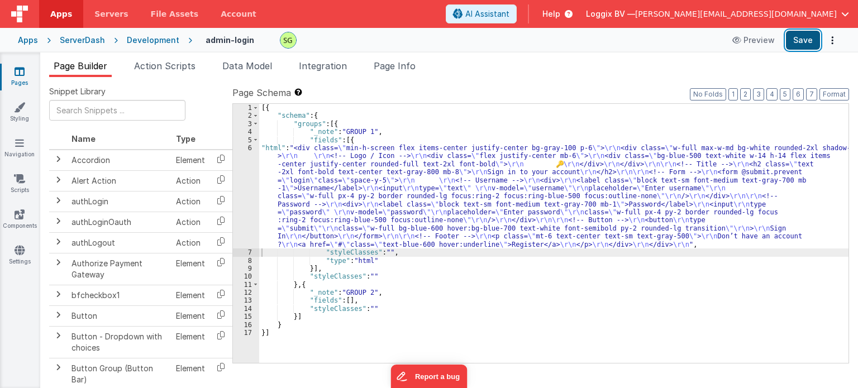
click at [802, 33] on button "Save" at bounding box center [803, 40] width 34 height 19
click at [250, 148] on div "6" at bounding box center [246, 196] width 26 height 104
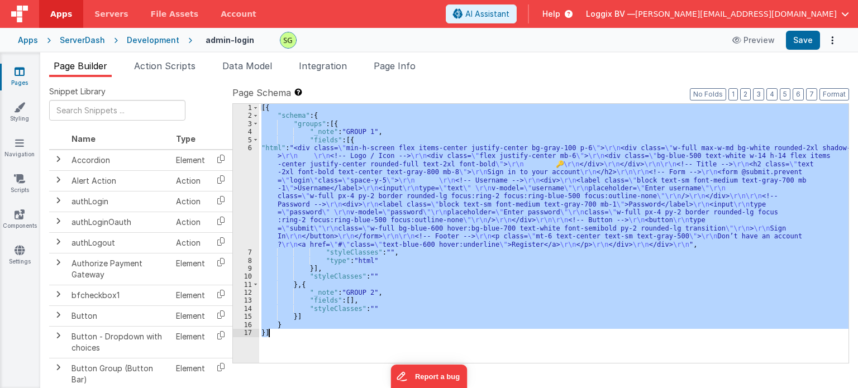
click at [250, 148] on div "6" at bounding box center [246, 196] width 26 height 104
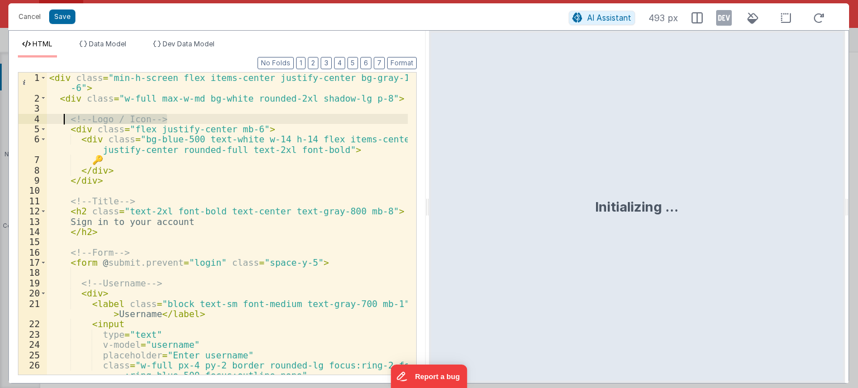
drag, startPoint x: 172, startPoint y: 120, endPoint x: 61, endPoint y: 120, distance: 110.5
click at [61, 120] on div "< div class = "min-h-screen flex items-center justify-center bg-gray-100 p -6" …" at bounding box center [227, 239] width 361 height 333
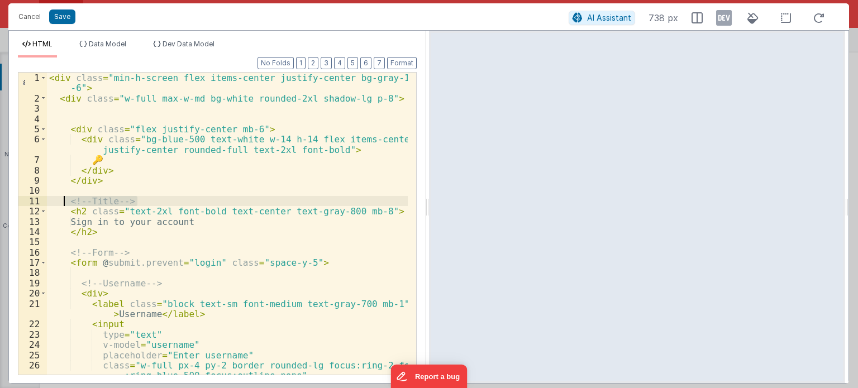
drag, startPoint x: 146, startPoint y: 199, endPoint x: 64, endPoint y: 198, distance: 82.6
click at [64, 198] on div "< div class = "min-h-screen flex items-center justify-center bg-gray-100 p -6" …" at bounding box center [227, 239] width 361 height 333
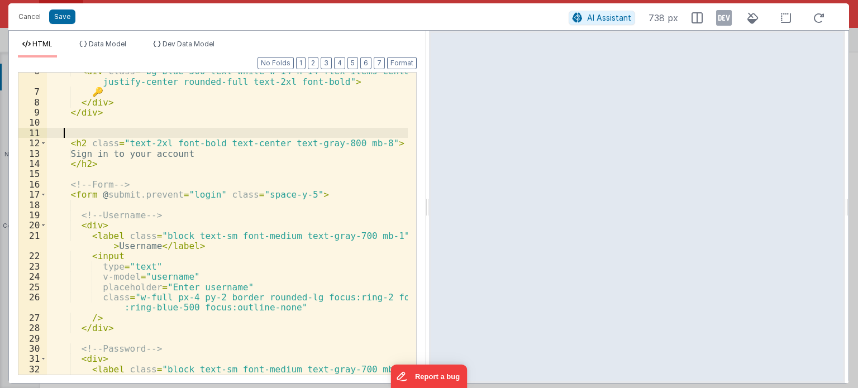
scroll to position [69, 0]
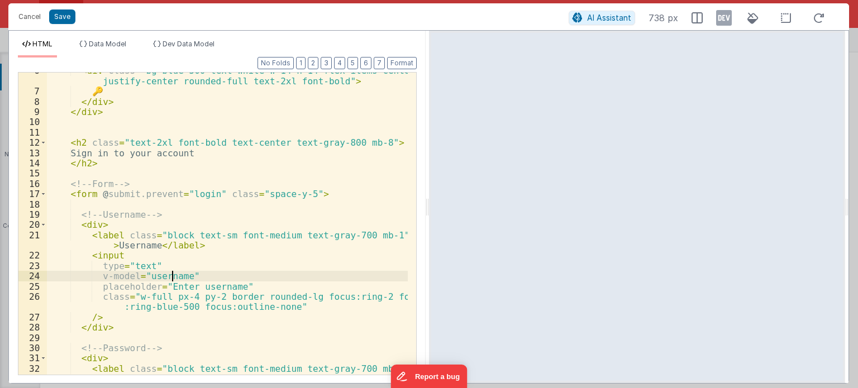
click at [171, 274] on div "< div class = "bg-blue-500 text-white w-14 h-14 flex items-center justify-cente…" at bounding box center [227, 237] width 361 height 344
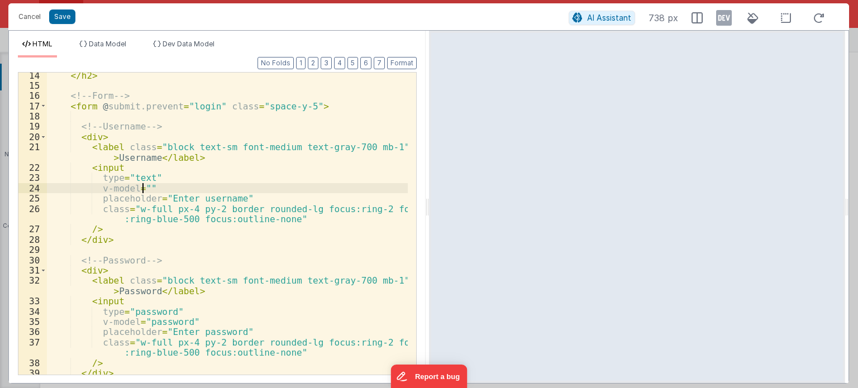
scroll to position [203, 0]
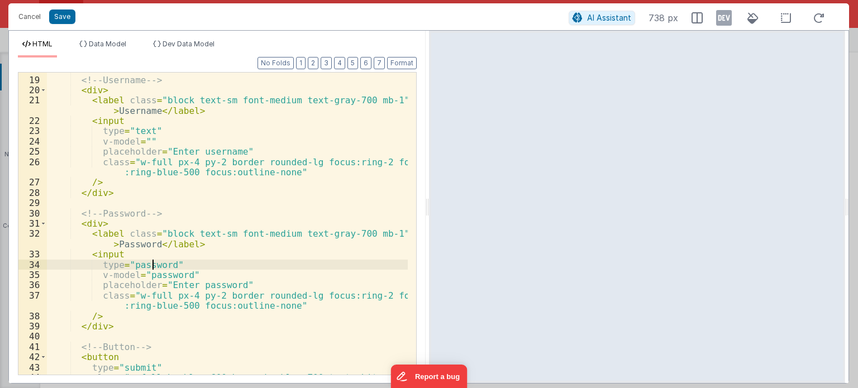
click at [154, 265] on div "<!-- Username --> < div > < label class = "block text-sm font-medium text-gray-…" at bounding box center [227, 230] width 361 height 333
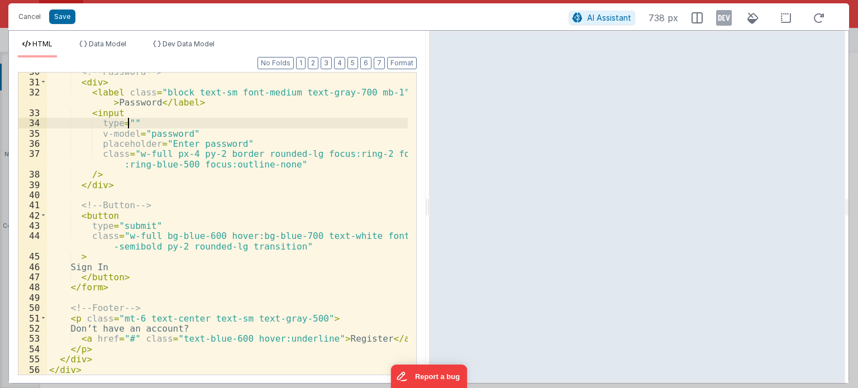
scroll to position [355, 0]
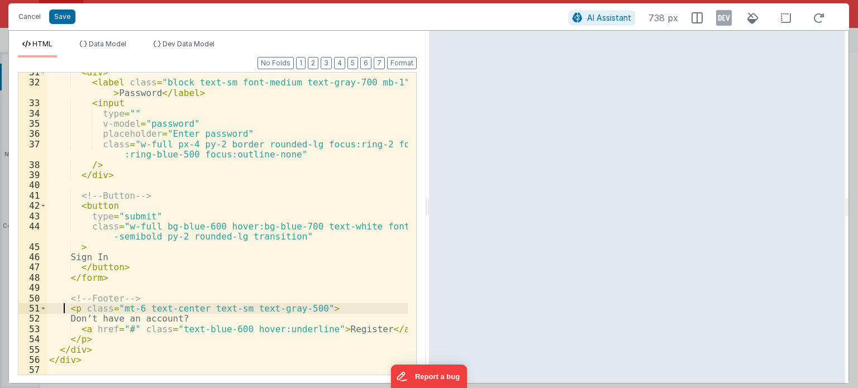
click at [64, 308] on div "< div > < label class = "block text-sm font-medium text-gray-700 mb-1" > Passwo…" at bounding box center [227, 228] width 361 height 323
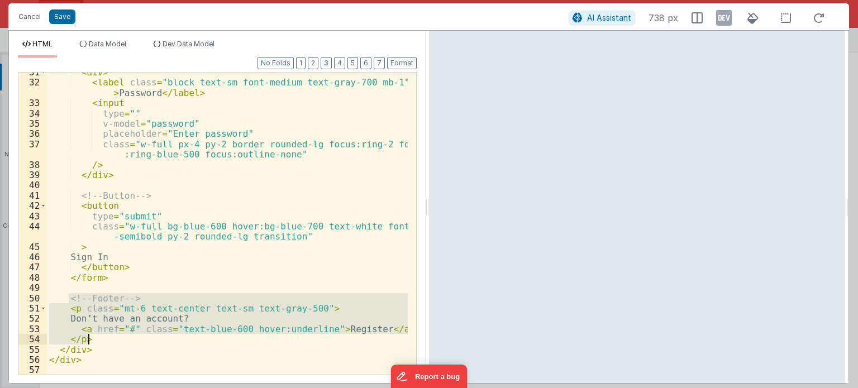
drag, startPoint x: 68, startPoint y: 297, endPoint x: 101, endPoint y: 338, distance: 52.8
click at [101, 338] on div "< div > < label class = "block text-sm font-medium text-gray-700 mb-1" > Passwo…" at bounding box center [227, 228] width 361 height 323
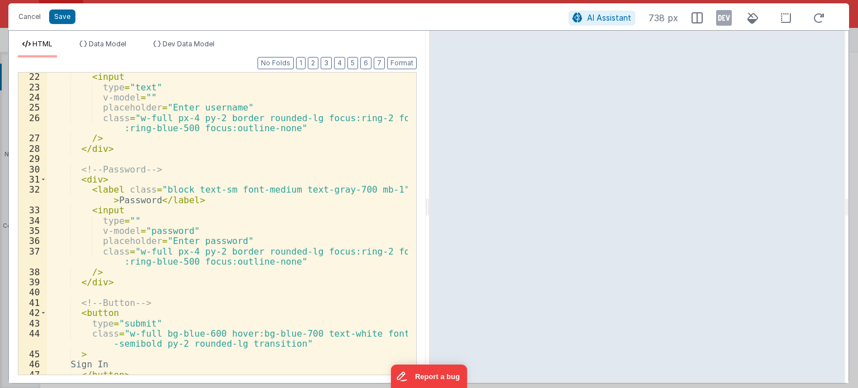
scroll to position [245, 0]
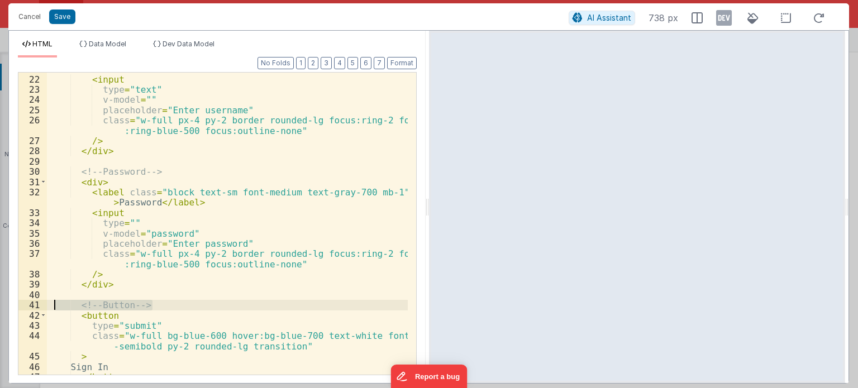
drag, startPoint x: 154, startPoint y: 304, endPoint x: 45, endPoint y: 302, distance: 109.5
click at [45, 302] on div "21 22 23 24 25 26 27 28 29 30 31 32 33 34 35 36 37 38 39 40 41 42 43 44 45 46 4…" at bounding box center [217, 223] width 399 height 303
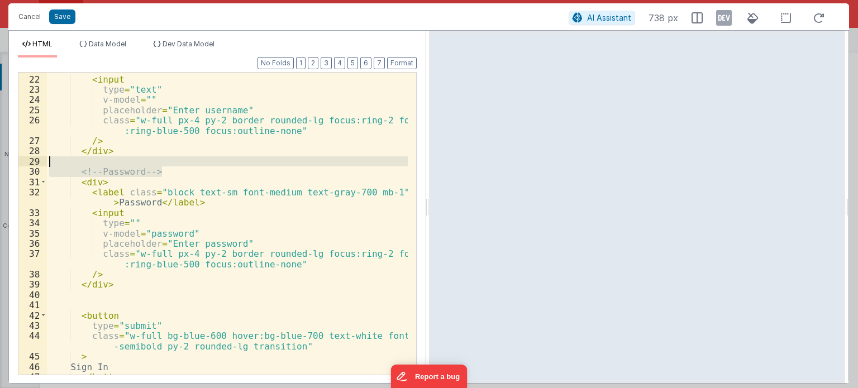
drag, startPoint x: 170, startPoint y: 171, endPoint x: 28, endPoint y: 165, distance: 141.9
click at [28, 165] on div "21 22 23 24 25 26 27 28 29 30 31 32 33 34 35 36 37 38 39 40 41 42 43 44 45 46 4…" at bounding box center [217, 223] width 399 height 303
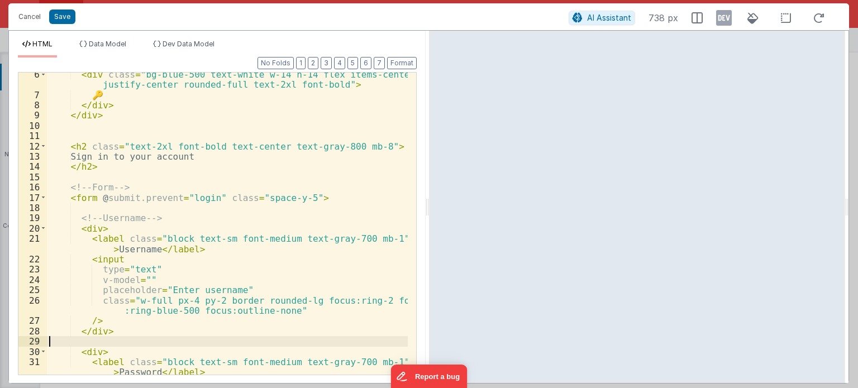
scroll to position [63, 0]
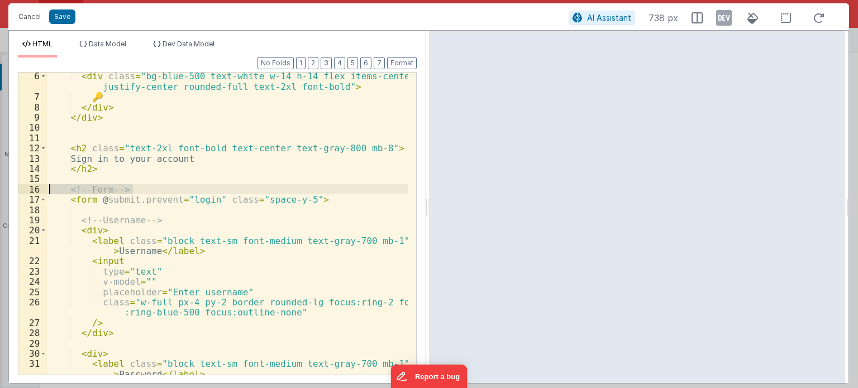
drag, startPoint x: 143, startPoint y: 188, endPoint x: 20, endPoint y: 188, distance: 123.4
click at [20, 188] on div "6 7 8 9 10 11 12 13 14 15 16 17 18 19 20 21 22 23 24 25 26 27 28 29 30 31 32 33…" at bounding box center [217, 223] width 399 height 303
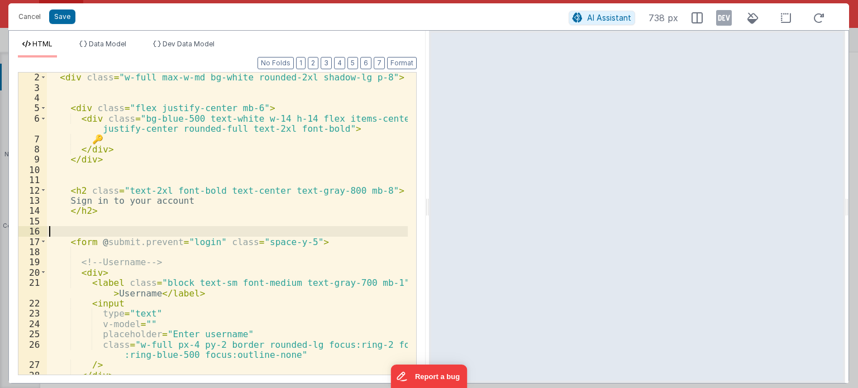
scroll to position [0, 0]
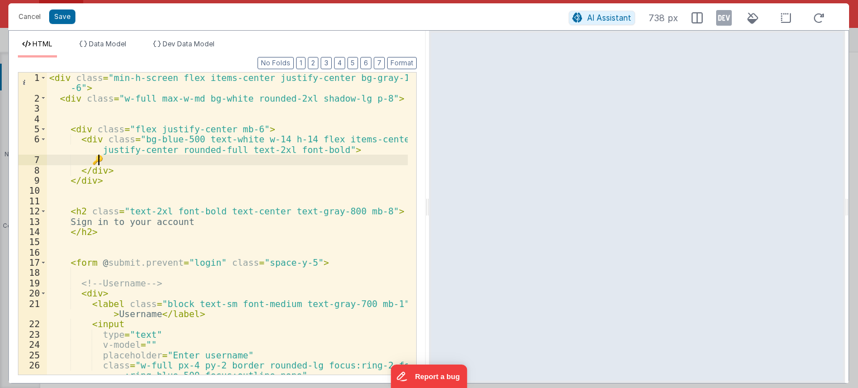
click at [100, 162] on div "< div class = "min-h-screen flex items-center justify-center bg-gray-100 p -6" …" at bounding box center [227, 239] width 361 height 333
click at [407, 60] on button "Format" at bounding box center [402, 63] width 30 height 12
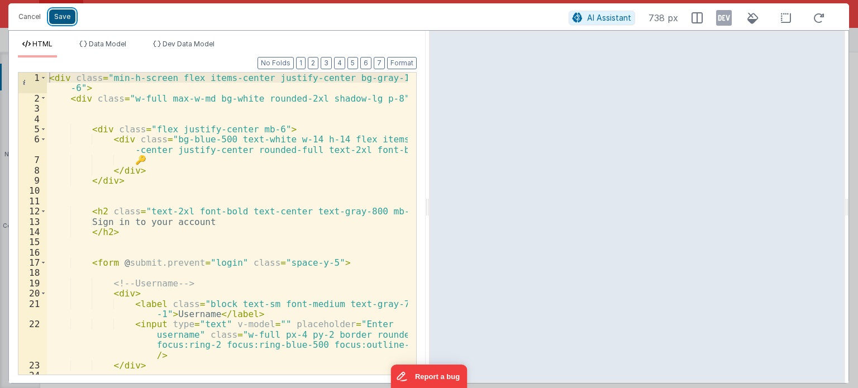
click at [70, 15] on button "Save" at bounding box center [62, 16] width 26 height 15
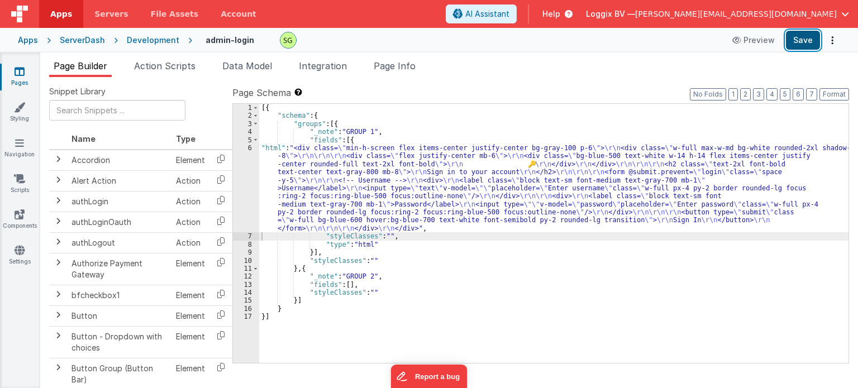
click at [806, 44] on button "Save" at bounding box center [803, 40] width 34 height 19
click at [251, 147] on div "6" at bounding box center [246, 188] width 26 height 88
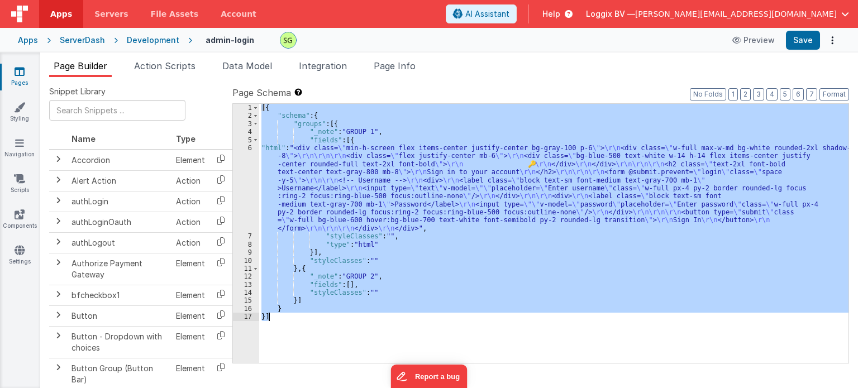
click at [251, 147] on div "6" at bounding box center [246, 188] width 26 height 88
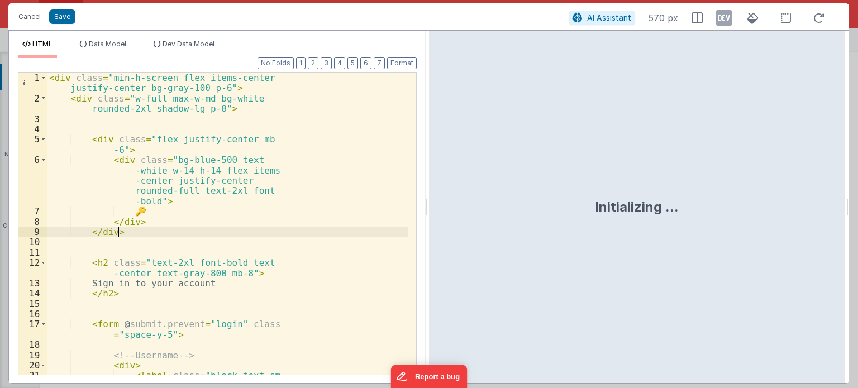
click at [277, 230] on div "< div class = "min-h-screen flex items-center justify-center bg-gray-100 p-6" >…" at bounding box center [227, 255] width 361 height 364
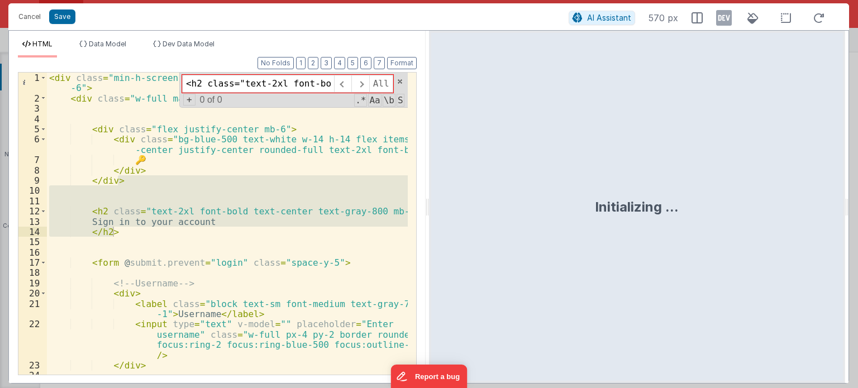
type input "[URL][DOMAIN_NAME]"
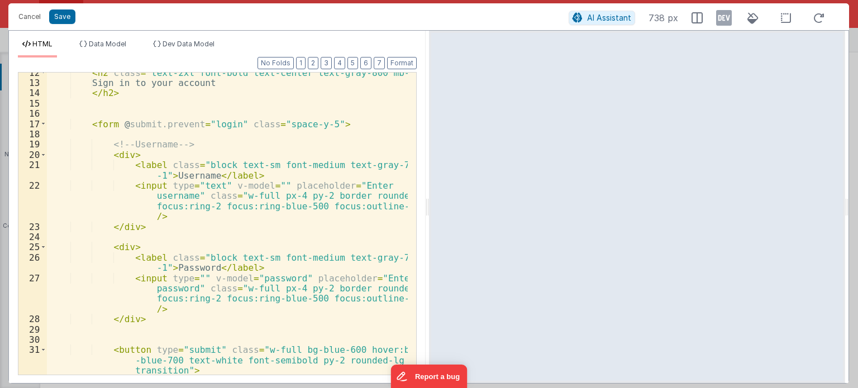
scroll to position [137, 0]
click at [251, 281] on div "< h2 class = "text-2xl font-bold text-center text-gray-800 mb-8" > Sign in to y…" at bounding box center [227, 230] width 361 height 323
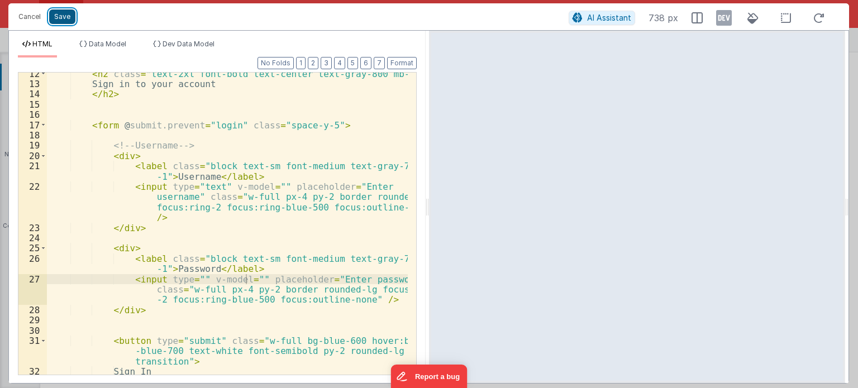
click at [58, 16] on button "Save" at bounding box center [62, 16] width 26 height 15
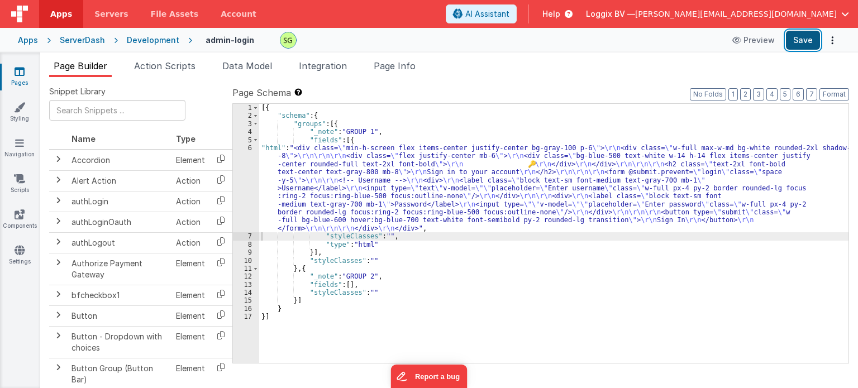
click at [806, 42] on button "Save" at bounding box center [803, 40] width 34 height 19
click at [251, 150] on div "6" at bounding box center [246, 188] width 26 height 88
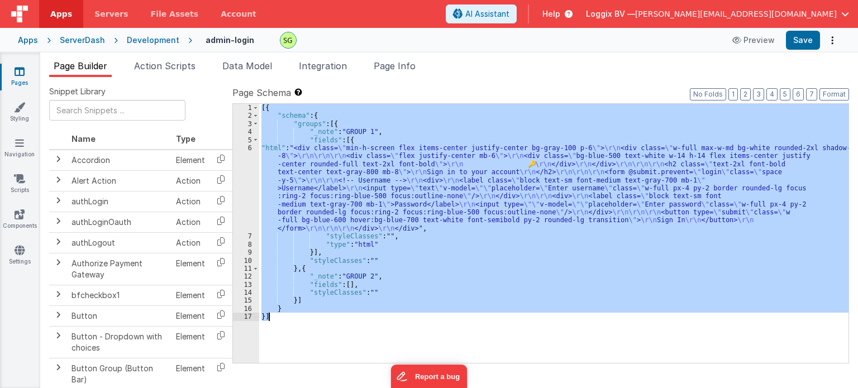
click at [251, 150] on div "6" at bounding box center [246, 188] width 26 height 88
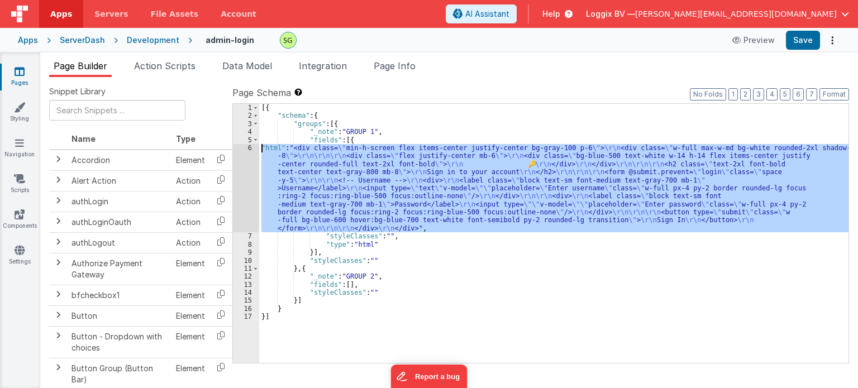
click at [251, 150] on div "6" at bounding box center [246, 188] width 26 height 88
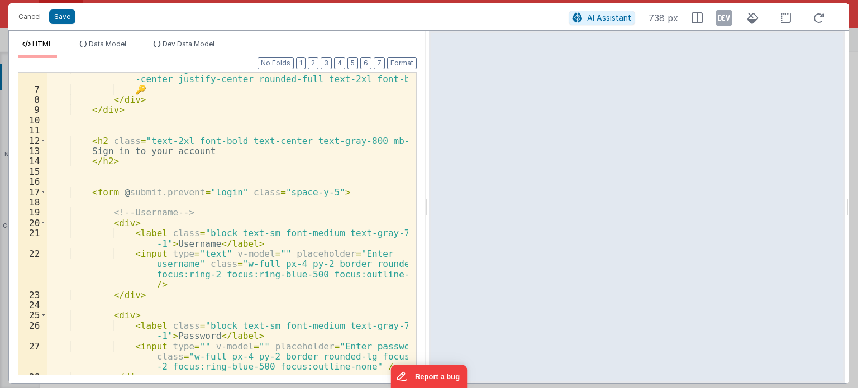
scroll to position [85, 0]
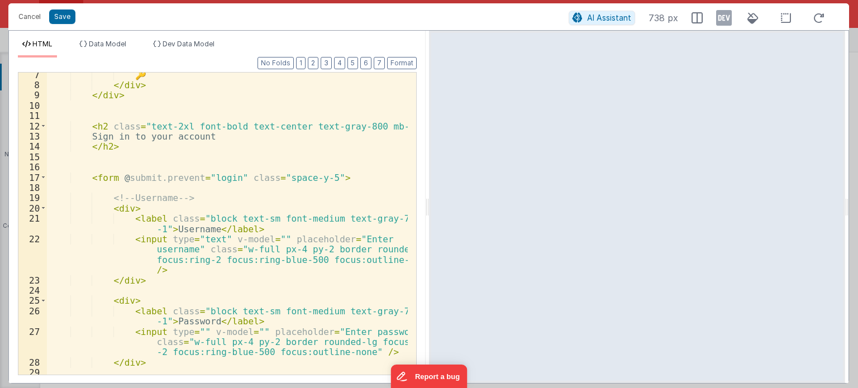
click at [212, 179] on div "🔑 </ div > </ div > < h2 class = "text-2xl font-bold text-center text-gray-800 …" at bounding box center [227, 231] width 361 height 323
drag, startPoint x: 116, startPoint y: 176, endPoint x: 204, endPoint y: 176, distance: 88.2
click at [204, 176] on div "🔑 </ div > </ div > < h2 class = "text-2xl font-bold text-center text-gray-800 …" at bounding box center [227, 231] width 361 height 323
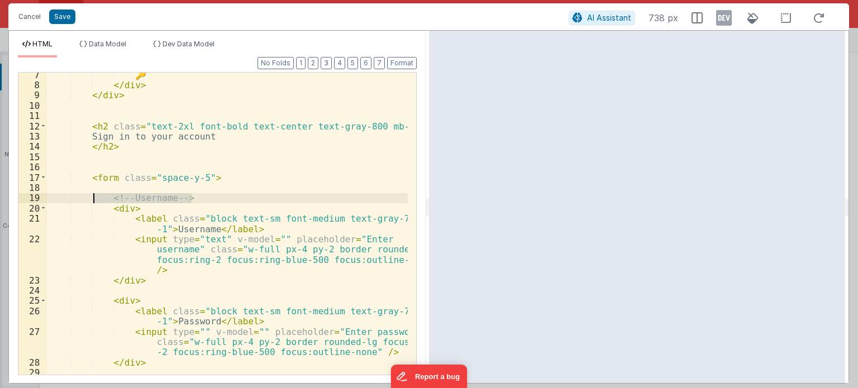
drag, startPoint x: 200, startPoint y: 198, endPoint x: 94, endPoint y: 194, distance: 106.2
click at [94, 194] on div "🔑 </ div > </ div > < h2 class = "text-2xl font-bold text-center text-gray-800 …" at bounding box center [227, 231] width 361 height 323
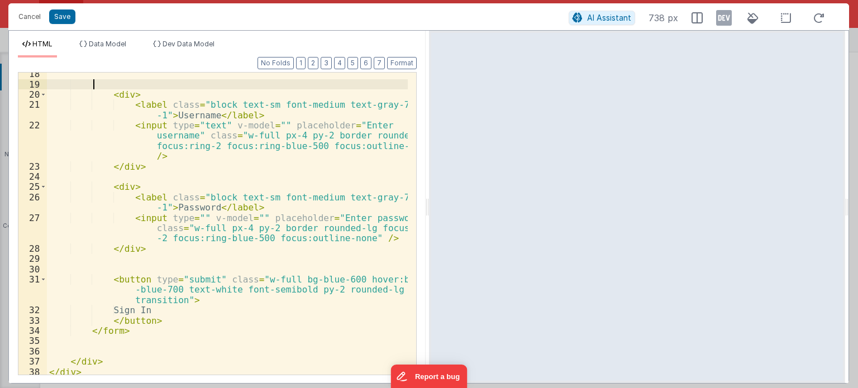
scroll to position [200, 0]
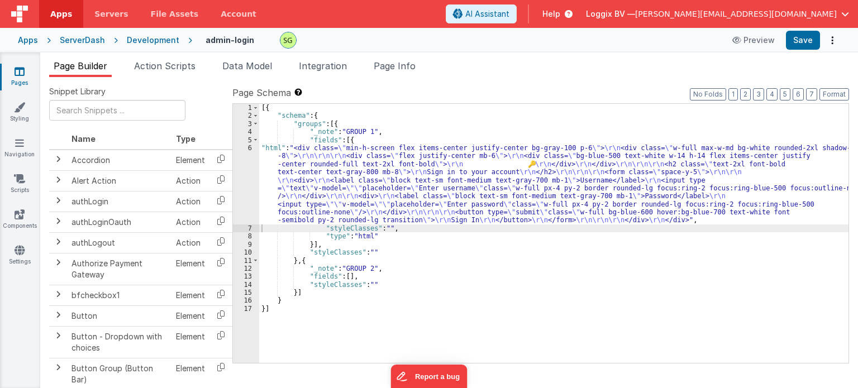
click at [250, 147] on div "6" at bounding box center [246, 184] width 26 height 80
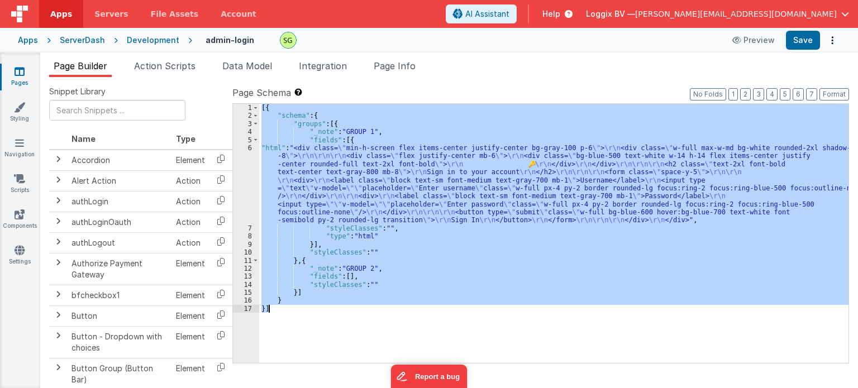
click at [250, 147] on div "6" at bounding box center [246, 184] width 26 height 80
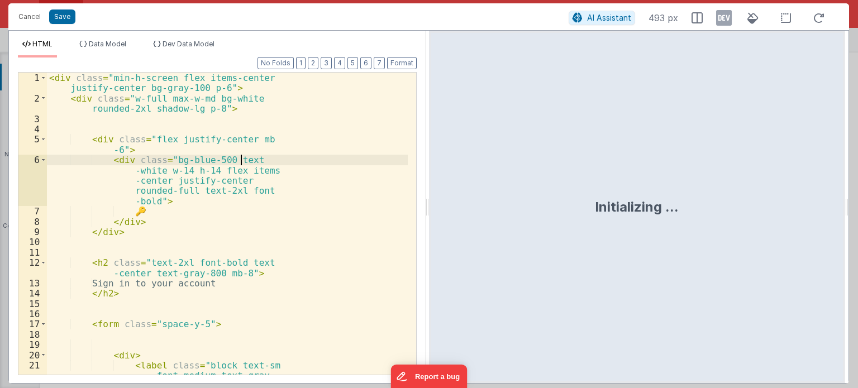
click at [250, 147] on div "< div class = "min-h-screen flex items-center justify-center bg-gray-100 p-6" >…" at bounding box center [227, 255] width 361 height 364
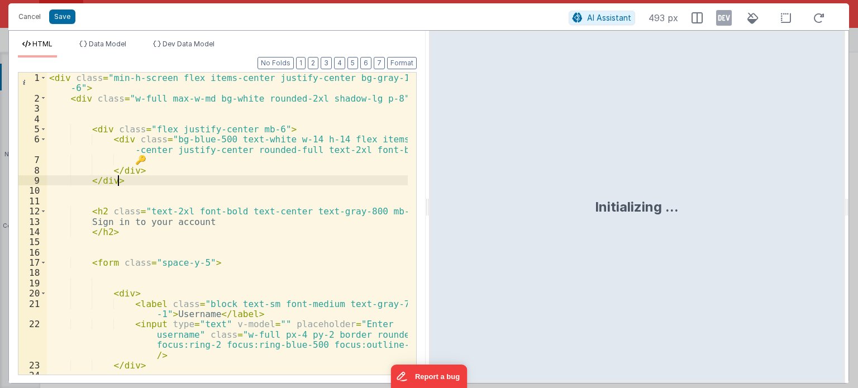
click at [245, 176] on div "< div class = "min-h-screen flex items-center justify-center bg-gray-100 p -6" …" at bounding box center [227, 239] width 361 height 333
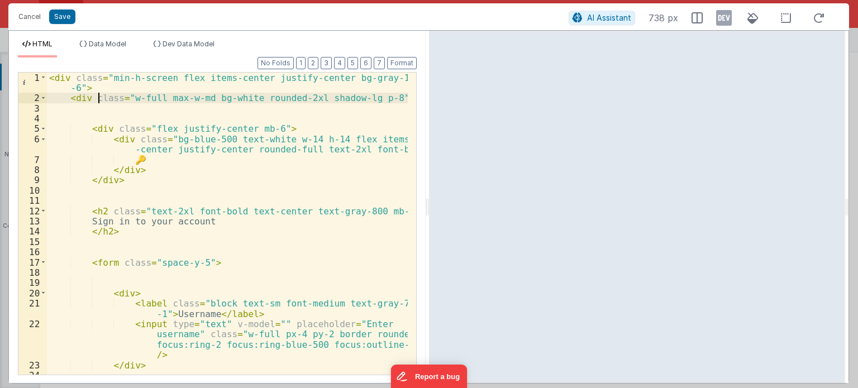
click at [97, 102] on div "< div class = "min-h-screen flex items-center justify-center bg-gray-100 p -6" …" at bounding box center [227, 239] width 361 height 333
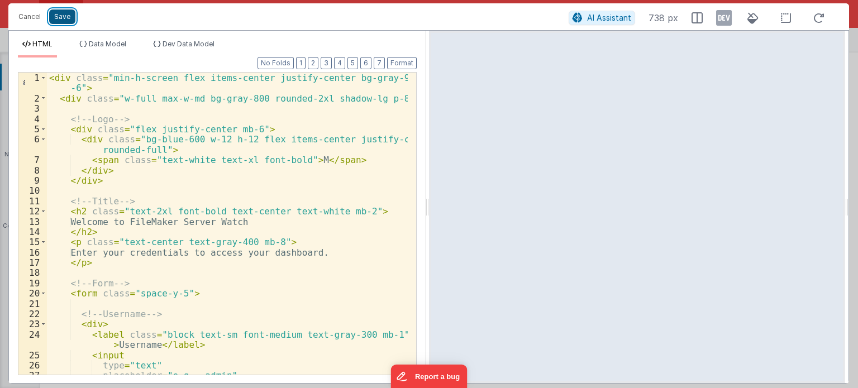
click at [64, 11] on button "Save" at bounding box center [62, 16] width 26 height 15
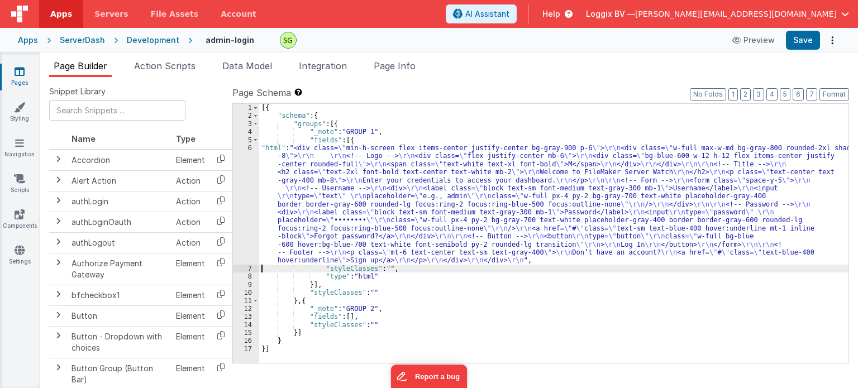
click at [250, 148] on div "6" at bounding box center [246, 204] width 26 height 121
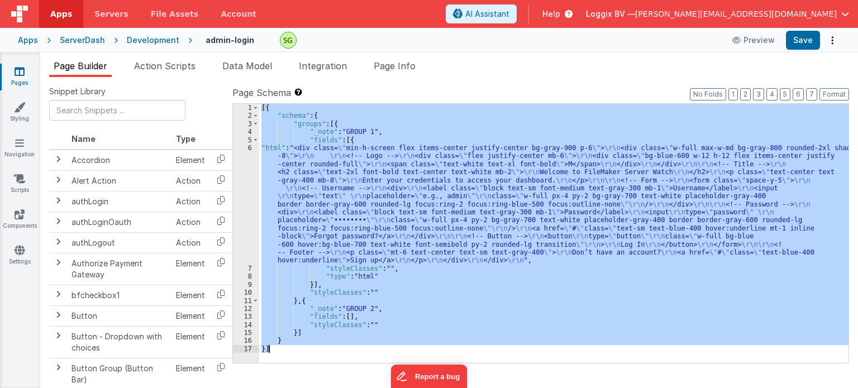
click at [250, 148] on div "6" at bounding box center [246, 204] width 26 height 121
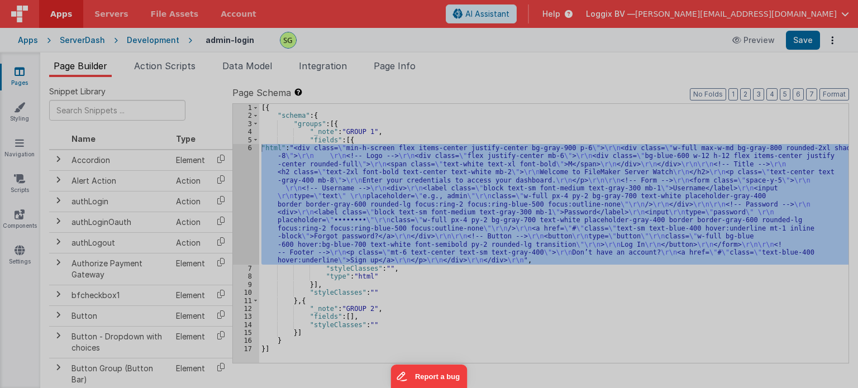
click at [250, 148] on div "< div class = "min-h-screen flex items-center justify-center bg-gray-900 p-6" >…" at bounding box center [227, 227] width 361 height 333
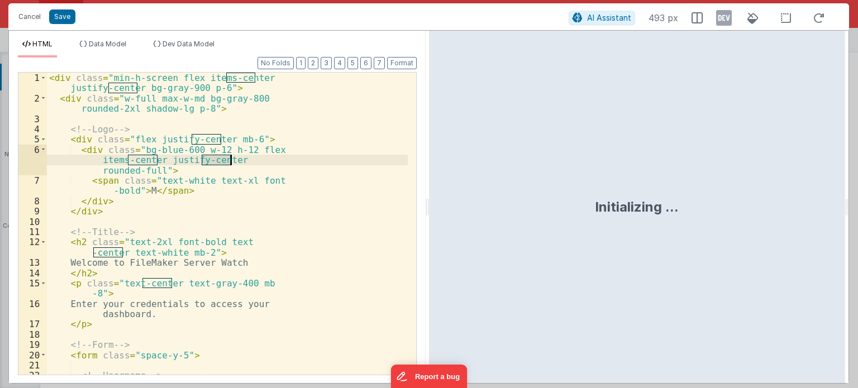
click at [250, 148] on div "< div class = "min-h-screen flex items-center justify-center bg-gray-900 p-6" >…" at bounding box center [227, 239] width 361 height 333
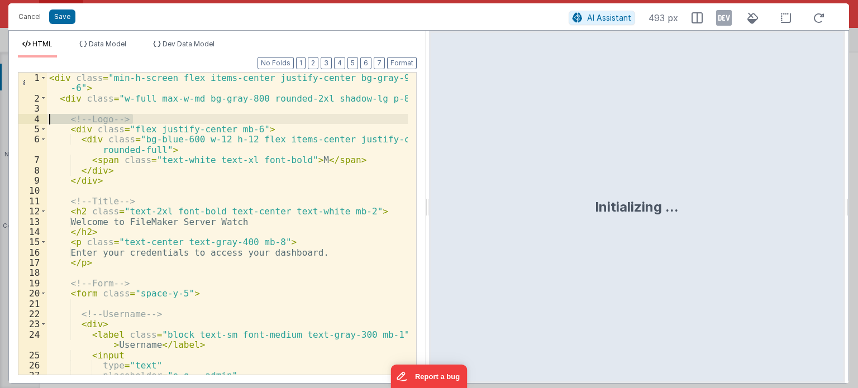
drag, startPoint x: 139, startPoint y: 118, endPoint x: 25, endPoint y: 115, distance: 114.5
click at [25, 115] on div "1 2 3 4 5 6 7 8 9 10 11 12 13 14 15 16 17 18 19 20 21 22 23 24 25 26 27 28 < di…" at bounding box center [217, 223] width 399 height 303
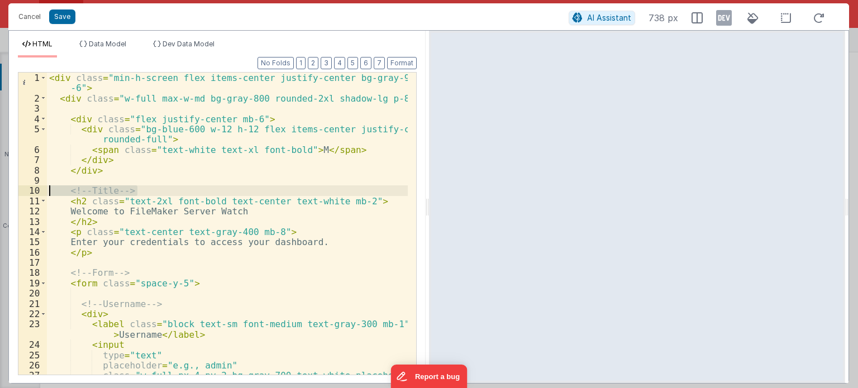
drag, startPoint x: 143, startPoint y: 193, endPoint x: 9, endPoint y: 189, distance: 134.0
click at [9, 189] on div "Format 7 6 5 4 3 2 1 No Folds 1 2 3 4 5 6 7 8 9 10 11 12 13 14 15 16 17 18 19 2…" at bounding box center [217, 221] width 417 height 326
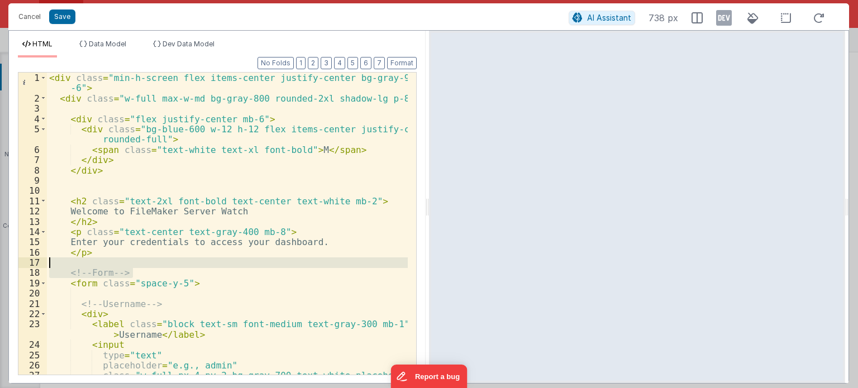
drag, startPoint x: 139, startPoint y: 275, endPoint x: 22, endPoint y: 265, distance: 117.1
click at [22, 265] on div "1 2 3 4 5 6 7 8 9 10 11 12 13 14 15 16 17 18 19 20 21 22 23 24 25 26 27 < div c…" at bounding box center [217, 223] width 399 height 303
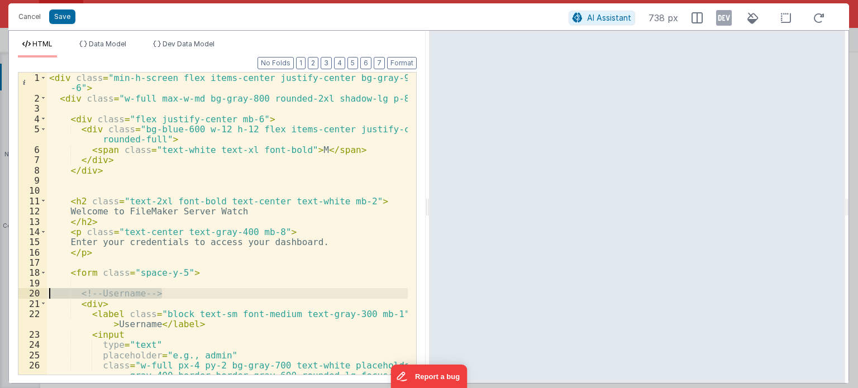
drag, startPoint x: 167, startPoint y: 295, endPoint x: 36, endPoint y: 294, distance: 131.8
click at [36, 294] on div "1 2 3 4 5 6 7 8 9 10 11 12 13 14 15 16 17 18 19 20 21 22 23 24 25 26 < div clas…" at bounding box center [217, 223] width 399 height 303
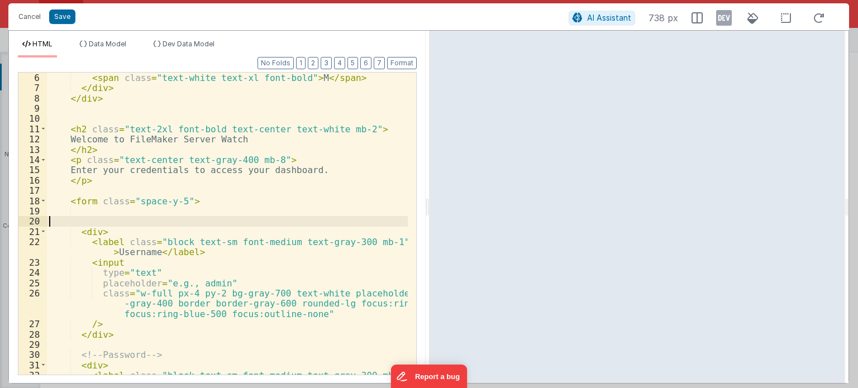
scroll to position [71, 0]
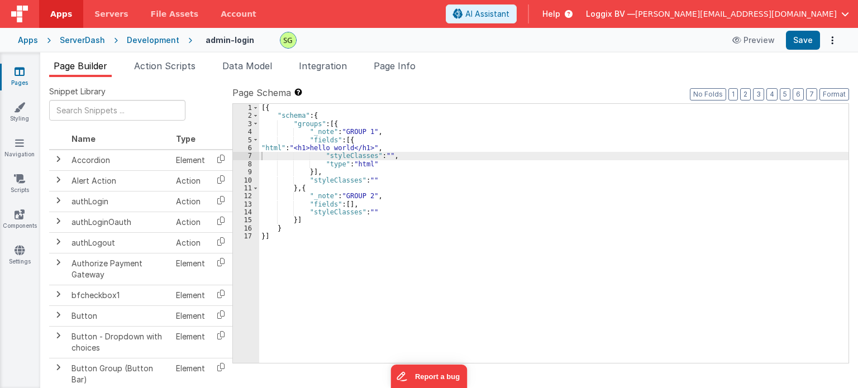
click at [250, 146] on div "6" at bounding box center [246, 148] width 26 height 8
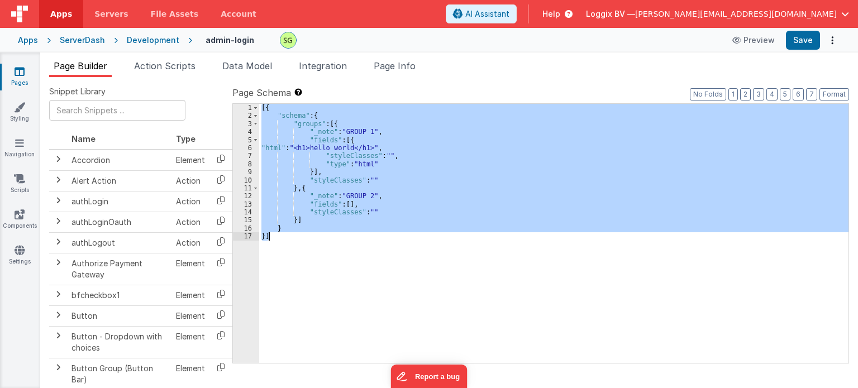
click at [250, 146] on div "6" at bounding box center [246, 148] width 26 height 8
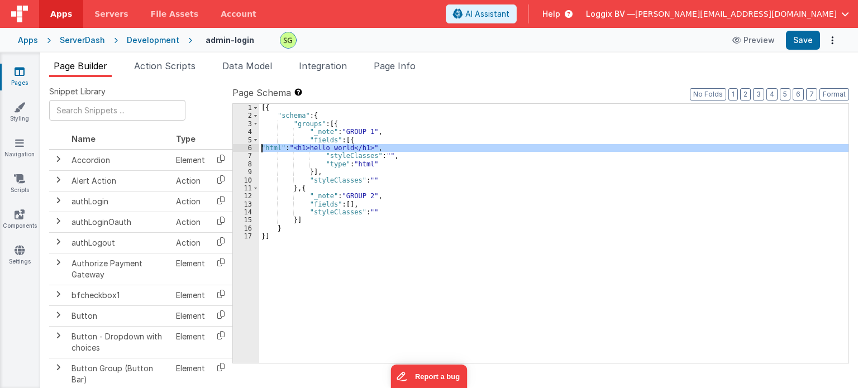
click at [250, 146] on div "6" at bounding box center [246, 148] width 26 height 8
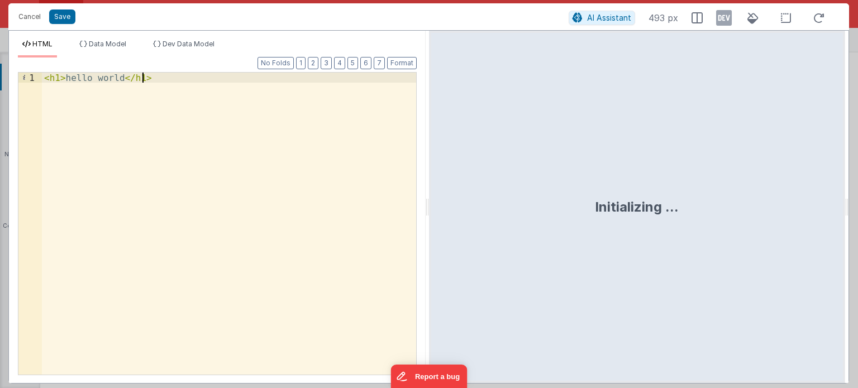
click at [248, 162] on div "< h1 > hello world </ h1 >" at bounding box center [229, 234] width 374 height 323
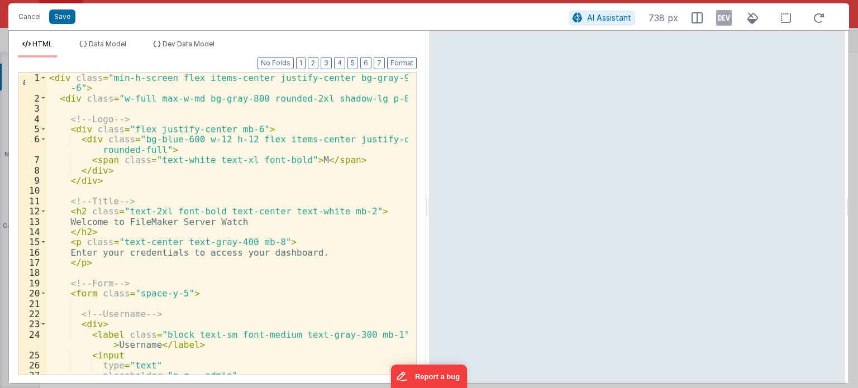
scroll to position [0, 0]
click at [401, 65] on button "Format" at bounding box center [402, 63] width 30 height 12
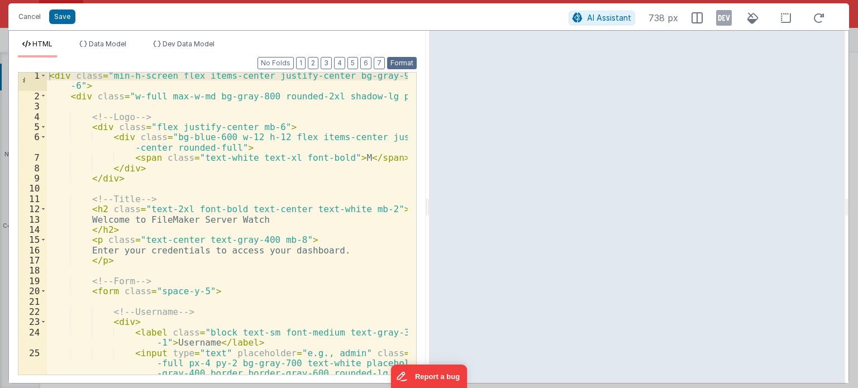
scroll to position [2, 0]
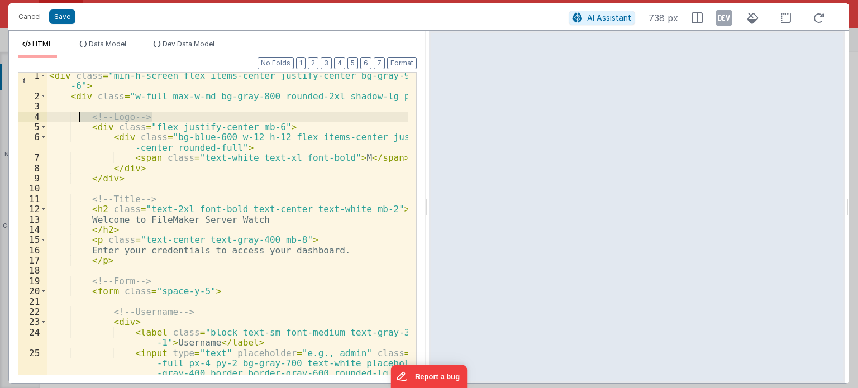
drag, startPoint x: 161, startPoint y: 118, endPoint x: 69, endPoint y: 116, distance: 91.6
click at [69, 116] on div "< div class = "min-h-screen flex items-center justify-center bg-gray-900 p -6" …" at bounding box center [227, 252] width 361 height 364
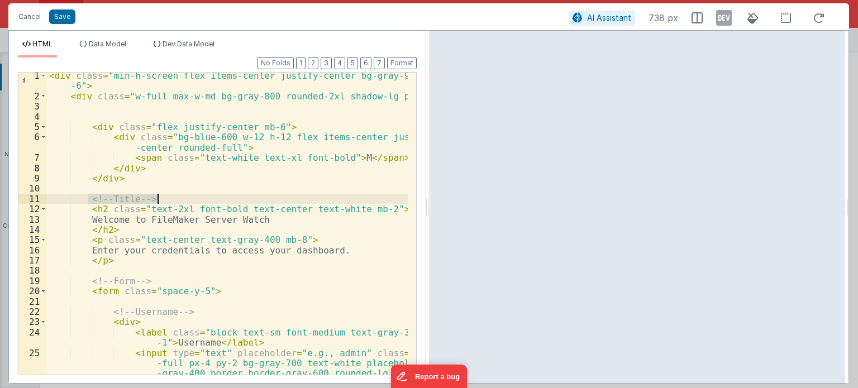
drag, startPoint x: 88, startPoint y: 199, endPoint x: 161, endPoint y: 194, distance: 73.3
click at [161, 194] on div "< div class = "min-h-screen flex items-center justify-center bg-gray-900 p -6" …" at bounding box center [227, 252] width 361 height 364
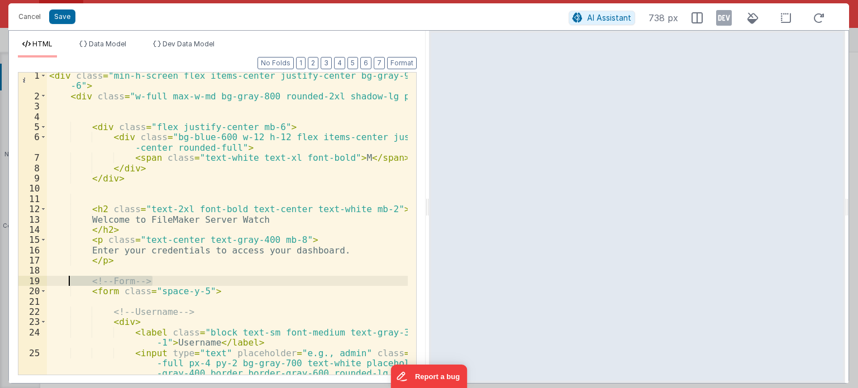
drag, startPoint x: 169, startPoint y: 277, endPoint x: 65, endPoint y: 279, distance: 103.3
click at [65, 279] on div "< div class = "min-h-screen flex items-center justify-center bg-gray-900 p -6" …" at bounding box center [227, 252] width 361 height 364
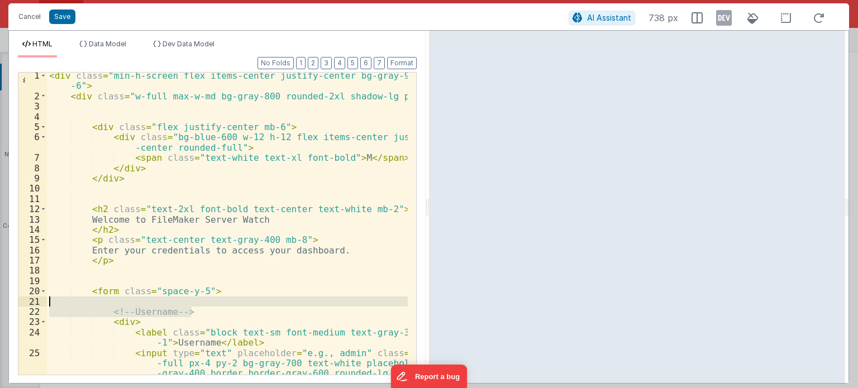
drag, startPoint x: 199, startPoint y: 314, endPoint x: 81, endPoint y: 305, distance: 118.7
click at [81, 305] on div "< div class = "min-h-screen flex items-center justify-center bg-gray-900 p -6" …" at bounding box center [227, 252] width 361 height 364
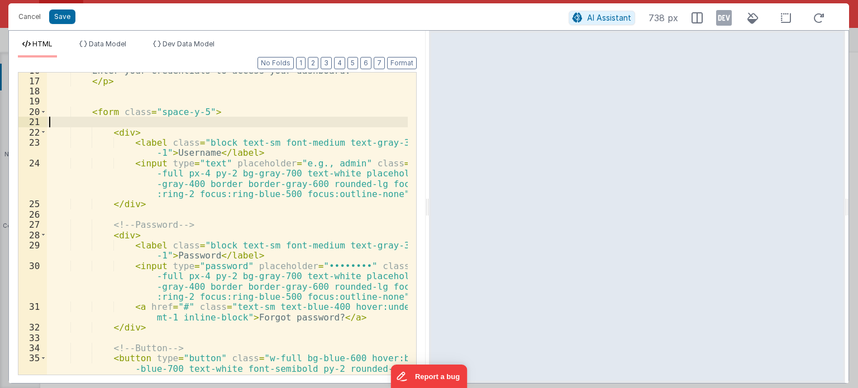
scroll to position [181, 0]
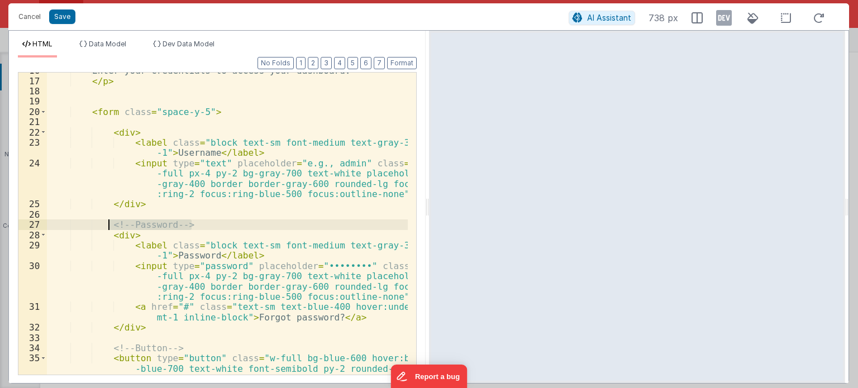
drag, startPoint x: 197, startPoint y: 224, endPoint x: 106, endPoint y: 225, distance: 91.0
click at [106, 225] on div "Enter your credentials to access your dashboard. </ p > < form class = "space-y…" at bounding box center [227, 237] width 361 height 344
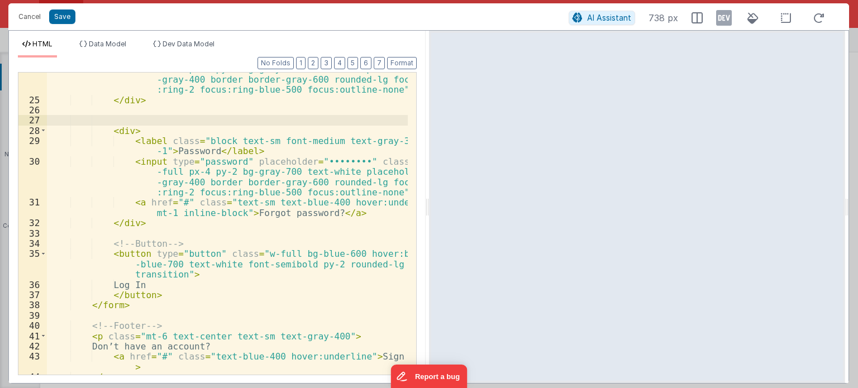
scroll to position [314, 0]
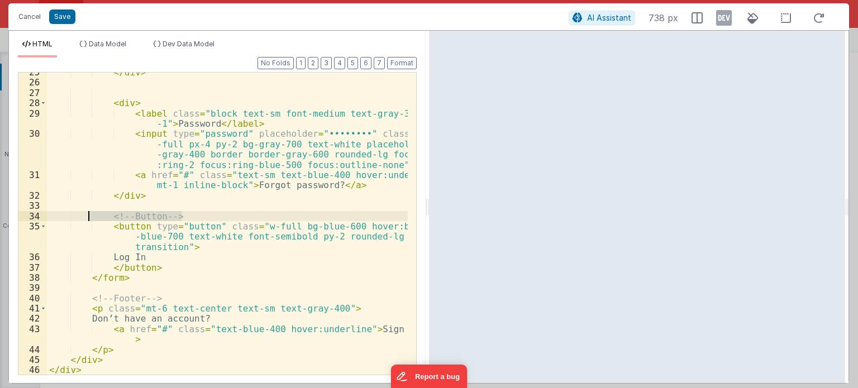
drag, startPoint x: 186, startPoint y: 214, endPoint x: 75, endPoint y: 214, distance: 110.5
click at [75, 214] on div "</ div > < div > < label class = "block text-sm font-medium text-gray-300 mb -1…" at bounding box center [227, 228] width 361 height 323
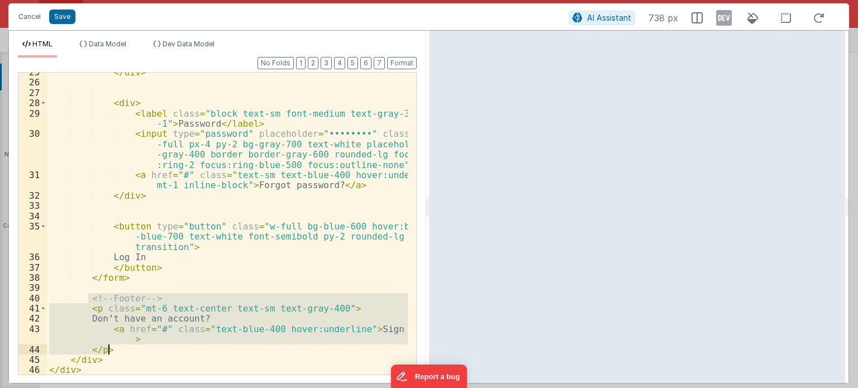
drag, startPoint x: 89, startPoint y: 299, endPoint x: 121, endPoint y: 347, distance: 58.4
click at [121, 347] on div "</ div > < div > < label class = "block text-sm font-medium text-gray-300 mb -1…" at bounding box center [227, 228] width 361 height 323
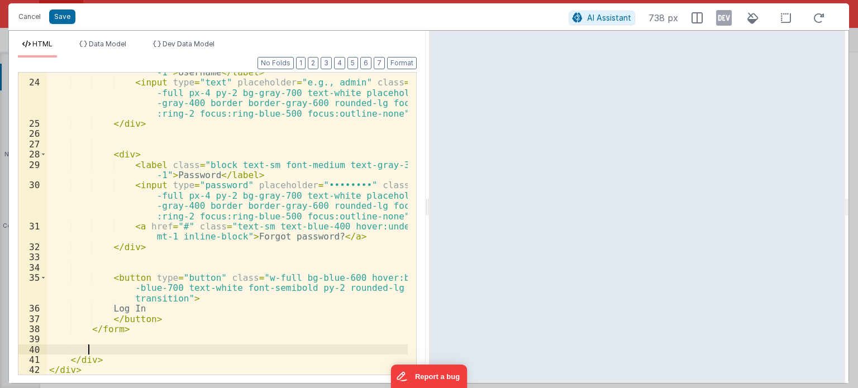
scroll to position [262, 0]
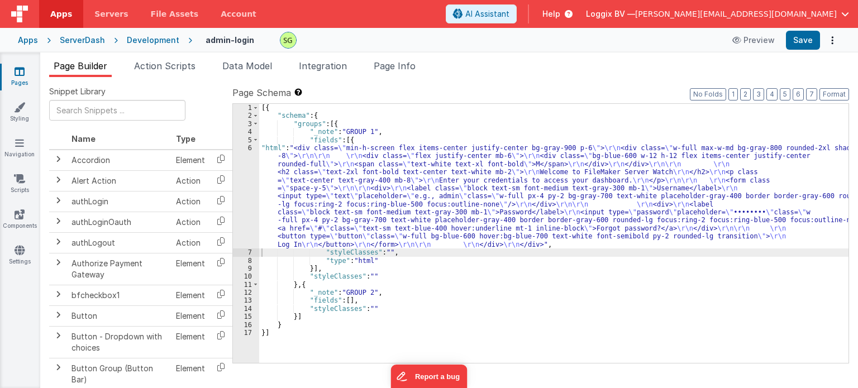
click at [250, 146] on div "6" at bounding box center [246, 196] width 26 height 104
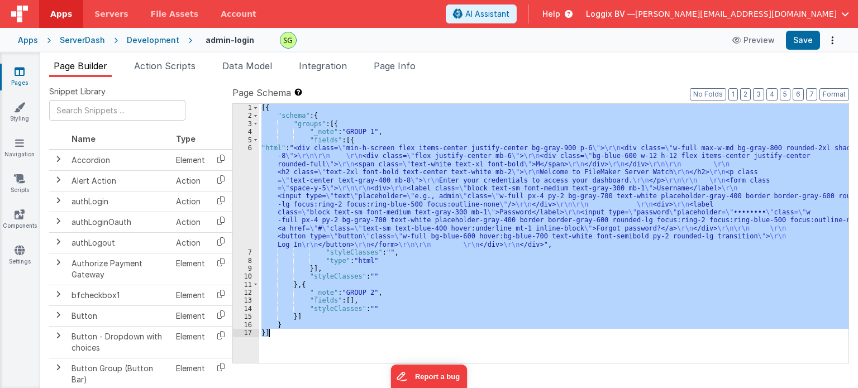
click at [250, 146] on div "6" at bounding box center [246, 196] width 26 height 104
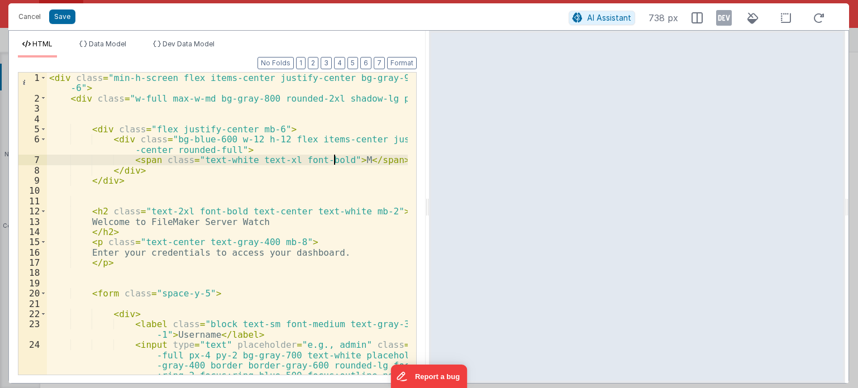
click at [336, 162] on div "< div class = "min-h-screen flex items-center justify-center bg-gray-900 p -6" …" at bounding box center [227, 239] width 361 height 333
click at [336, 160] on div "< div class = "min-h-screen flex items-center justify-center bg-gray-900 p -6" …" at bounding box center [227, 239] width 361 height 333
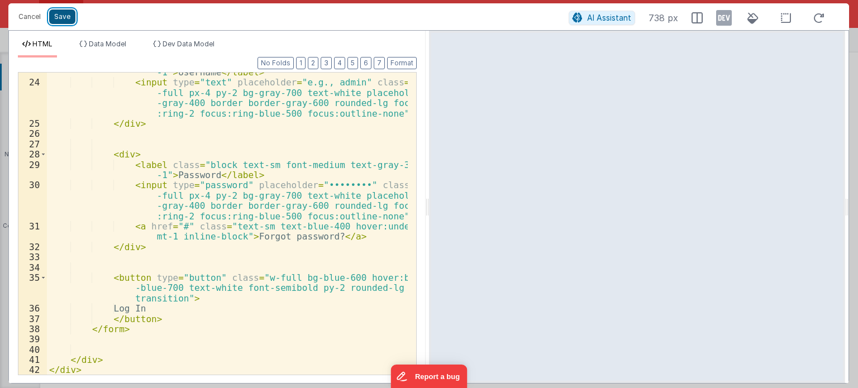
click at [61, 20] on button "Save" at bounding box center [62, 16] width 26 height 15
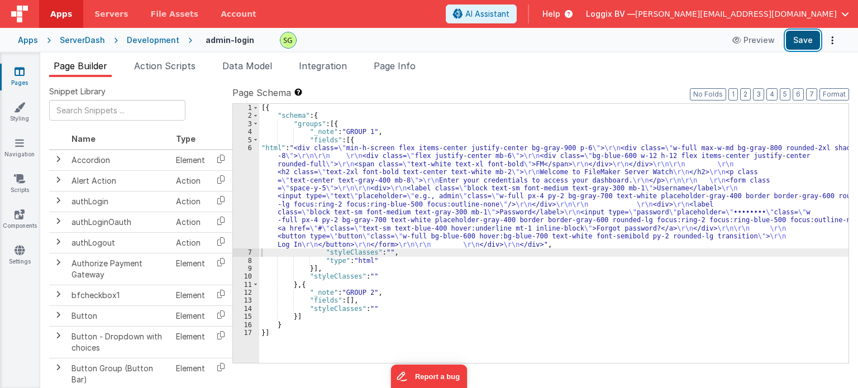
click at [798, 40] on button "Save" at bounding box center [803, 40] width 34 height 19
click at [247, 68] on span "Data Model" at bounding box center [247, 65] width 50 height 11
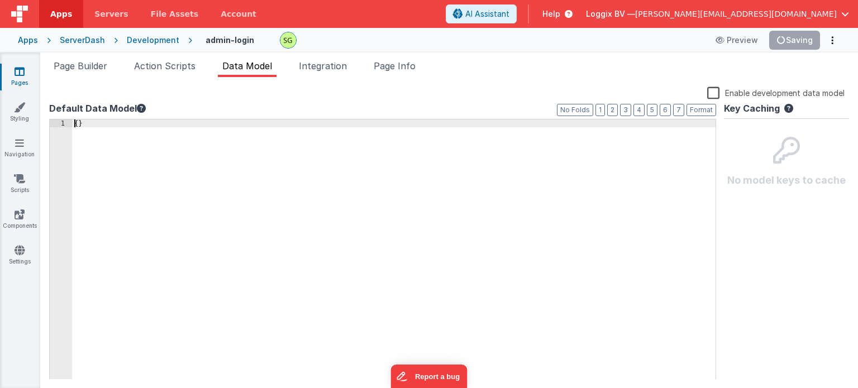
click at [76, 123] on div "{ }" at bounding box center [393, 257] width 643 height 276
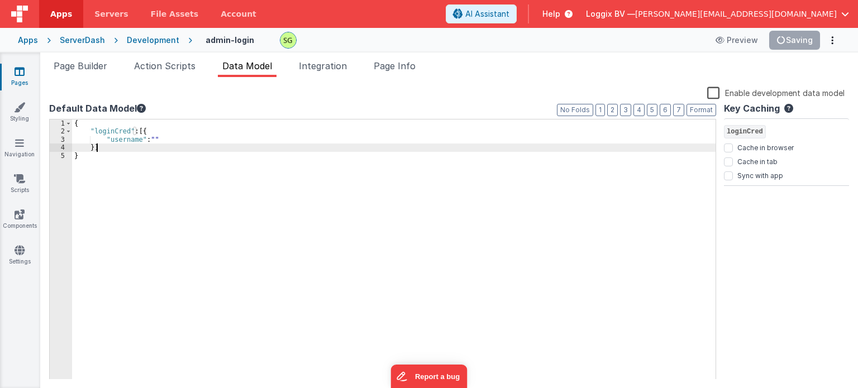
click at [165, 140] on div "{ "loginCred" : [{ "username" : "" }] }" at bounding box center [393, 257] width 643 height 276
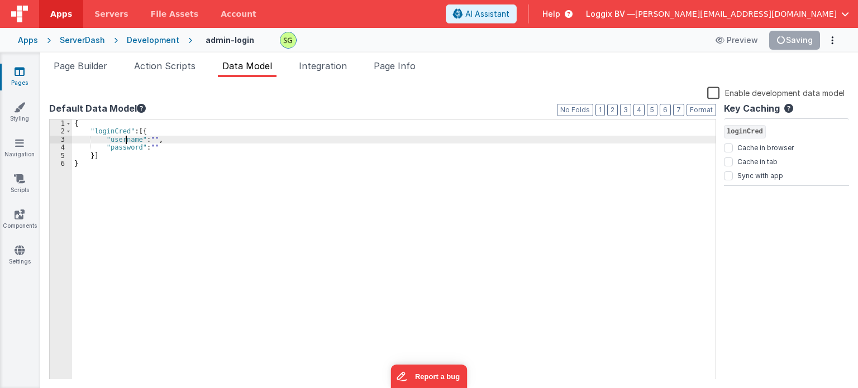
click at [124, 138] on div "{ "loginCred" : [{ "username" : "" , "password" : "" }] }" at bounding box center [393, 257] width 643 height 276
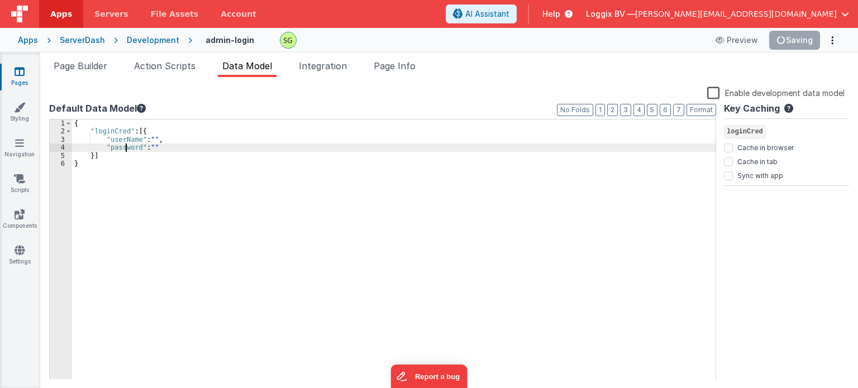
click at [125, 149] on div "{ "loginCred" : [{ "userName" : "" , "password" : "" }] }" at bounding box center [393, 257] width 643 height 276
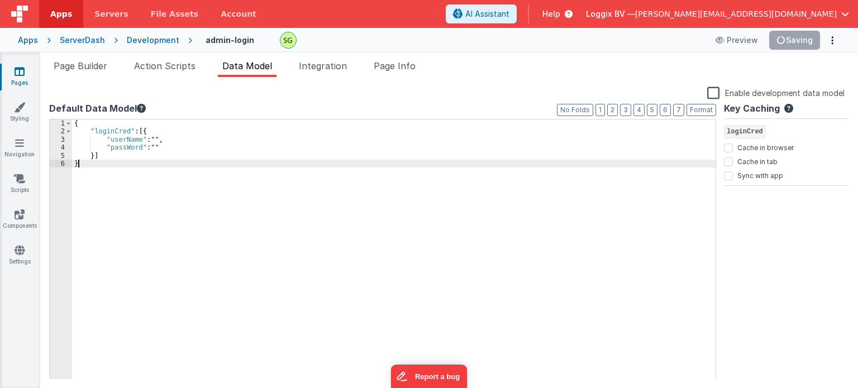
click at [83, 162] on div "{ "loginCred" : [{ "userName" : "" , "passWord" : "" }] }" at bounding box center [393, 257] width 643 height 276
click at [70, 62] on span "Page Builder" at bounding box center [81, 65] width 54 height 11
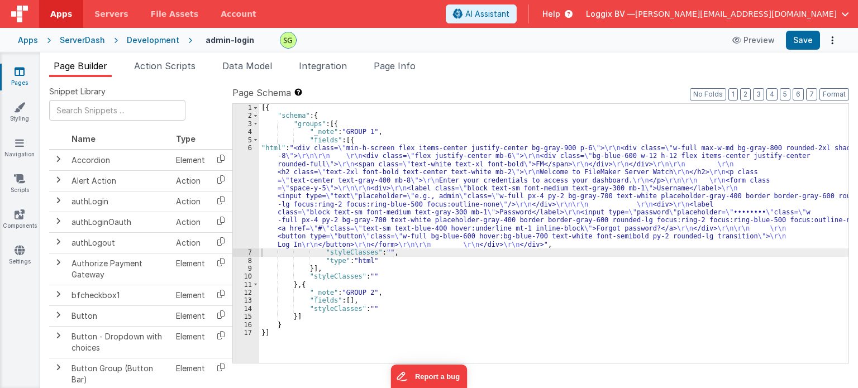
click at [251, 148] on div "6" at bounding box center [246, 196] width 26 height 104
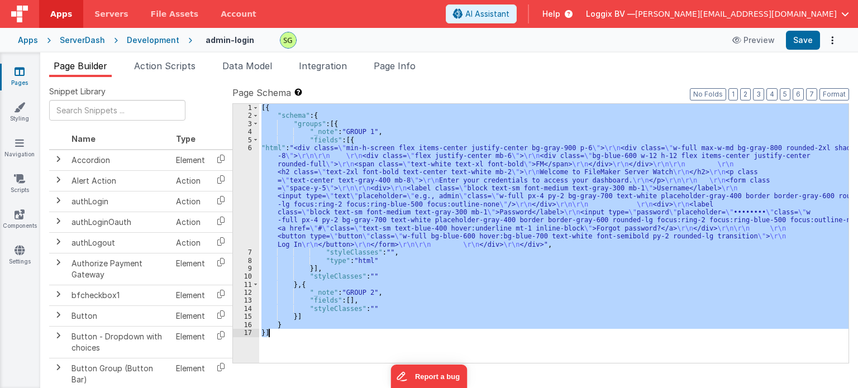
click at [251, 148] on div "6" at bounding box center [246, 196] width 26 height 104
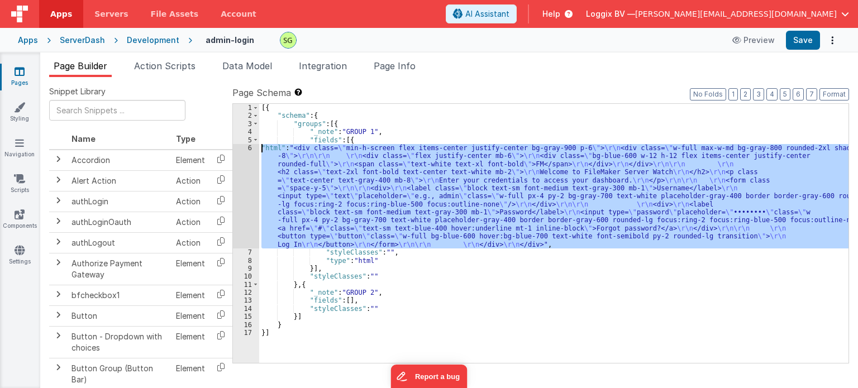
click at [251, 148] on div "6" at bounding box center [246, 196] width 26 height 104
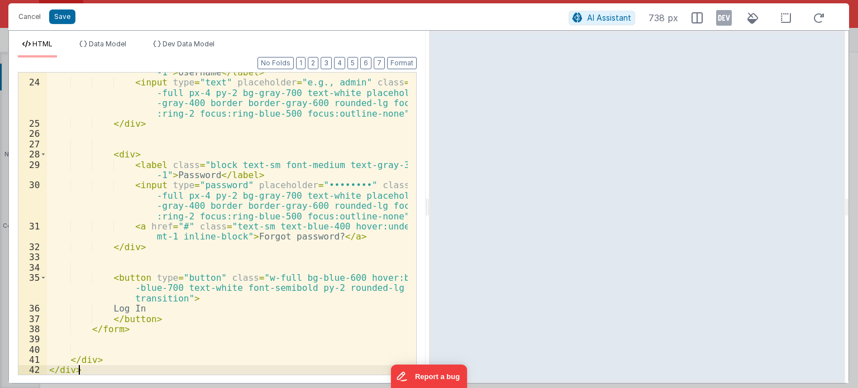
click at [181, 370] on div "< label class = "block text-sm font-medium text-gray-300 mb -1" > Username </ l…" at bounding box center [227, 223] width 361 height 333
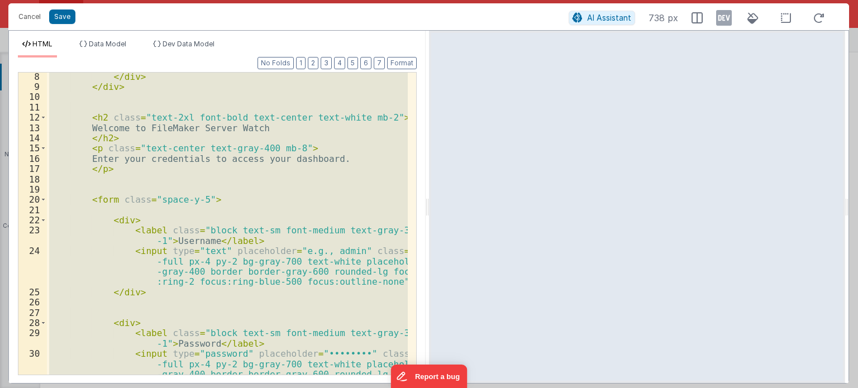
scroll to position [108, 0]
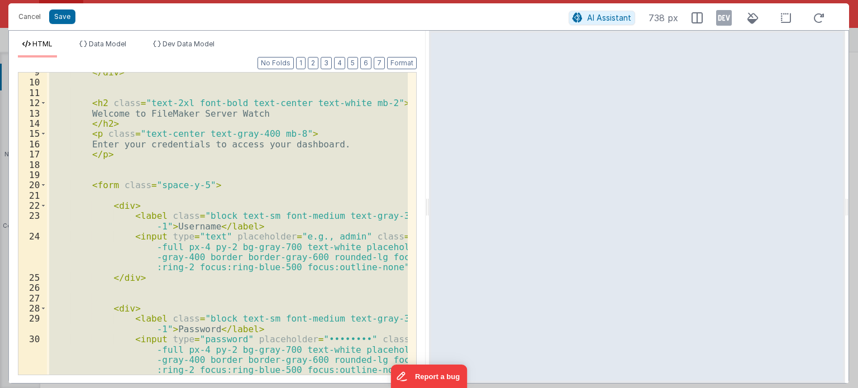
click at [380, 264] on div "</ div > < h2 class = "text-2xl font-bold text-center text-white mb-2" > Welcom…" at bounding box center [227, 224] width 361 height 302
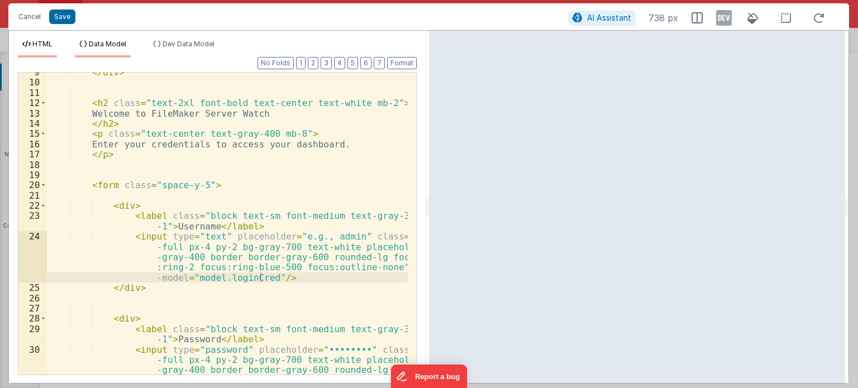
click at [118, 45] on span "Data Model" at bounding box center [107, 44] width 37 height 8
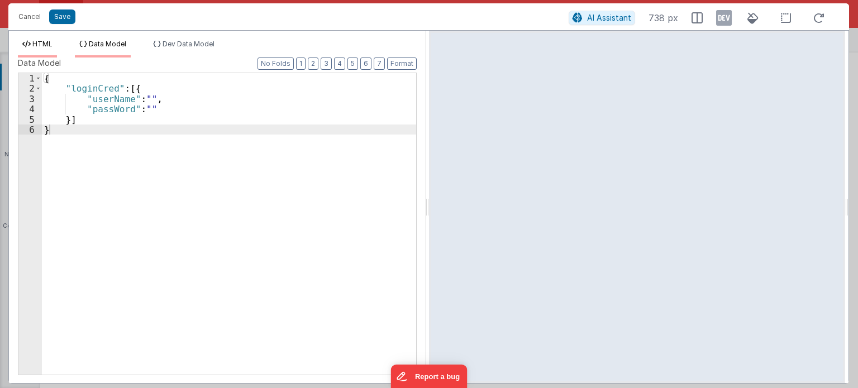
click at [56, 42] on li "HTML" at bounding box center [37, 49] width 39 height 18
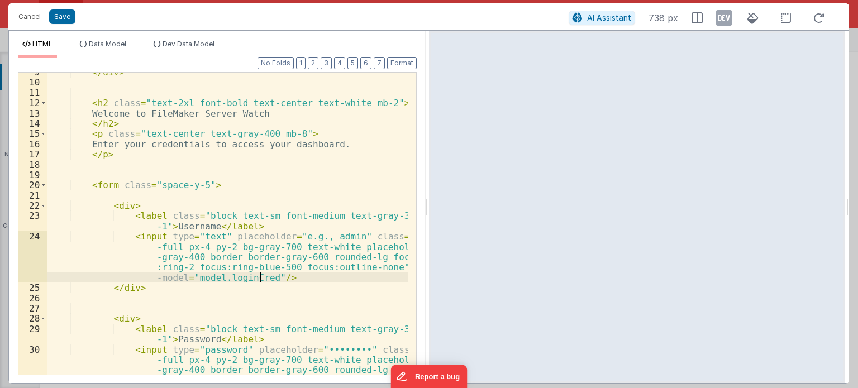
click at [259, 274] on div "</ div > < h2 class = "text-2xl font-bold text-center text-white mb-2" > Welcom…" at bounding box center [227, 244] width 361 height 354
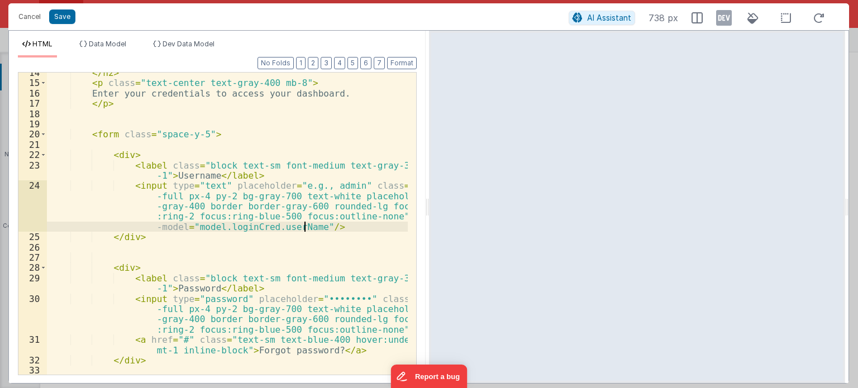
scroll to position [201, 0]
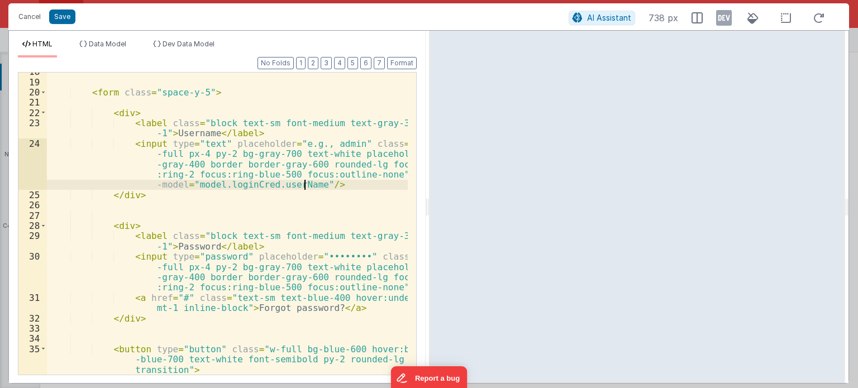
click at [382, 285] on div "< form class = "space-y-5" > < div > < label class = "block text-sm font-medium…" at bounding box center [227, 227] width 361 height 323
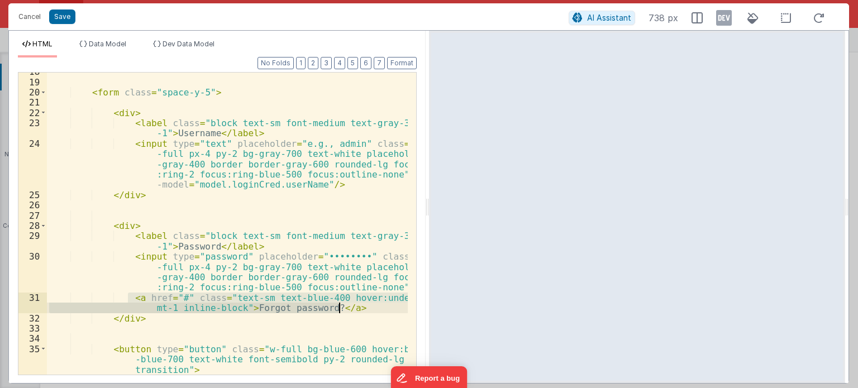
drag, startPoint x: 125, startPoint y: 298, endPoint x: 347, endPoint y: 310, distance: 222.6
click at [347, 310] on div "< form class = "space-y-5" > < div > < label class = "block text-sm font-medium…" at bounding box center [227, 227] width 361 height 323
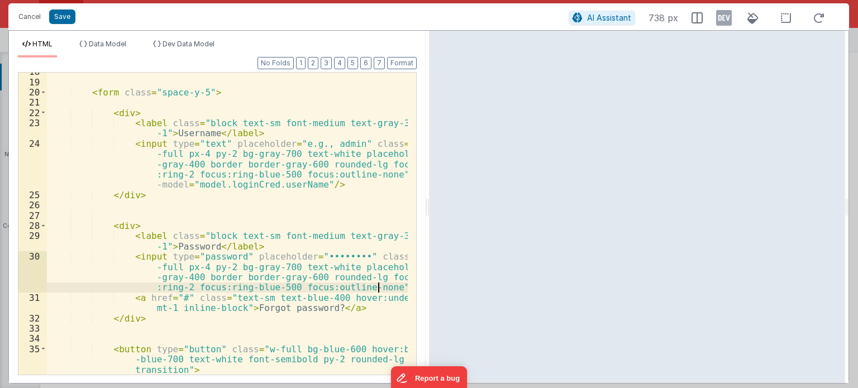
click at [378, 288] on div "< form class = "space-y-5" > < div > < label class = "block text-sm font-medium…" at bounding box center [227, 227] width 361 height 323
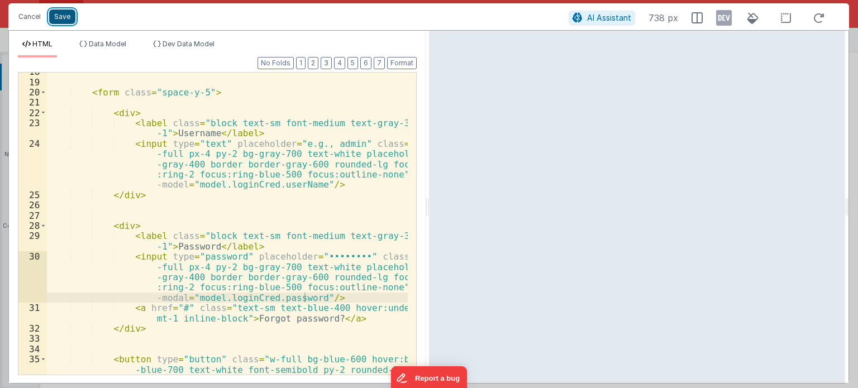
click at [69, 14] on button "Save" at bounding box center [62, 16] width 26 height 15
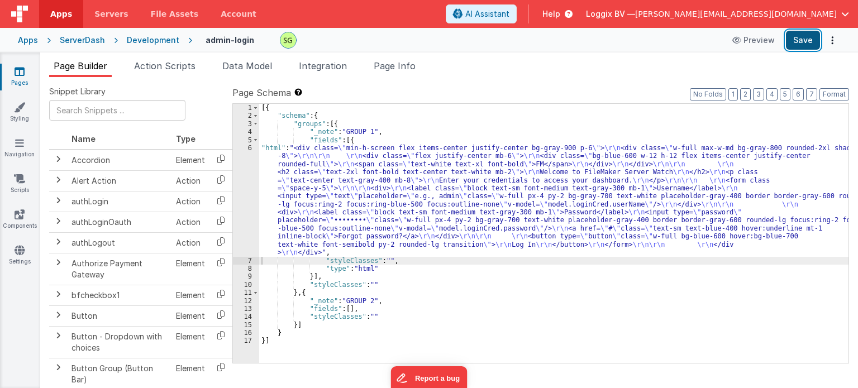
click at [811, 32] on button "Save" at bounding box center [803, 40] width 34 height 19
click at [248, 148] on div "6" at bounding box center [246, 200] width 26 height 113
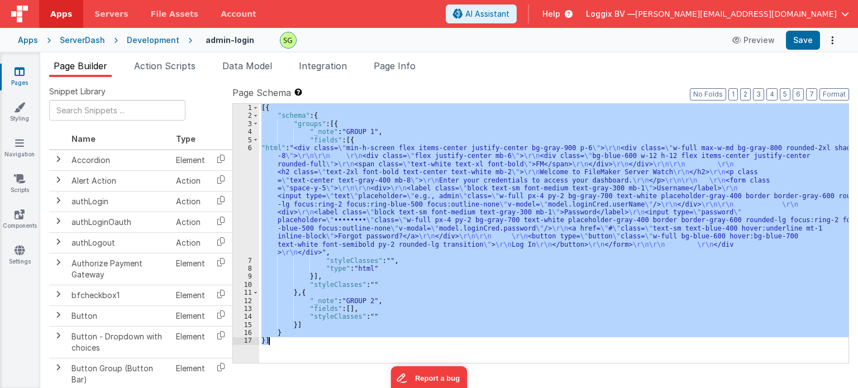
click at [248, 148] on div "6" at bounding box center [246, 200] width 26 height 113
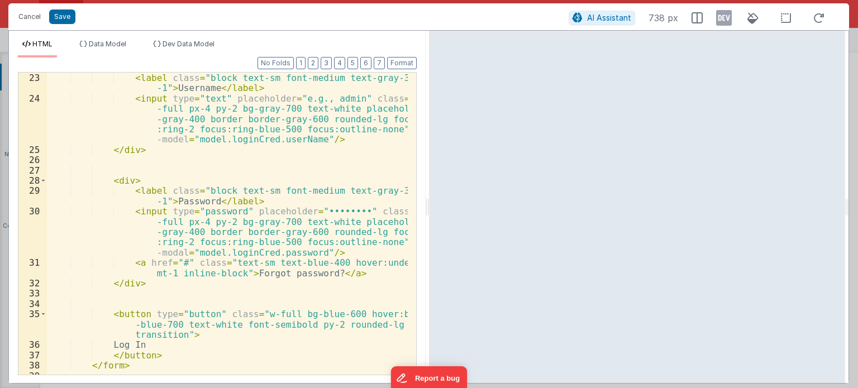
scroll to position [252, 0]
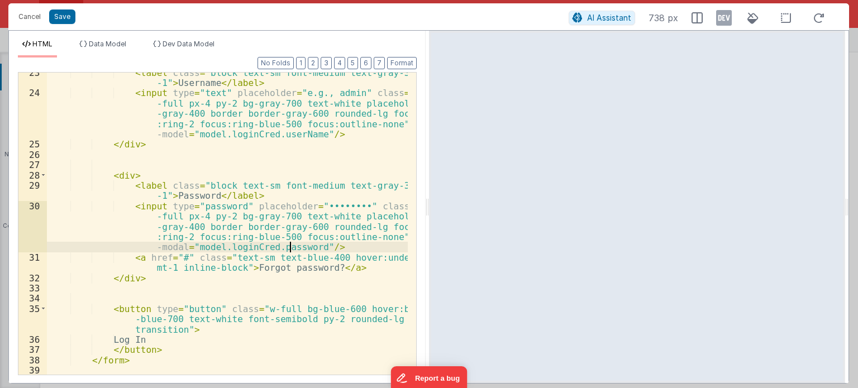
click at [290, 247] on div "< label class = "block text-sm font-medium text-gray-300 mb -1" > Username </ l…" at bounding box center [227, 234] width 361 height 333
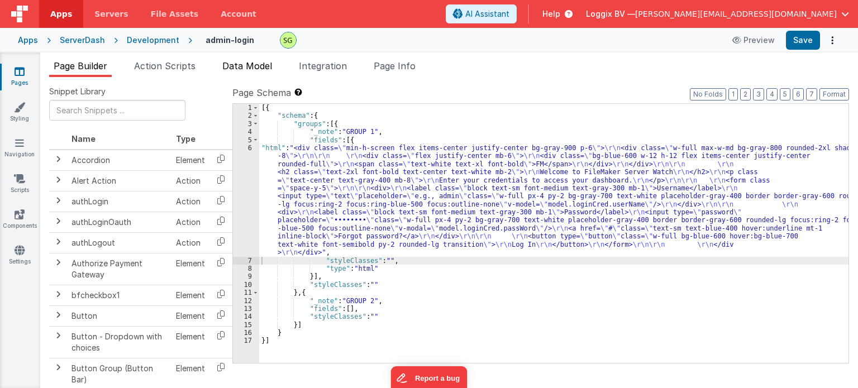
click at [255, 61] on span "Data Model" at bounding box center [247, 65] width 50 height 11
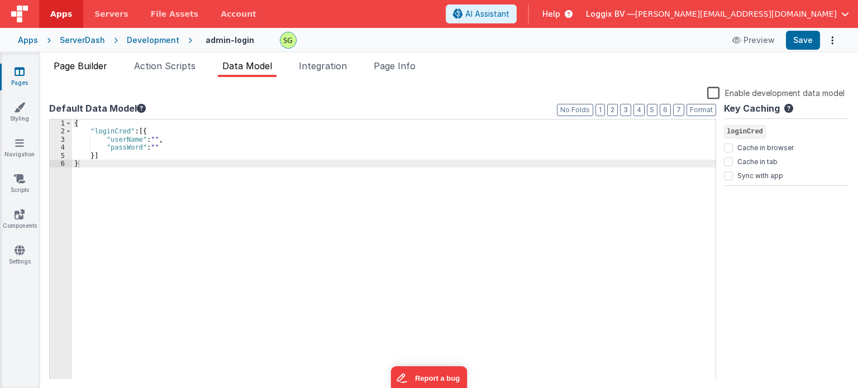
click at [93, 60] on span "Page Builder" at bounding box center [81, 65] width 54 height 11
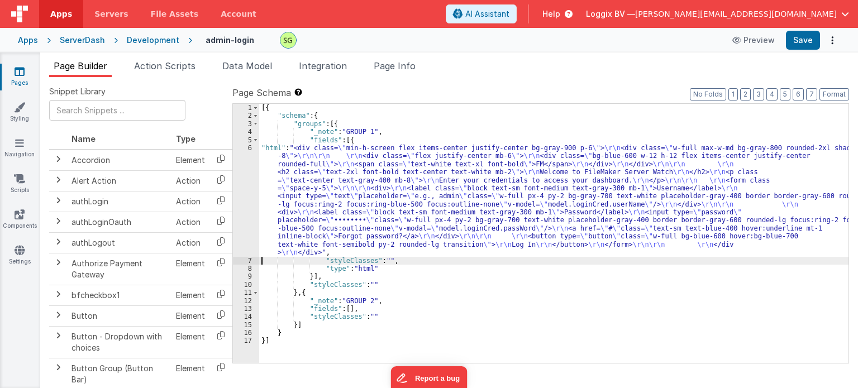
click at [250, 147] on div "6" at bounding box center [246, 200] width 26 height 113
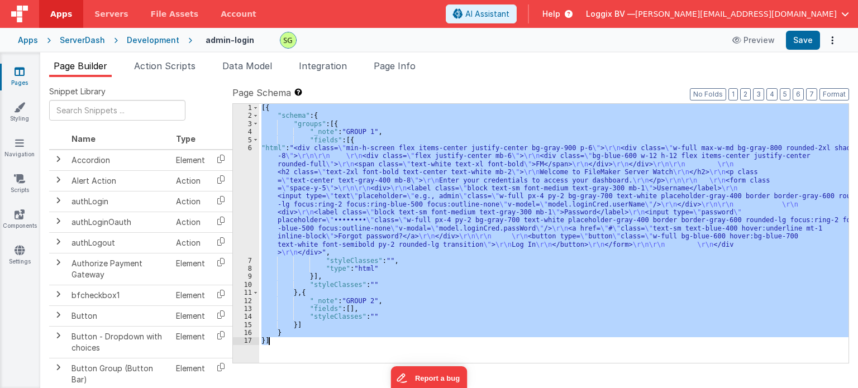
click at [250, 147] on div "6" at bounding box center [246, 200] width 26 height 113
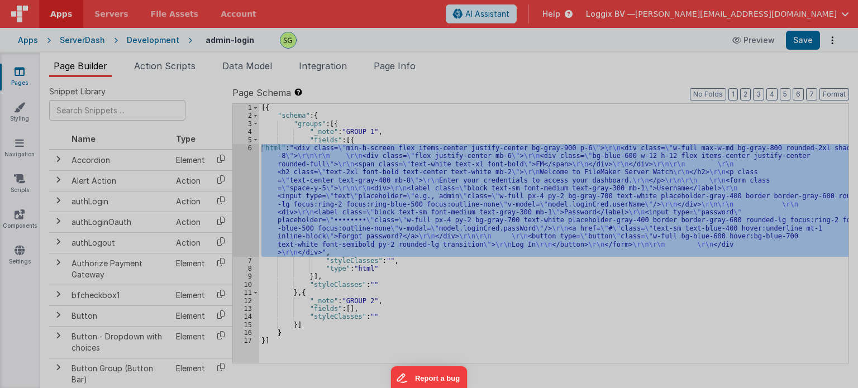
click at [250, 147] on div "< div class = "min-h-screen flex items-center justify-center bg-gray-900 p-6" >…" at bounding box center [227, 227] width 361 height 333
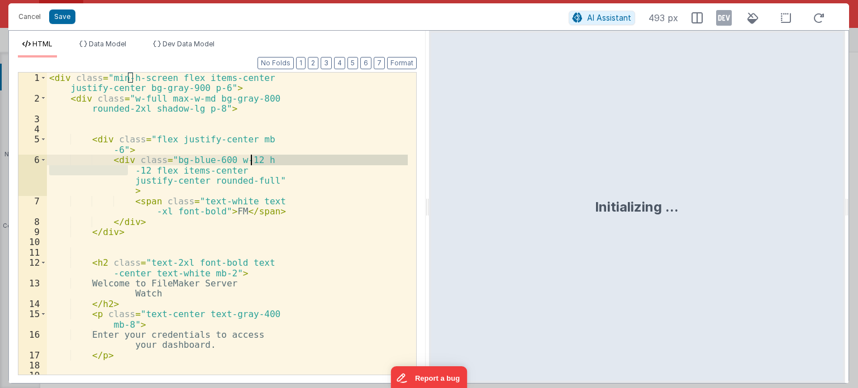
click at [250, 147] on div "< div class = "min-h-screen flex items-center justify-center bg-gray-900 p-6" >…" at bounding box center [227, 239] width 361 height 333
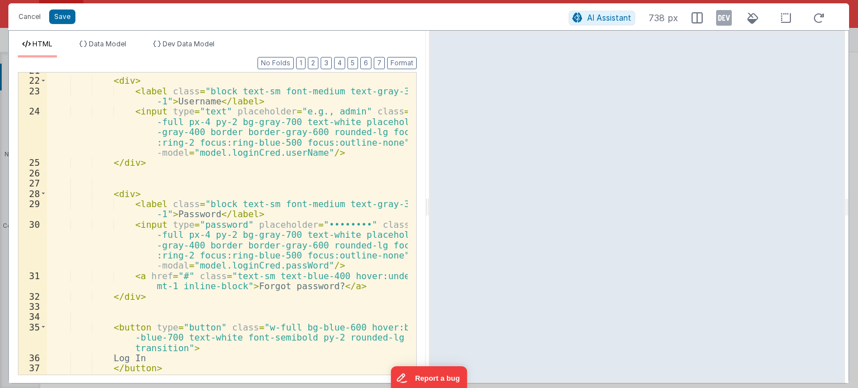
scroll to position [233, 0]
click at [198, 154] on div "< div > < label class = "block text-sm font-medium text-gray-300 mb -1" > Usern…" at bounding box center [227, 226] width 361 height 323
click at [24, 14] on button "Cancel" at bounding box center [29, 17] width 33 height 16
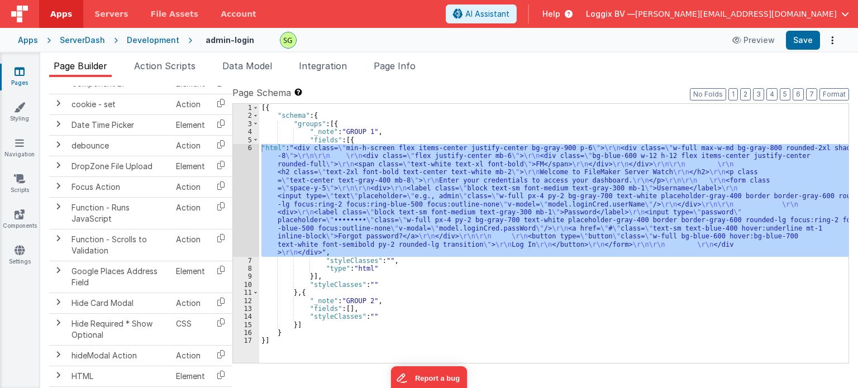
scroll to position [683, 0]
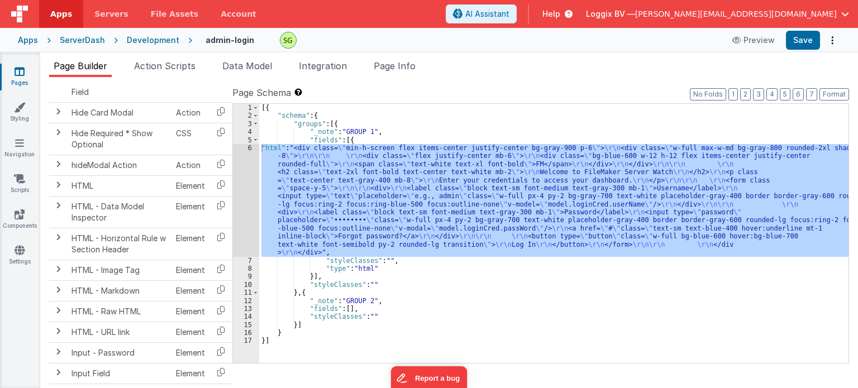
click at [35, 40] on div "Apps" at bounding box center [28, 40] width 20 height 11
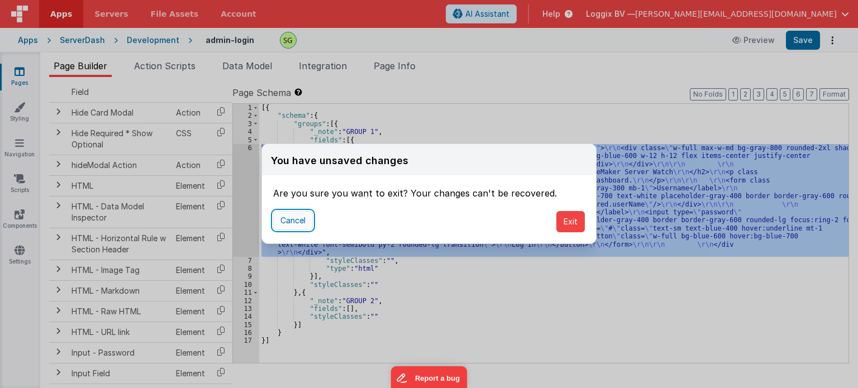
click at [295, 221] on button "Cancel" at bounding box center [293, 220] width 40 height 19
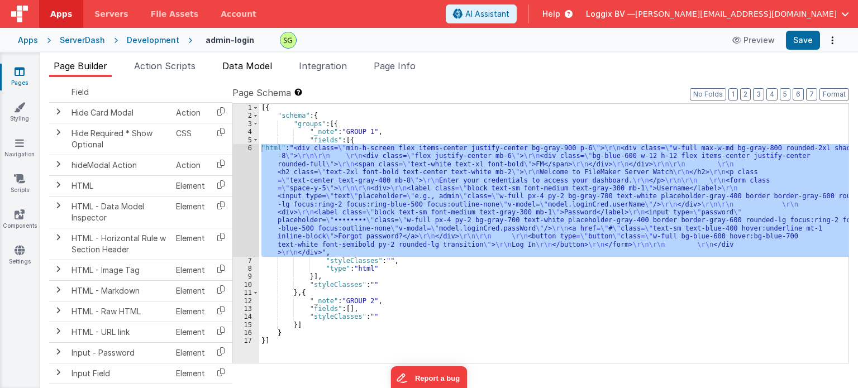
click at [239, 68] on span "Data Model" at bounding box center [247, 65] width 50 height 11
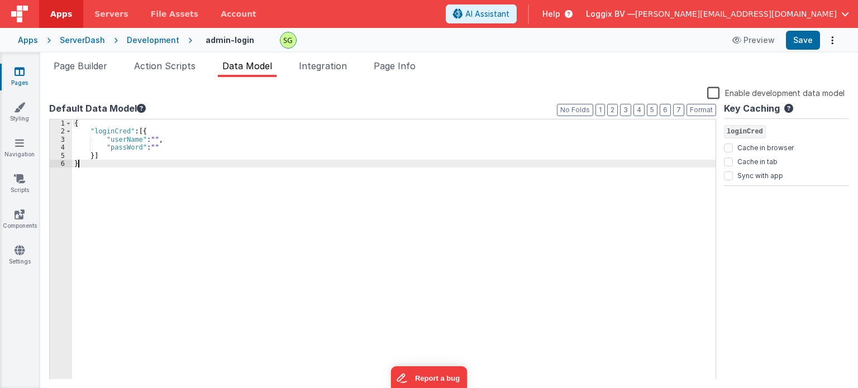
click at [243, 162] on div "{ "loginCred" : [{ "userName" : "" , "passWord" : "" }] }" at bounding box center [393, 257] width 643 height 276
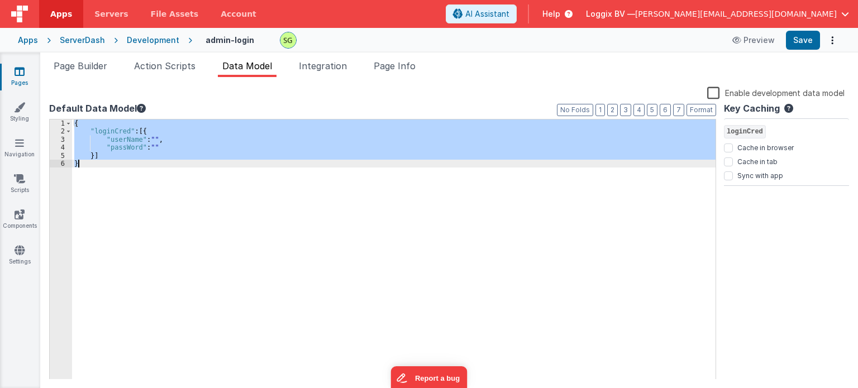
click at [312, 237] on div "{ "loginCred" : [{ "userName" : "" , "passWord" : "" }] }" at bounding box center [393, 249] width 643 height 260
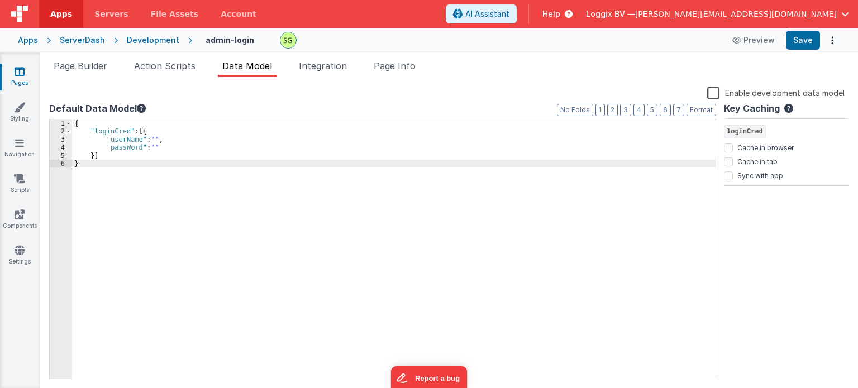
click at [135, 129] on div "{ "loginCred" : [{ "userName" : "" , "passWord" : "" }] }" at bounding box center [393, 257] width 643 height 276
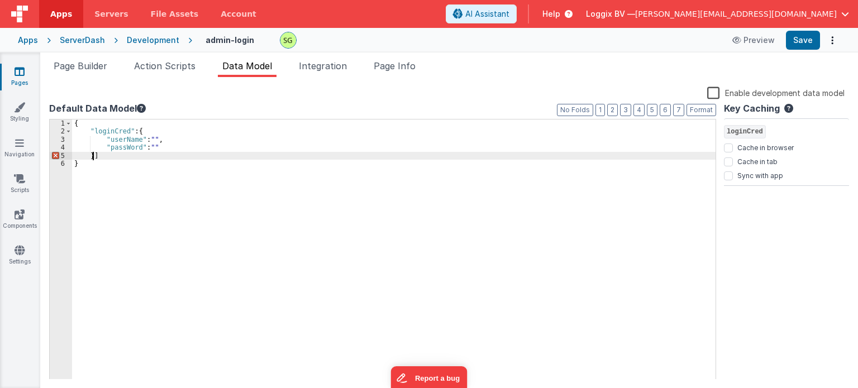
click at [92, 156] on div "{ "loginCred" : { "userName" : "" , "passWord" : "" }] }" at bounding box center [393, 257] width 643 height 276
click at [98, 157] on div "{ "loginCred" : { "userName" : "" , "passWord" : "" }] }" at bounding box center [393, 257] width 643 height 276
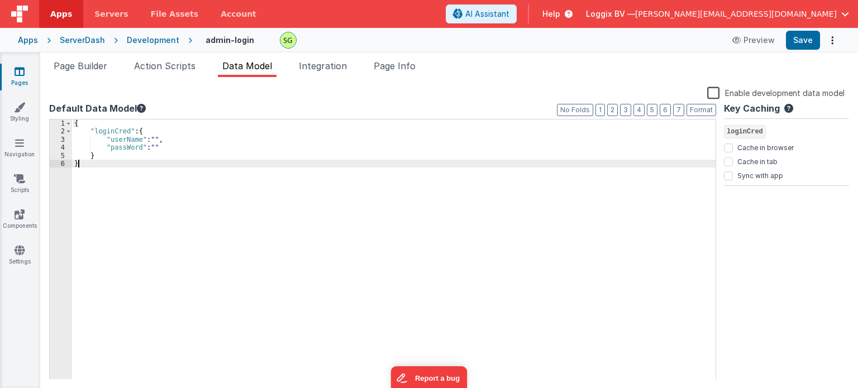
click at [101, 167] on div "{ "loginCred" : { "userName" : "" , "passWord" : "" } }" at bounding box center [393, 257] width 643 height 276
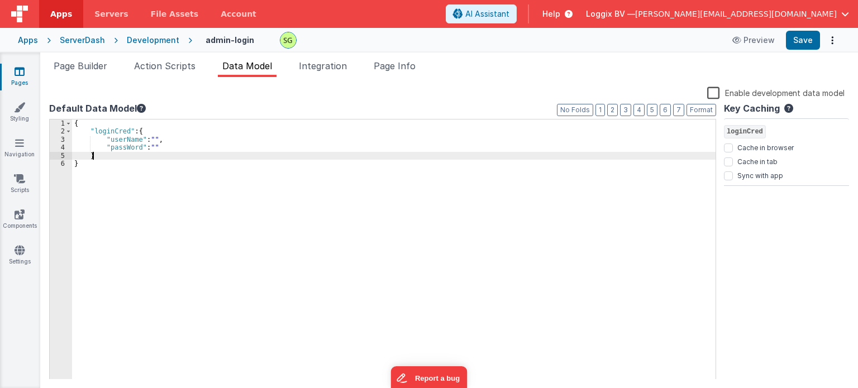
click at [109, 157] on div "{ "loginCred" : { "userName" : "" , "passWord" : "" } }" at bounding box center [393, 257] width 643 height 276
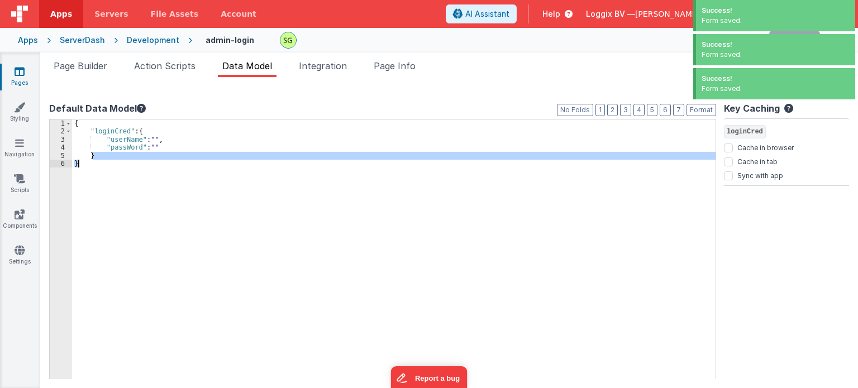
drag, startPoint x: 109, startPoint y: 157, endPoint x: 33, endPoint y: 11, distance: 164.8
click at [33, 11] on div "Apps Servers File Assets Account Some FUTURE Slot AI Assistant Help Loggix BV —…" at bounding box center [429, 194] width 858 height 388
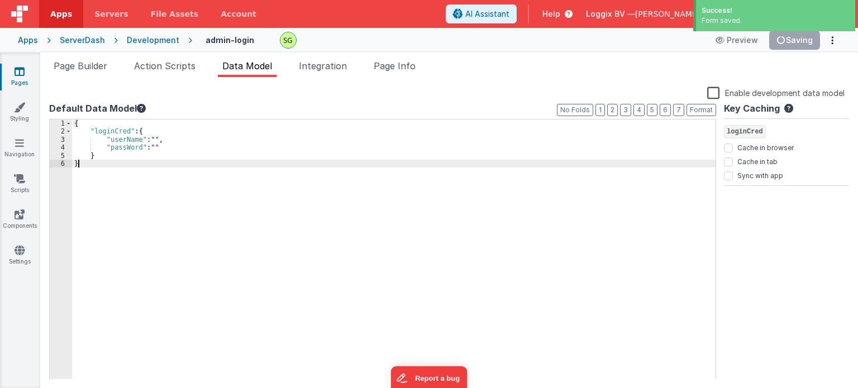
click at [183, 187] on div "{ "loginCred" : { "userName" : "" , "passWord" : "" } }" at bounding box center [393, 257] width 643 height 276
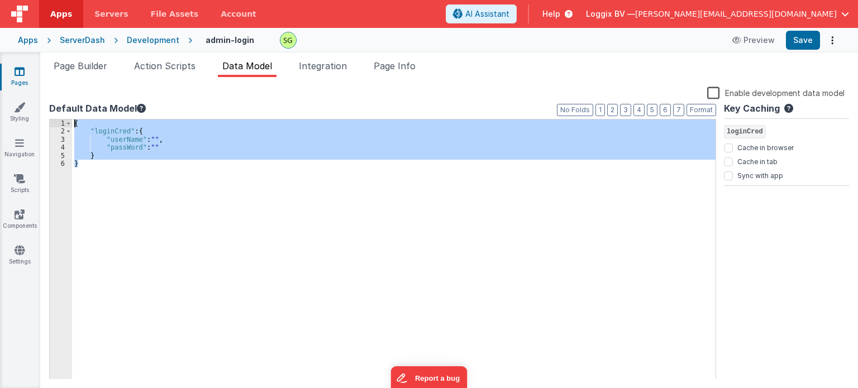
drag, startPoint x: 80, startPoint y: 162, endPoint x: 69, endPoint y: 116, distance: 48.2
click at [69, 116] on div "Default Data Model Format 7 6 5 4 3 2 1 No Folds 1 2 3 4 5 6 { "loginCred" : { …" at bounding box center [382, 240] width 667 height 277
click at [102, 165] on div "{ "loginCred" : { "userName" : "" , "passWord" : "" } }" at bounding box center [393, 249] width 643 height 260
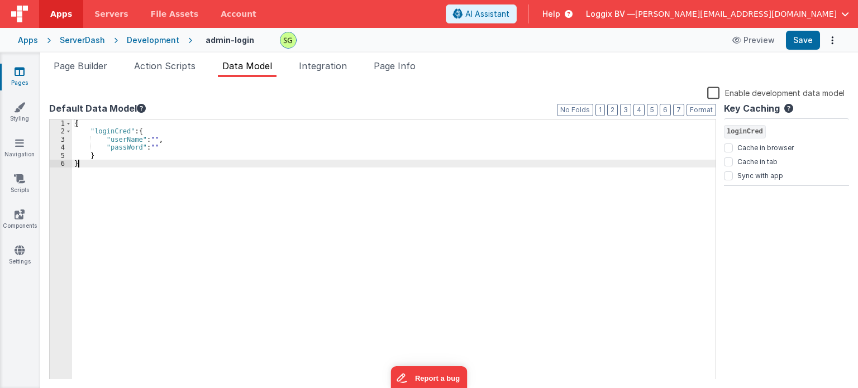
click at [113, 164] on div "{ "loginCred" : { "userName" : "" , "passWord" : "" } }" at bounding box center [393, 257] width 643 height 276
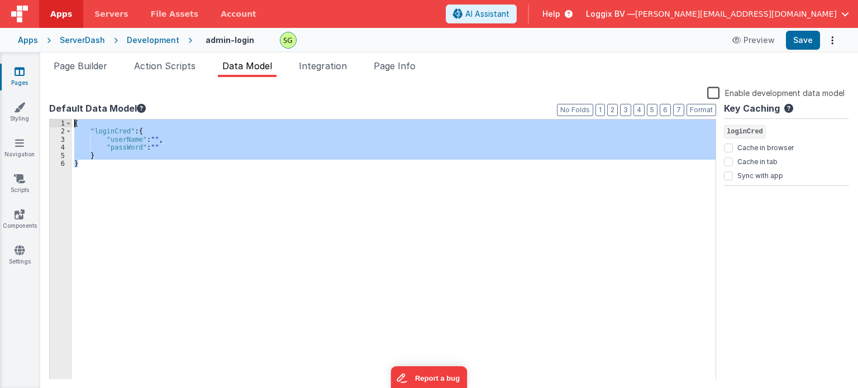
drag, startPoint x: 87, startPoint y: 167, endPoint x: 74, endPoint y: 126, distance: 43.4
click at [74, 126] on div "{ "loginCred" : { "userName" : "" , "passWord" : "" } }" at bounding box center [393, 257] width 643 height 276
click at [74, 126] on div "{ "loginCred" : { "userName" : "" , "passWord" : "" } }" at bounding box center [393, 249] width 643 height 260
drag, startPoint x: 80, startPoint y: 165, endPoint x: 74, endPoint y: 106, distance: 59.0
click at [74, 106] on div "Default Data Model Format 7 6 5 4 3 2 1 No Folds 1 2 3 4 5 6 { "loginCred" : { …" at bounding box center [382, 240] width 667 height 277
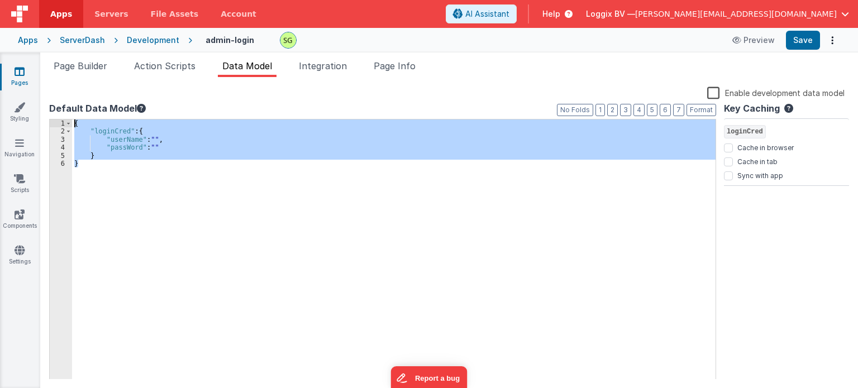
click at [87, 162] on div "{ "loginCred" : { "userName" : "" , "passWord" : "" } }" at bounding box center [393, 249] width 643 height 260
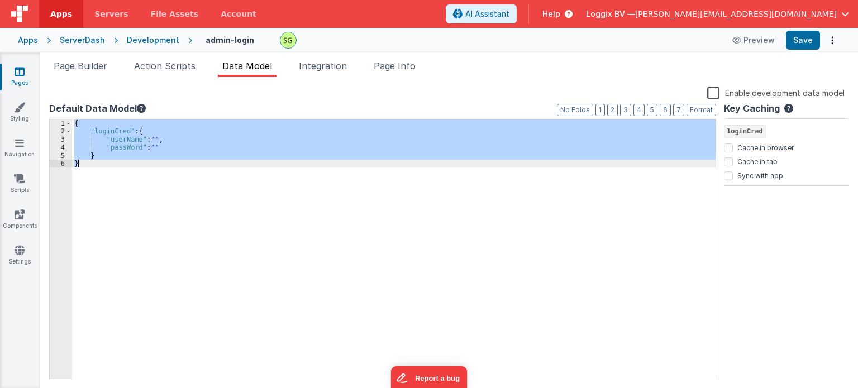
click at [87, 162] on div "{ "loginCred" : { "userName" : "" , "passWord" : "" } }" at bounding box center [393, 257] width 643 height 276
click at [87, 162] on div "{ "loginCred" : { "userName" : "" , "passWord" : "" } }" at bounding box center [393, 249] width 643 height 260
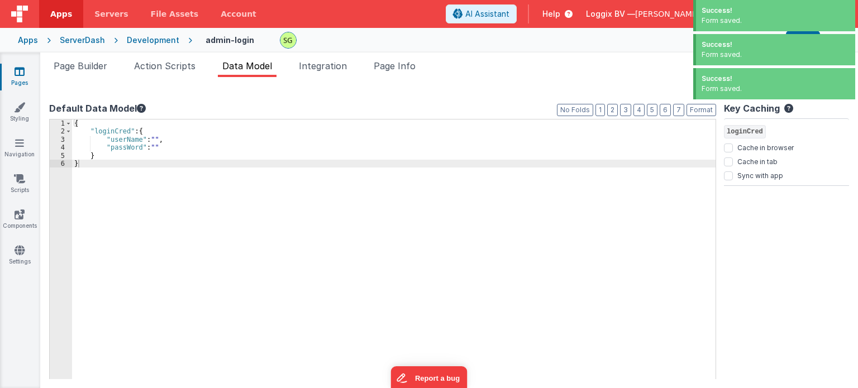
click at [807, 45] on span "Success! Form saved. Success! Form saved. Success! Form saved." at bounding box center [773, 51] width 167 height 102
click at [795, 35] on div "Success! Form saved." at bounding box center [774, 49] width 162 height 31
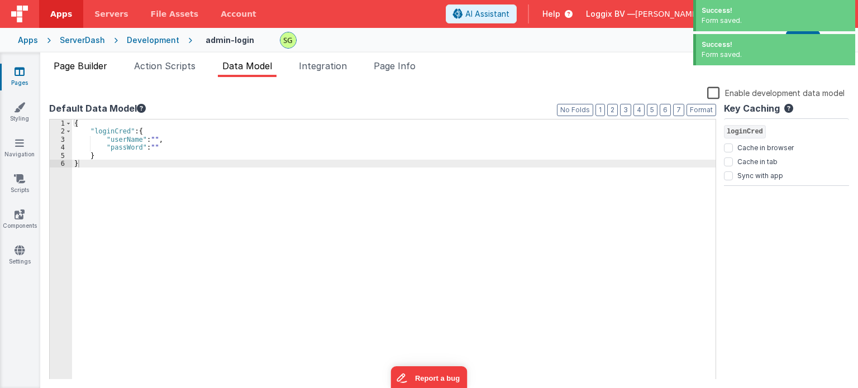
click at [80, 70] on span "Page Builder" at bounding box center [81, 65] width 54 height 11
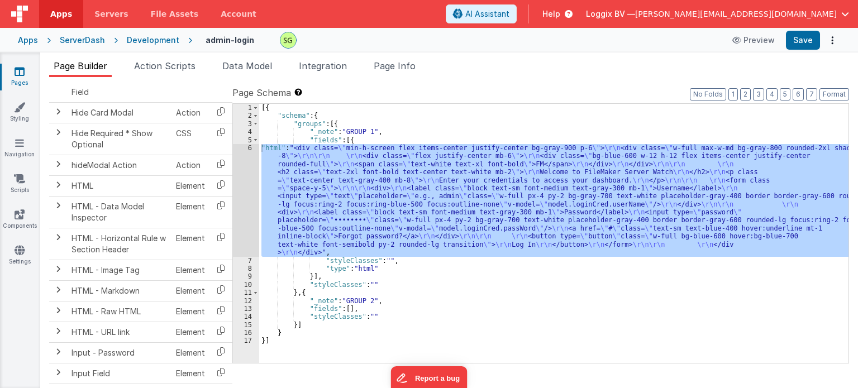
click at [250, 148] on div "6" at bounding box center [246, 200] width 26 height 113
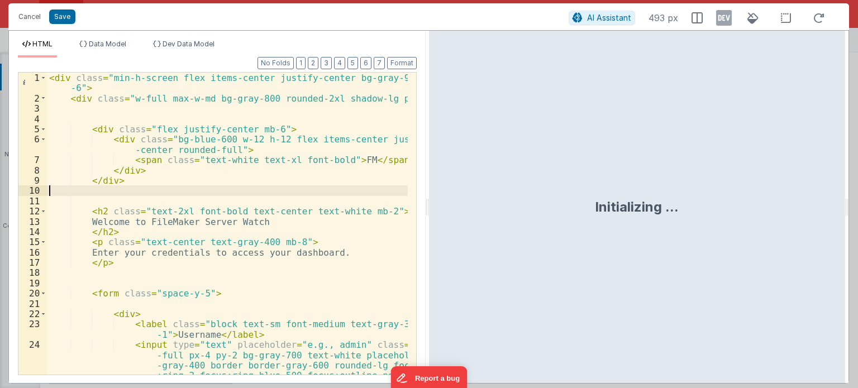
click at [373, 194] on div "< div class = "min-h-screen flex items-center justify-center bg-gray-900 p -6" …" at bounding box center [227, 260] width 361 height 375
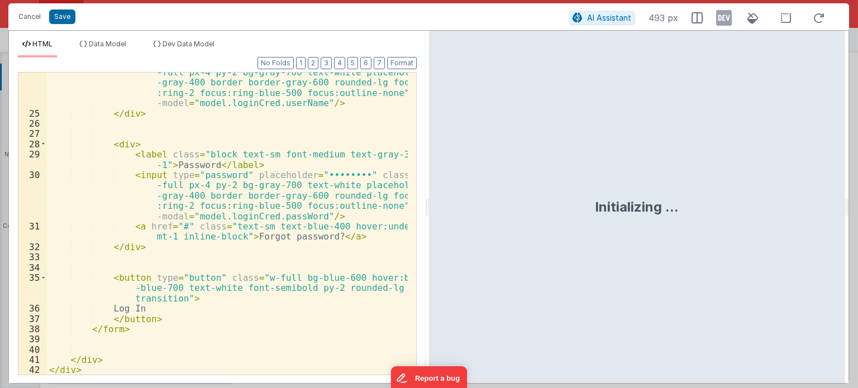
scroll to position [283, 0]
click at [23, 16] on button "Cancel" at bounding box center [29, 17] width 33 height 16
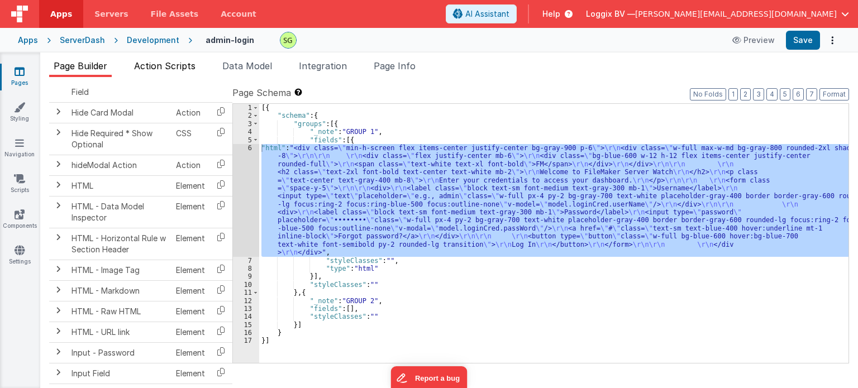
click at [169, 66] on span "Action Scripts" at bounding box center [164, 65] width 61 height 11
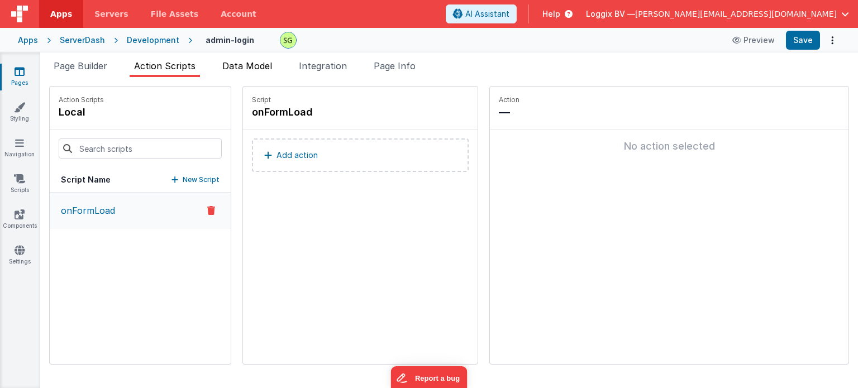
click at [245, 66] on span "Data Model" at bounding box center [247, 65] width 50 height 11
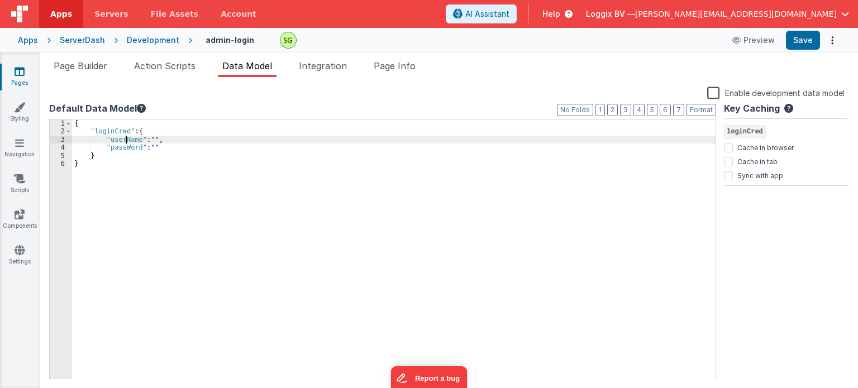
click at [124, 141] on div "{ "loginCred" : { "userName" : "" , "passWord" : "" } }" at bounding box center [393, 257] width 643 height 276
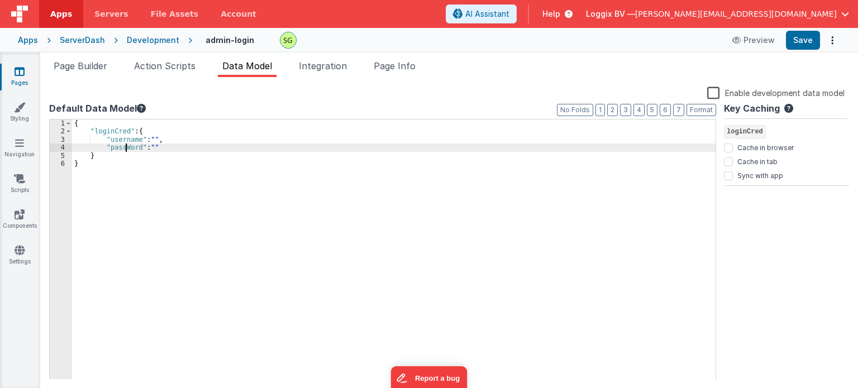
click at [124, 148] on div "{ "loginCred" : { "username" : "" , "passWord" : "" } }" at bounding box center [393, 257] width 643 height 276
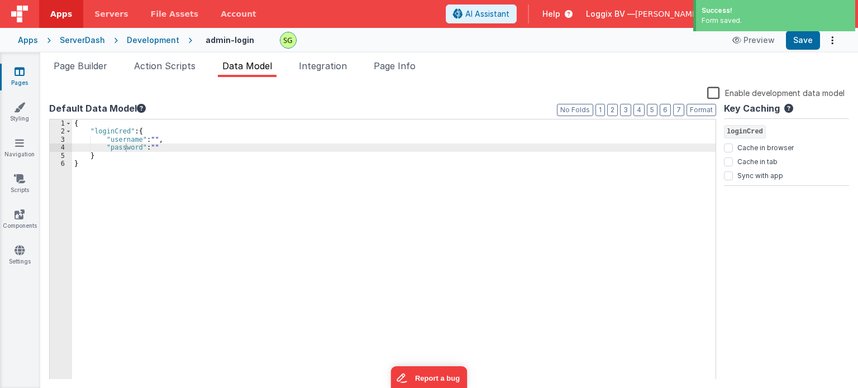
click at [77, 57] on div "Page Builder Action Scripts Data Model Integration Page Info Snippet Library Na…" at bounding box center [448, 220] width 817 height 336
click at [79, 64] on span "Page Builder" at bounding box center [81, 65] width 54 height 11
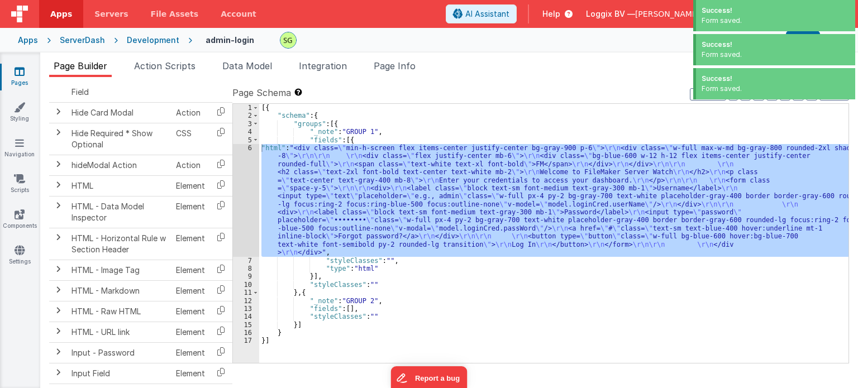
click at [251, 149] on div "6" at bounding box center [246, 200] width 26 height 113
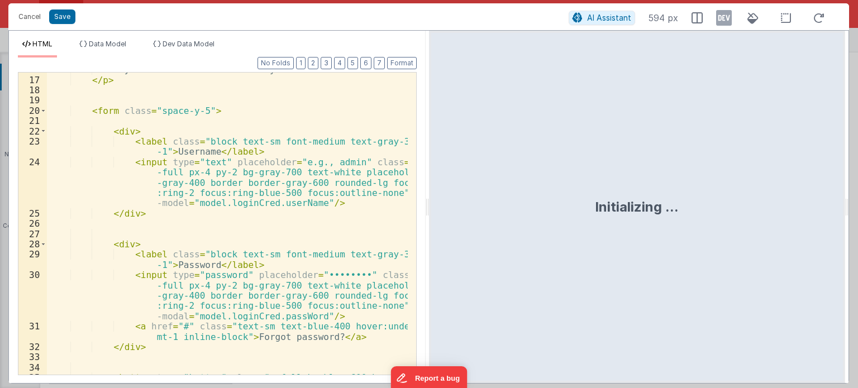
scroll to position [183, 0]
click at [289, 203] on div "Enter your credentials to access your dashboard. </ p > < form class = "space-y…" at bounding box center [227, 236] width 361 height 344
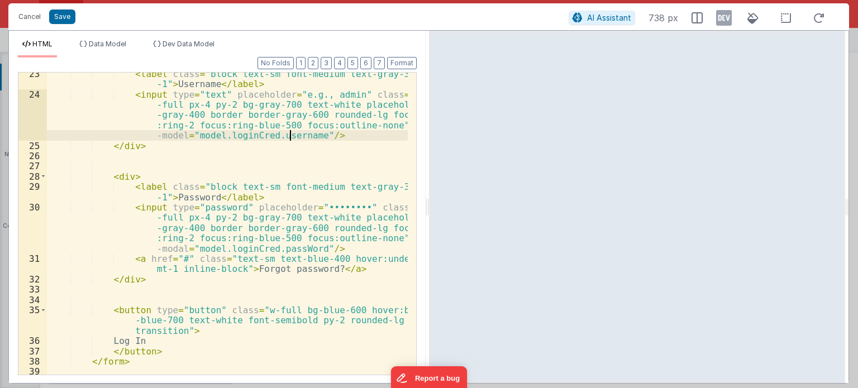
scroll to position [246, 0]
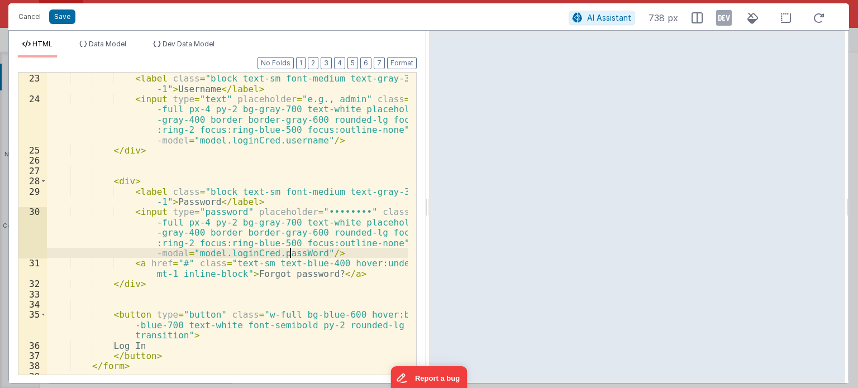
click at [289, 250] on div "< div > < label class = "block text-sm font-medium text-gray-300 mb -1" > Usern…" at bounding box center [227, 224] width 361 height 323
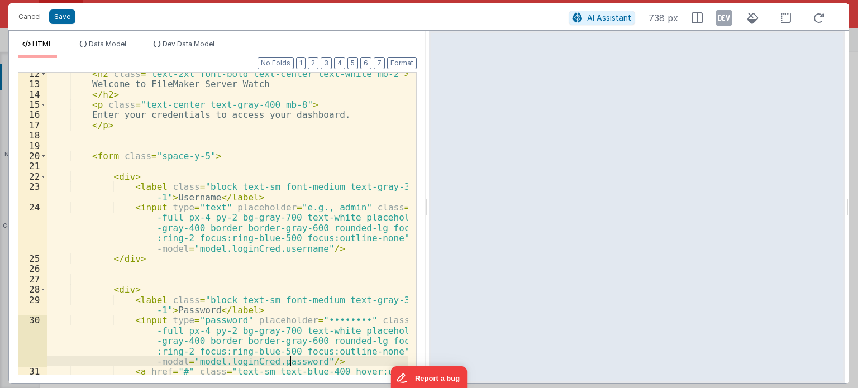
scroll to position [0, 0]
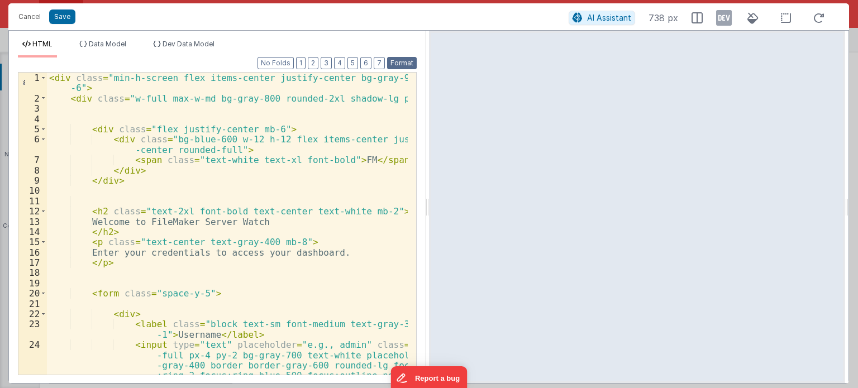
click at [400, 63] on button "Format" at bounding box center [402, 63] width 30 height 12
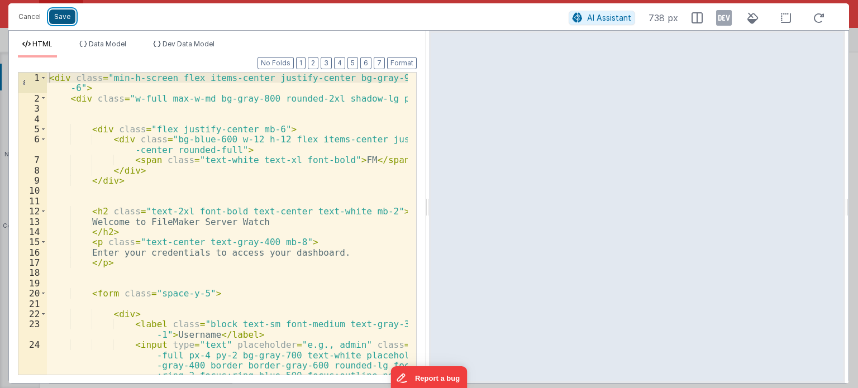
click at [68, 15] on button "Save" at bounding box center [62, 16] width 26 height 15
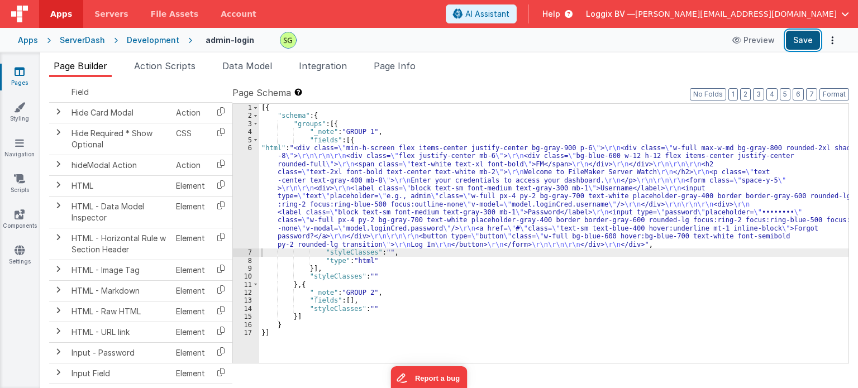
click at [811, 45] on button "Save" at bounding box center [803, 40] width 34 height 19
click at [249, 147] on div "6" at bounding box center [246, 196] width 26 height 104
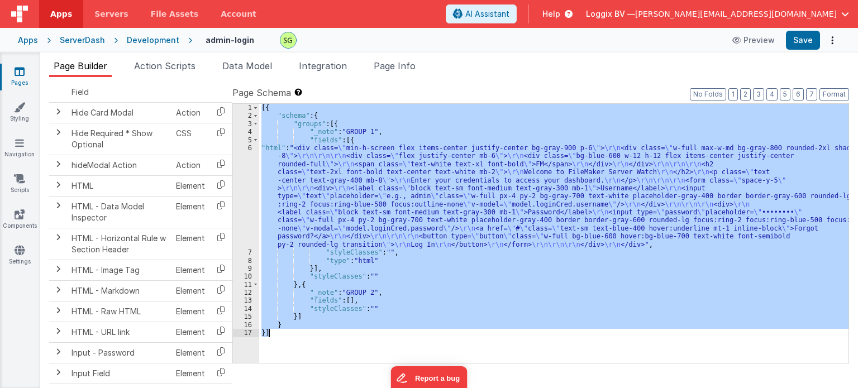
click at [249, 147] on div "6" at bounding box center [246, 196] width 26 height 104
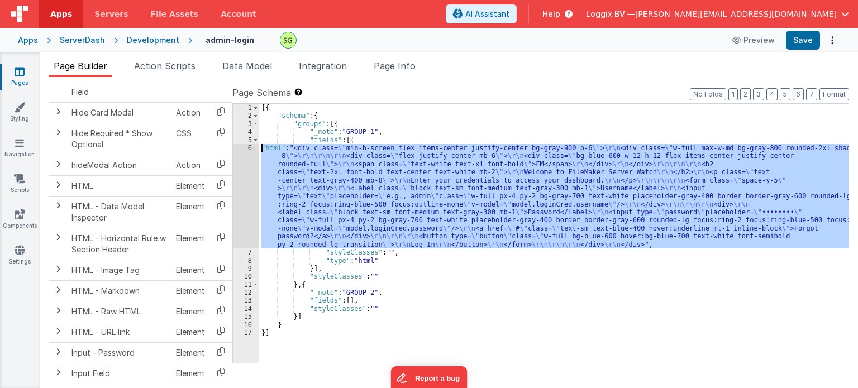
click at [249, 147] on div "6" at bounding box center [246, 196] width 26 height 104
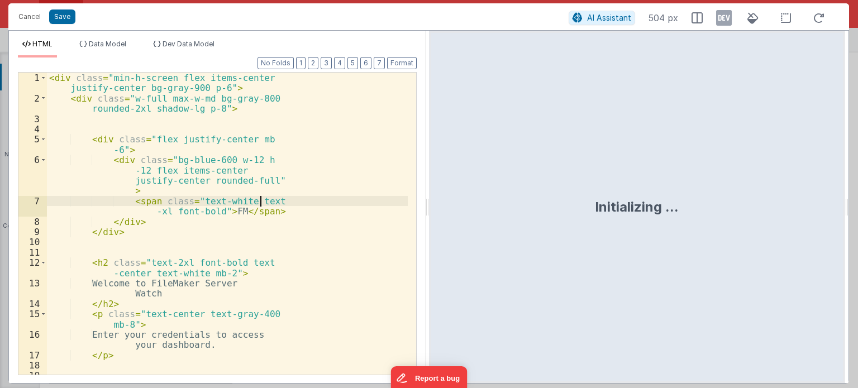
click at [275, 199] on div "< div class = "min-h-screen flex items-center justify-center bg-gray-900 p-6" >…" at bounding box center [227, 239] width 361 height 333
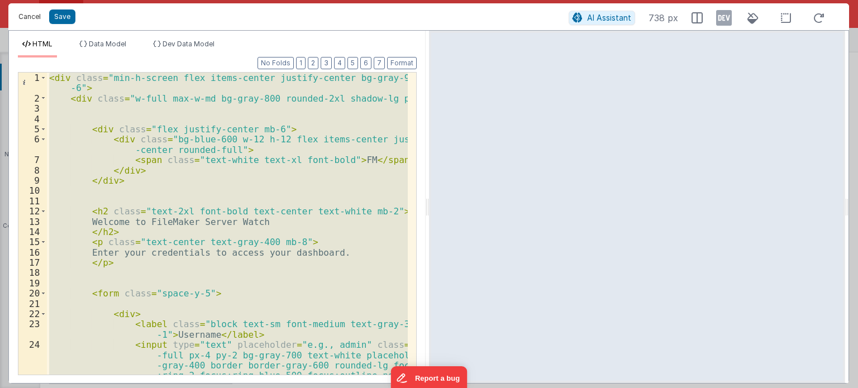
click at [31, 20] on button "Cancel" at bounding box center [29, 17] width 33 height 16
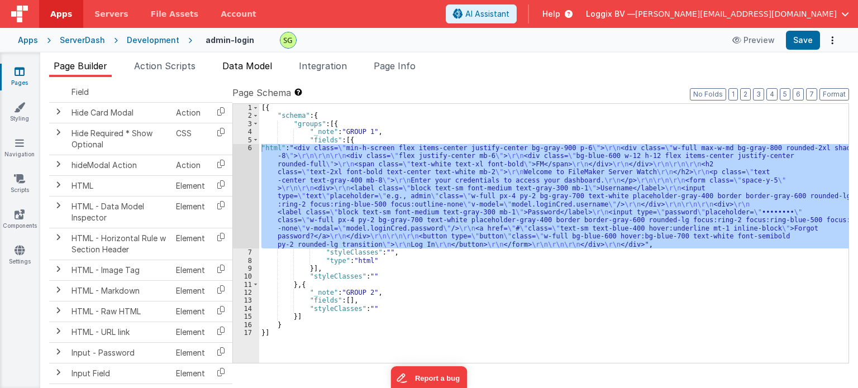
click at [241, 66] on span "Data Model" at bounding box center [247, 65] width 50 height 11
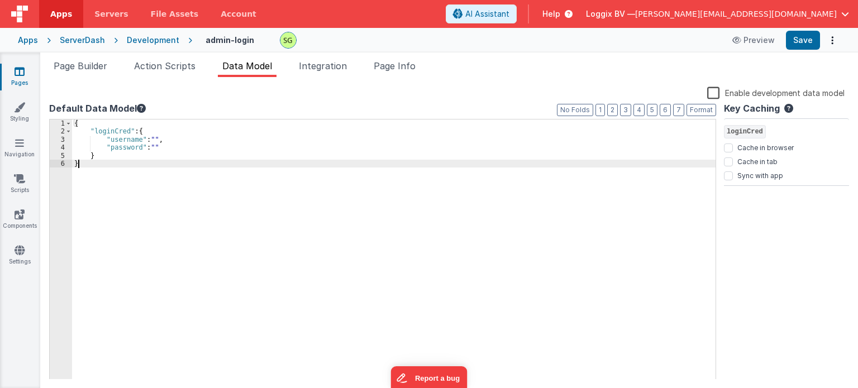
click at [112, 173] on div "{ "loginCred" : { "username" : "" , "password" : "" } }" at bounding box center [393, 257] width 643 height 276
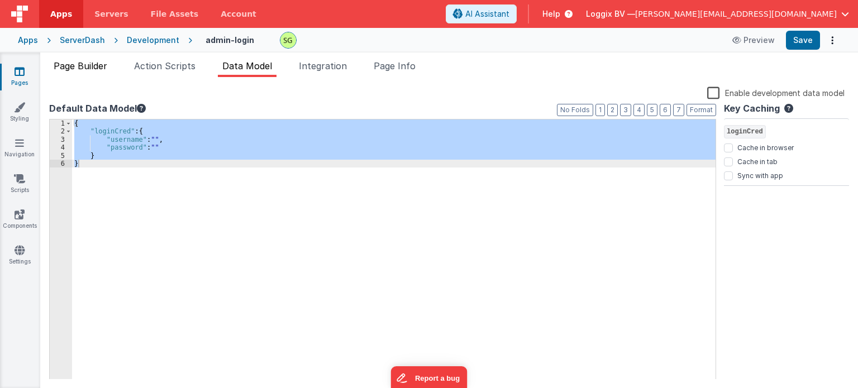
click at [89, 70] on span "Page Builder" at bounding box center [81, 65] width 54 height 11
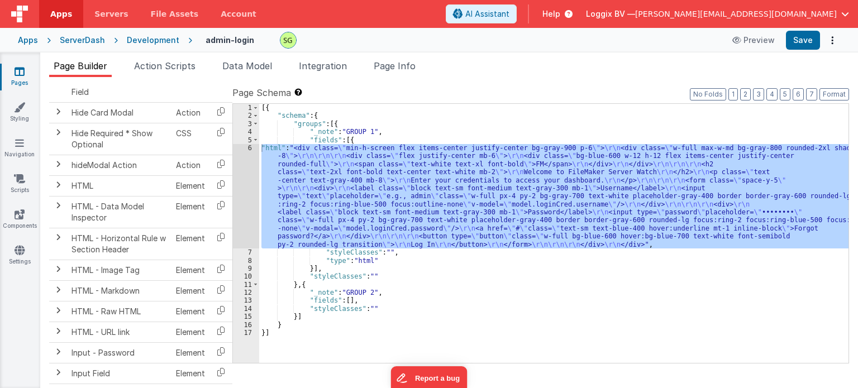
click at [252, 147] on div "6" at bounding box center [246, 196] width 26 height 104
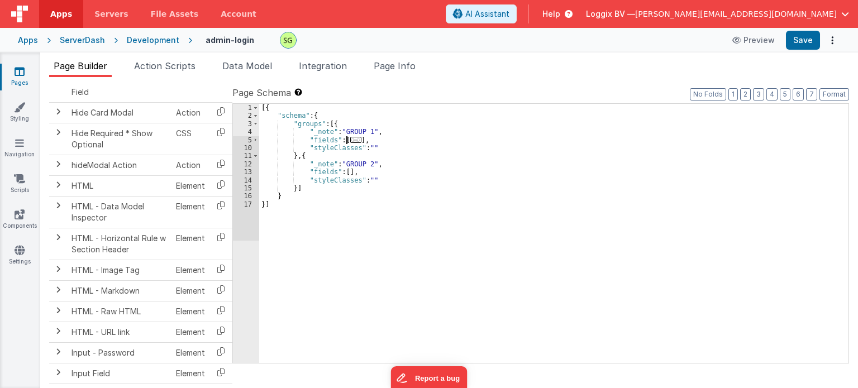
click at [252, 147] on div "10" at bounding box center [246, 148] width 26 height 8
click at [253, 134] on div "4" at bounding box center [246, 132] width 26 height 8
click at [256, 140] on span at bounding box center [255, 140] width 6 height 8
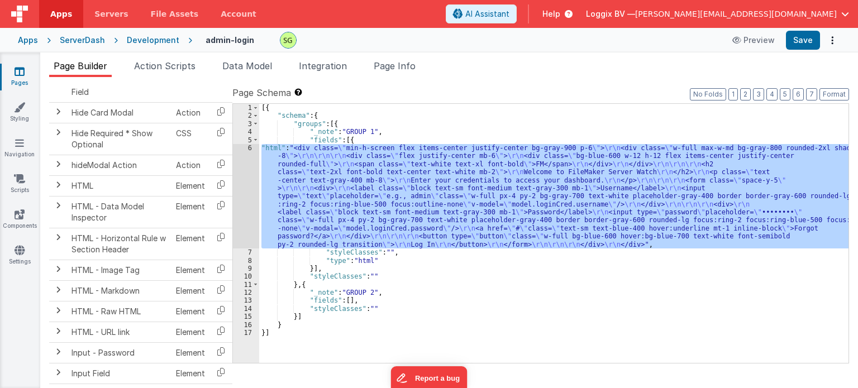
click at [249, 147] on div "6" at bounding box center [246, 196] width 26 height 104
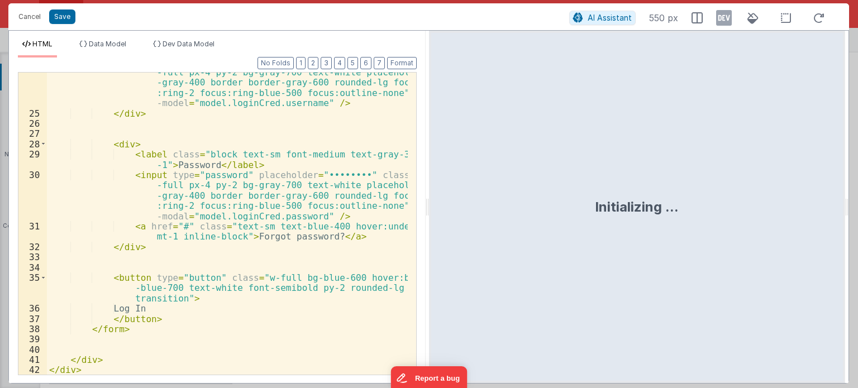
scroll to position [283, 0]
click at [170, 217] on div "< input type = "text" placeholder = "e.g., admin" class = "w -full px-4 py-2 bg…" at bounding box center [227, 239] width 361 height 364
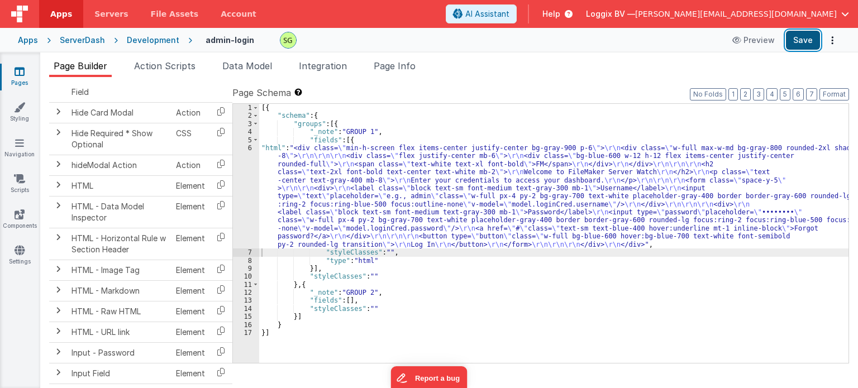
click at [805, 37] on button "Save" at bounding box center [803, 40] width 34 height 19
click at [248, 147] on div "6" at bounding box center [246, 196] width 26 height 104
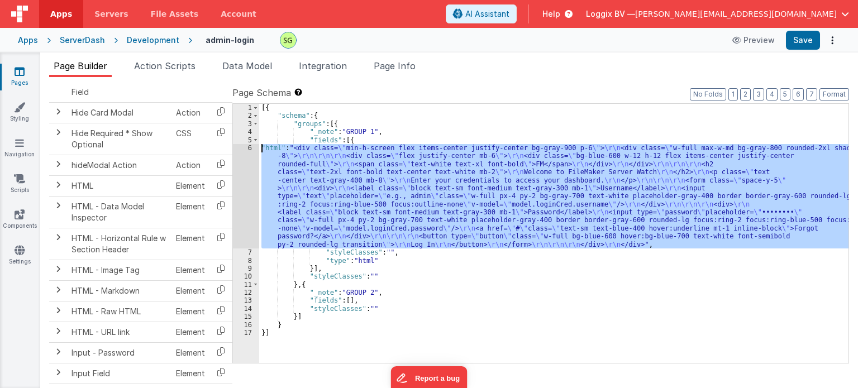
click at [248, 147] on div "6" at bounding box center [246, 196] width 26 height 104
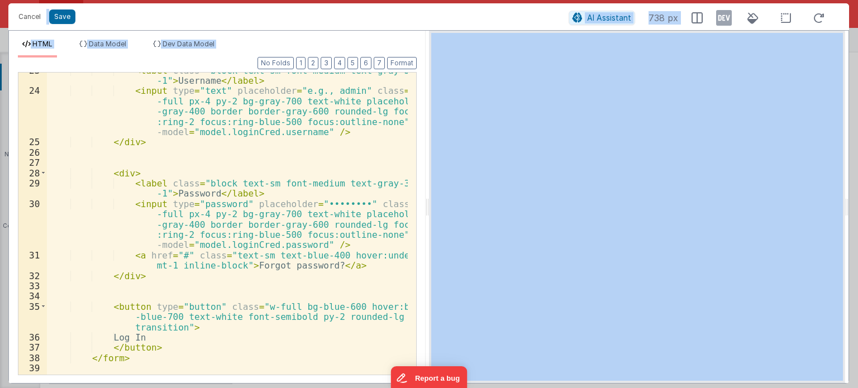
scroll to position [254, 0]
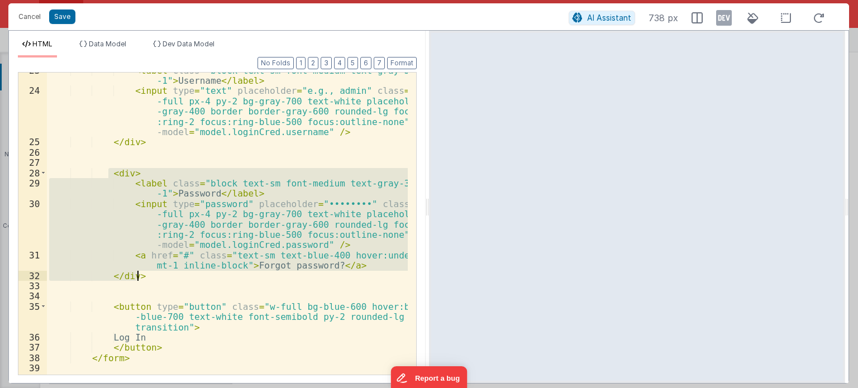
drag, startPoint x: 106, startPoint y: 171, endPoint x: 152, endPoint y: 276, distance: 114.5
click at [152, 276] on div "< label class = "block text-sm font-medium text-gray-300 mb -1" > Username </ l…" at bounding box center [227, 231] width 361 height 333
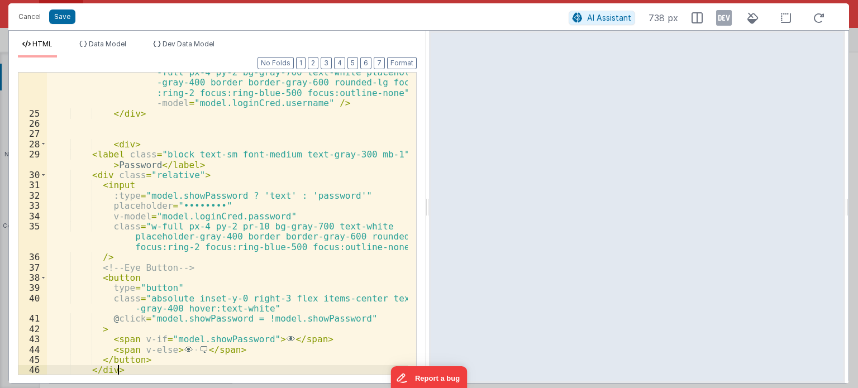
scroll to position [283, 0]
click at [236, 282] on div "< input type = "text" placeholder = "e.g., admin" class = "w -full px-4 py-2 bg…" at bounding box center [227, 239] width 361 height 364
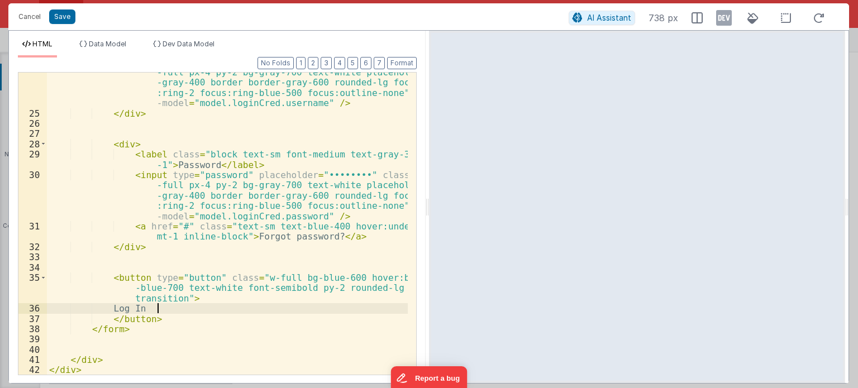
click at [252, 312] on div "< input type = "text" placeholder = "e.g., admin" class = "w -full px-4 py-2 bg…" at bounding box center [227, 239] width 361 height 364
click at [71, 13] on button "Save" at bounding box center [62, 16] width 26 height 15
